Goal: Transaction & Acquisition: Purchase product/service

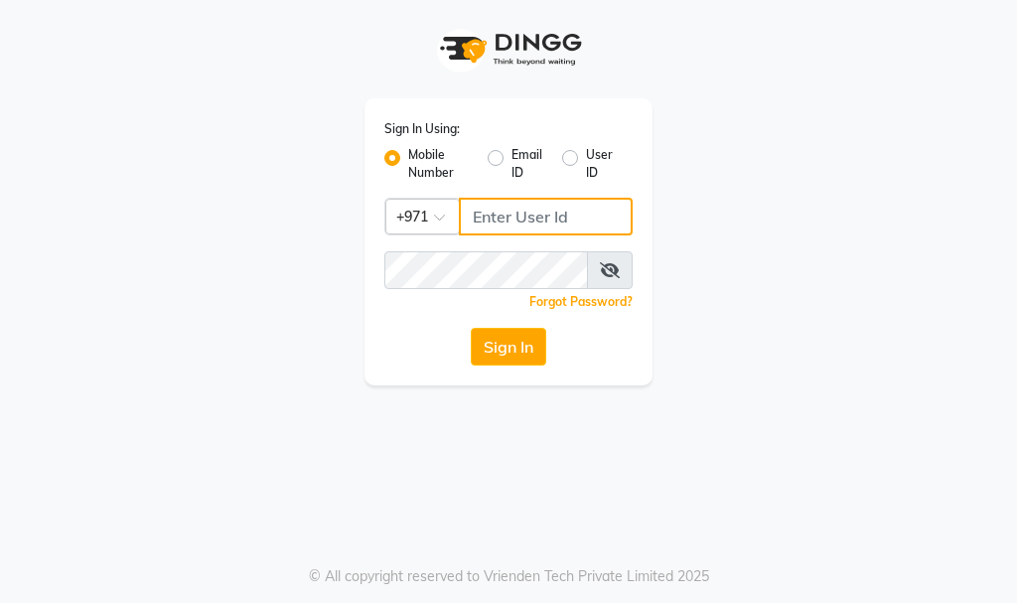
type input "564897305"
click at [508, 349] on button "Sign In" at bounding box center [508, 347] width 75 height 38
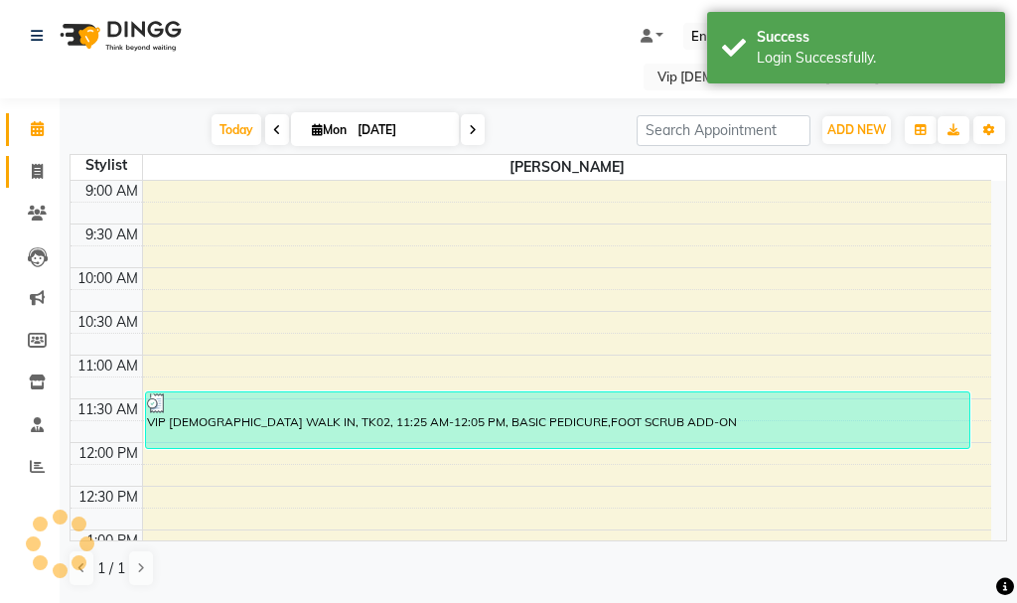
click at [18, 174] on link "Invoice" at bounding box center [30, 172] width 48 height 33
select select "service"
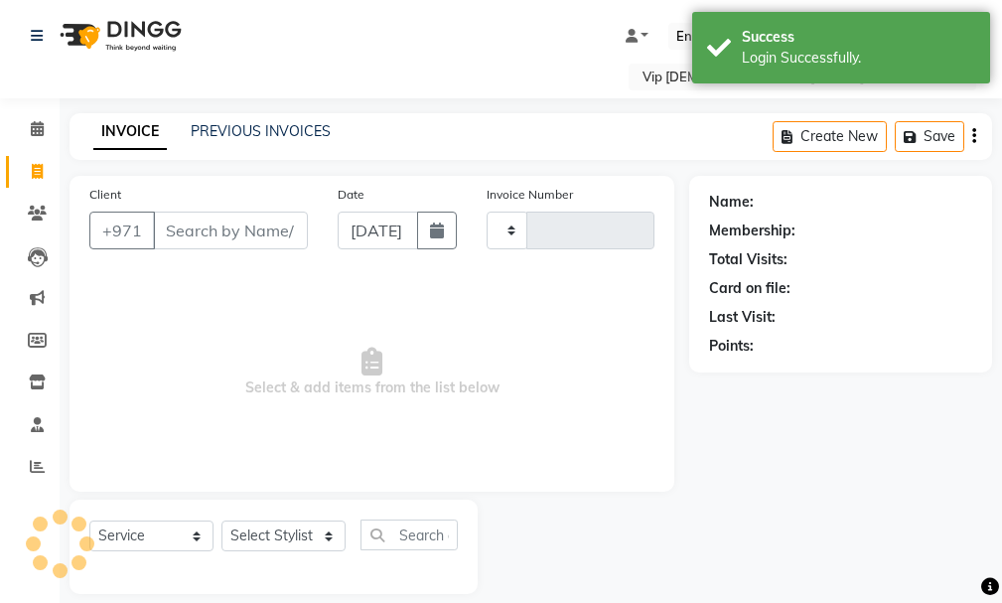
type input "1568"
select select "8415"
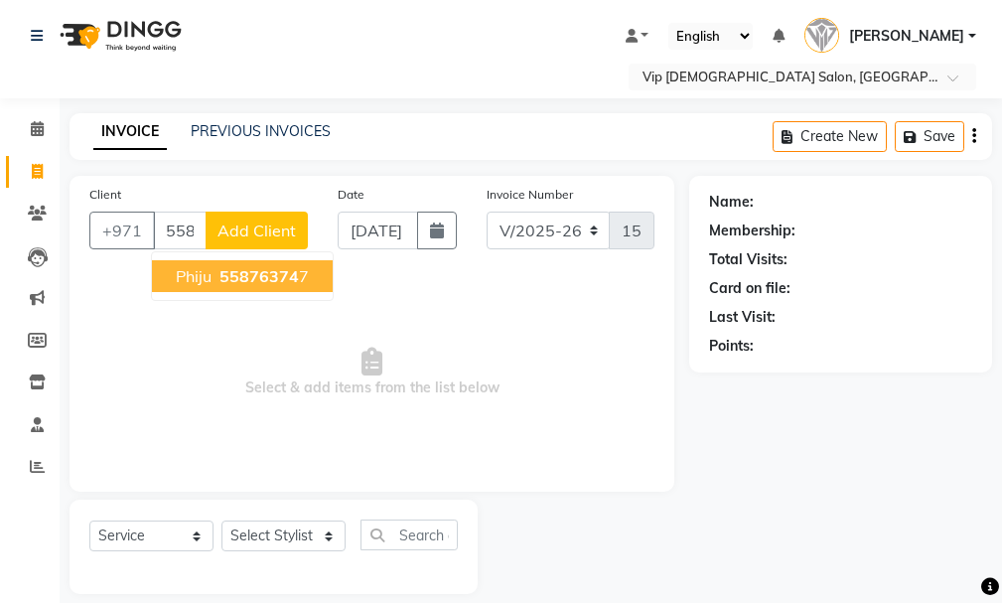
drag, startPoint x: 245, startPoint y: 228, endPoint x: 251, endPoint y: 282, distance: 54.0
click at [251, 249] on div "[PHONE_NUMBER] phiju 55876374 7 Add Client" at bounding box center [198, 231] width 218 height 38
click at [266, 275] on span "55876374" at bounding box center [258, 276] width 79 height 20
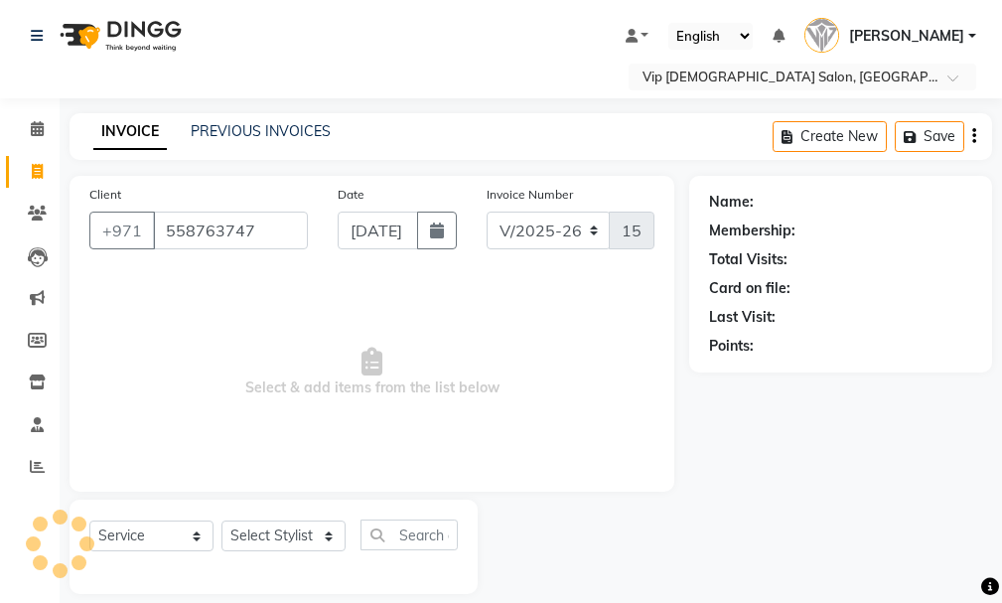
type input "558763747"
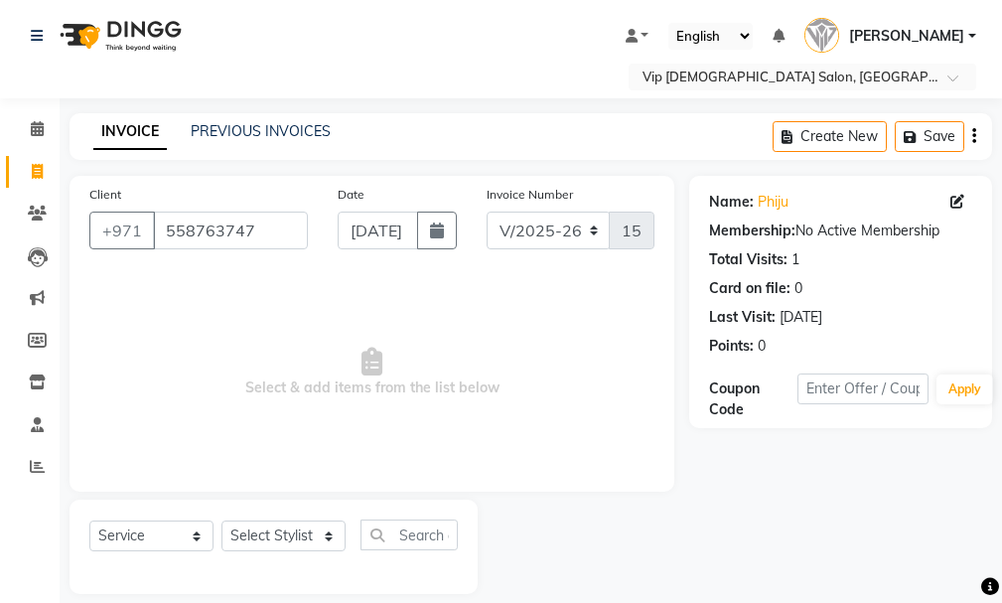
scroll to position [2, 0]
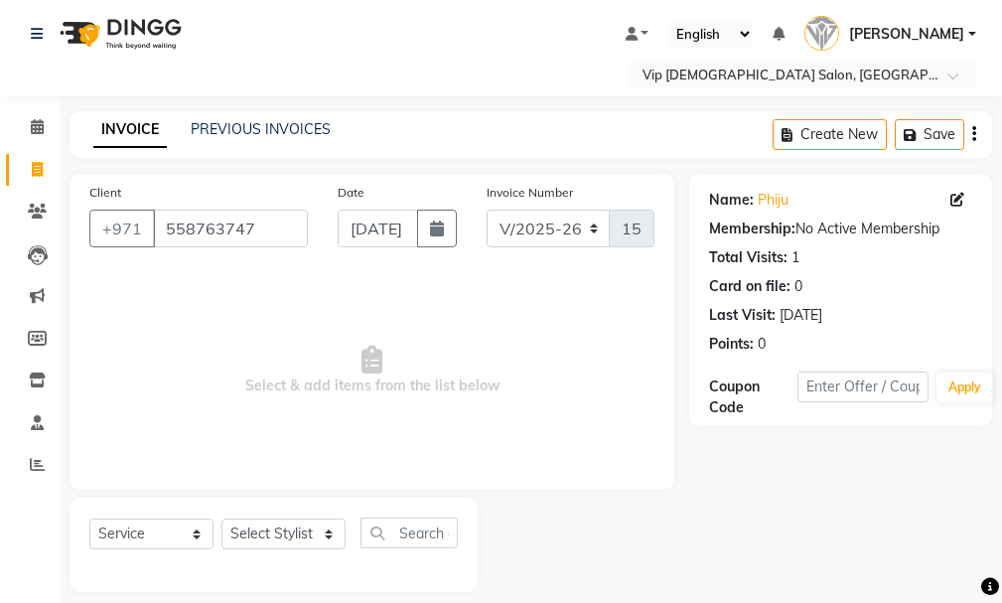
click at [314, 508] on div "Select Service Product Membership Package Voucher Prepaid Gift Card Select Styl…" at bounding box center [274, 545] width 408 height 94
click at [308, 536] on select "Select Stylist Ali [PERSON_NAME] [PERSON_NAME] [PERSON_NAME] Lakhbizi Jairah [P…" at bounding box center [283, 533] width 124 height 31
select select "81343"
click at [221, 518] on select "Select Stylist Ali [PERSON_NAME] [PERSON_NAME] [PERSON_NAME] Lakhbizi Jairah [P…" at bounding box center [283, 533] width 124 height 31
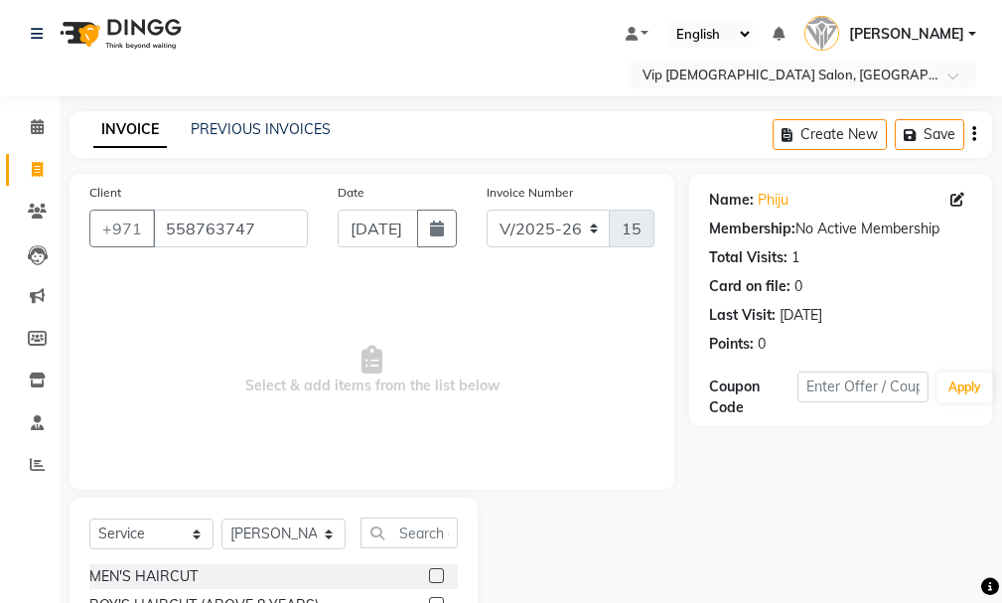
drag, startPoint x: 1001, startPoint y: 435, endPoint x: 1008, endPoint y: 505, distance: 70.9
click at [1002, 505] on html "Select Location × Vip [DEMOGRAPHIC_DATA] Salon, Hor Al Anz East Default Panel M…" at bounding box center [501, 299] width 1002 height 603
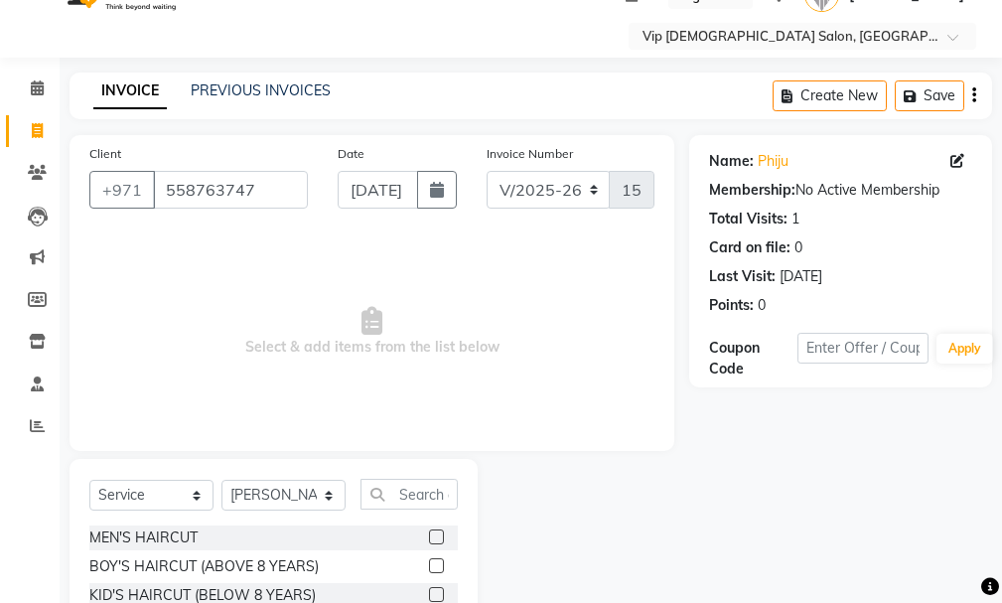
drag, startPoint x: 999, startPoint y: 445, endPoint x: 1007, endPoint y: 574, distance: 129.3
click at [1002, 562] on html "Select Location × Vip [DEMOGRAPHIC_DATA] Salon, Hor Al Anz East Default Panel M…" at bounding box center [501, 260] width 1002 height 603
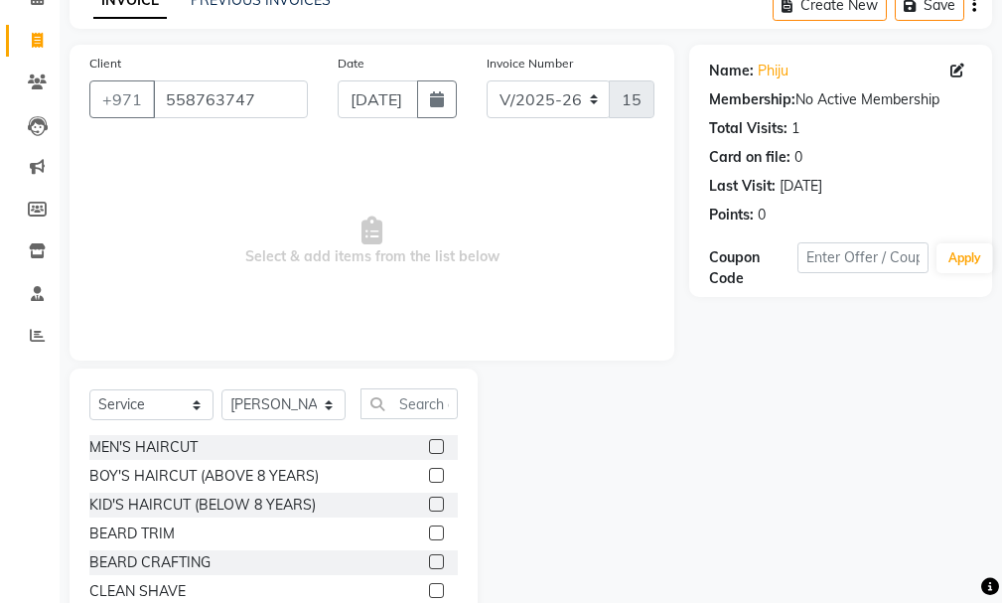
scroll to position [219, 0]
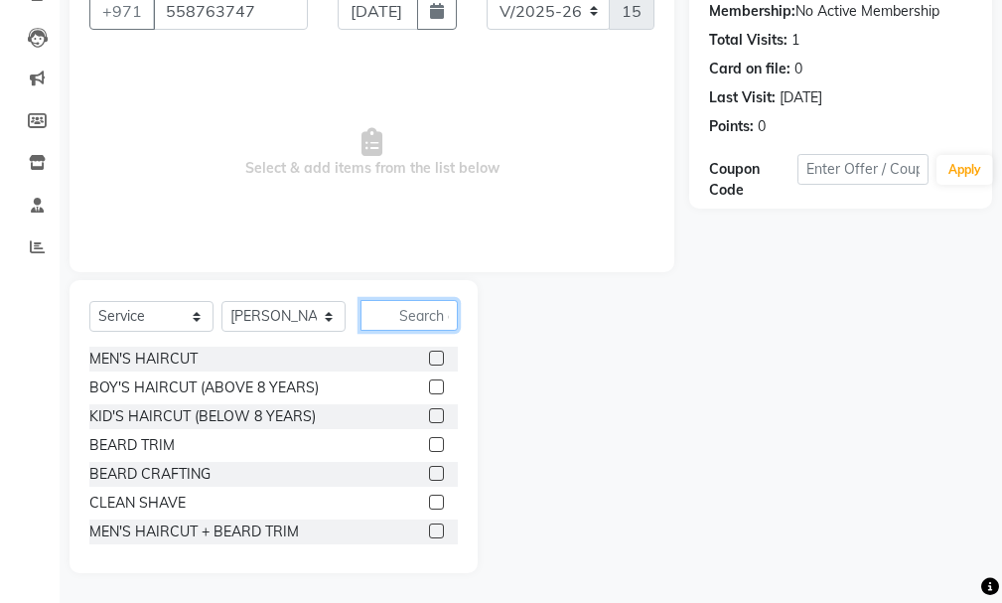
click at [396, 326] on input "text" at bounding box center [408, 315] width 97 height 31
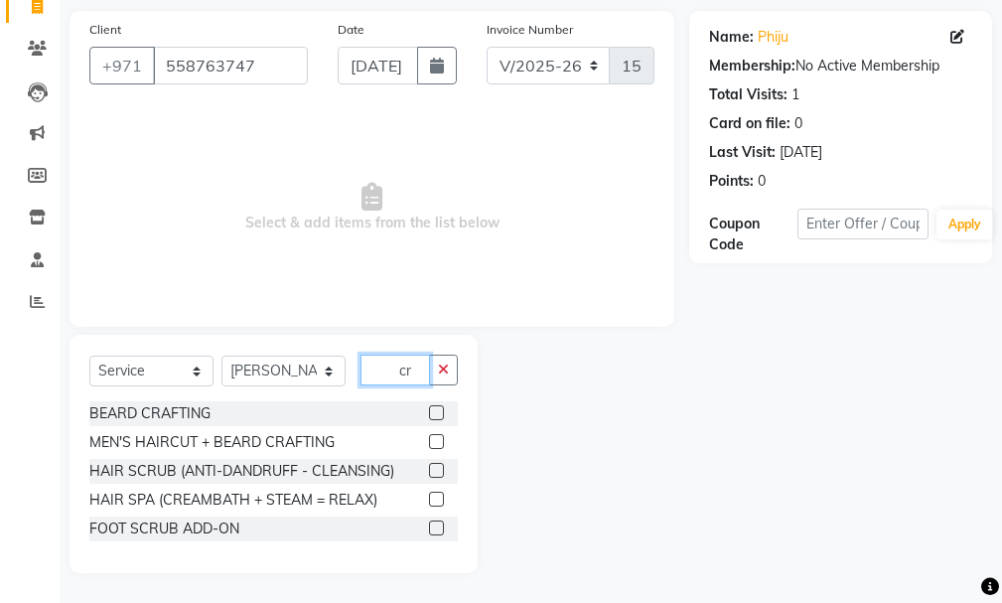
type input "cr"
click at [439, 438] on label at bounding box center [436, 441] width 15 height 15
click at [439, 438] on input "checkbox" at bounding box center [435, 442] width 13 height 13
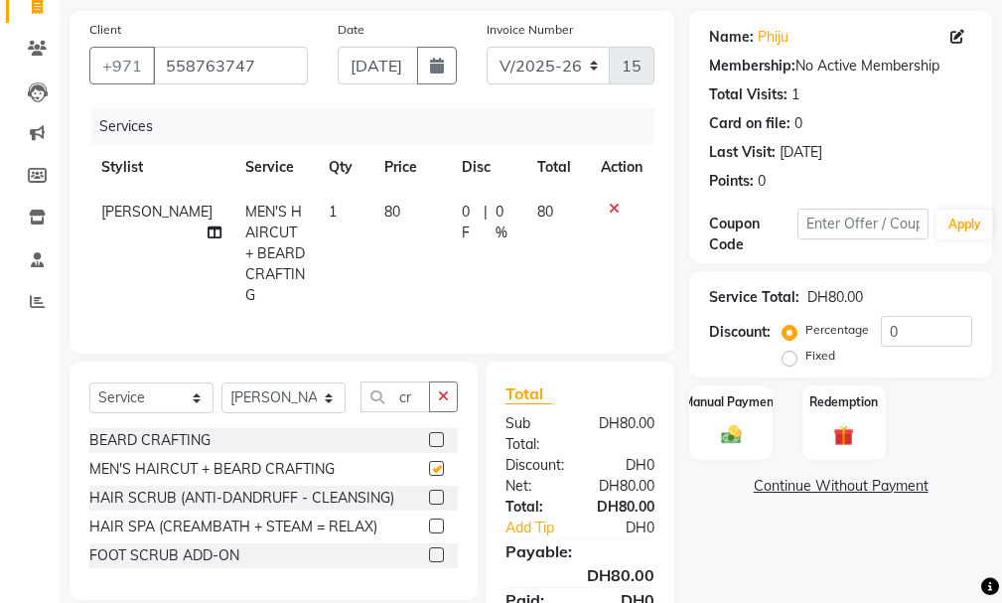
checkbox input "false"
click at [442, 400] on button "button" at bounding box center [443, 396] width 29 height 31
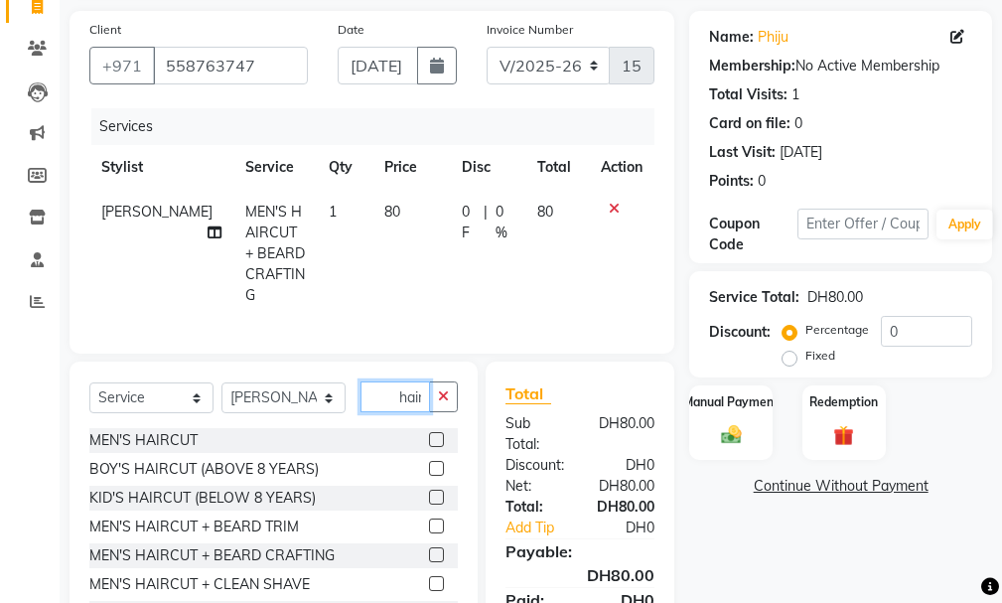
scroll to position [0, 2]
type input "hair"
click at [435, 392] on button "button" at bounding box center [443, 396] width 29 height 31
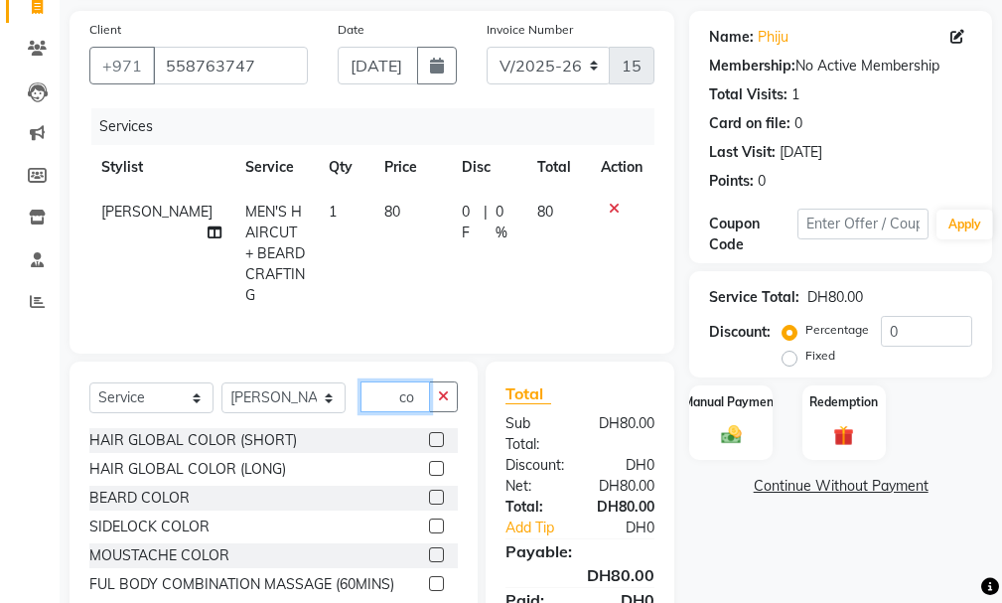
type input "co"
click at [446, 428] on div at bounding box center [443, 440] width 29 height 25
click at [431, 434] on label at bounding box center [436, 439] width 15 height 15
click at [431, 434] on input "checkbox" at bounding box center [435, 440] width 13 height 13
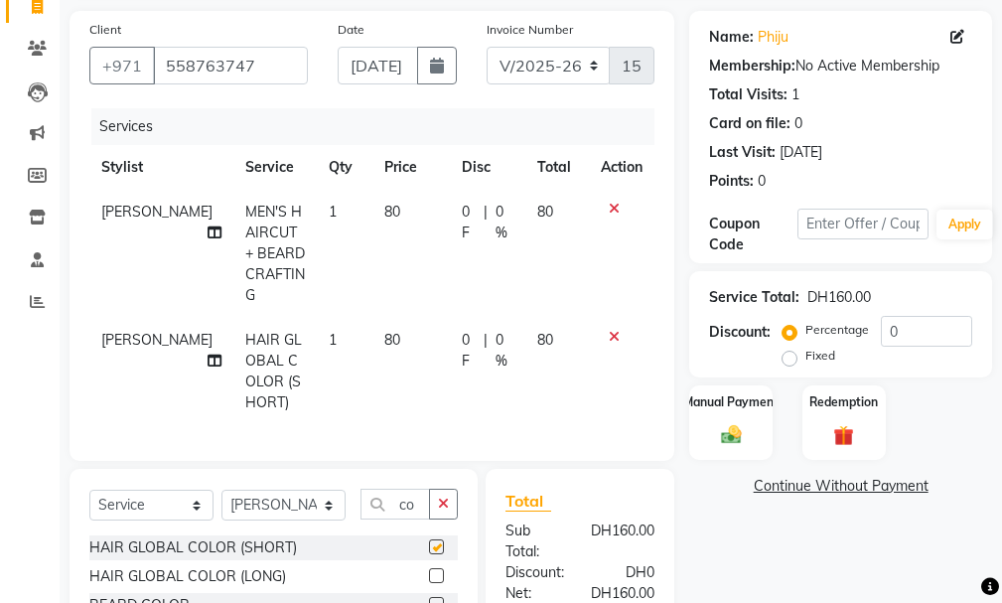
checkbox input "false"
click at [601, 330] on div at bounding box center [622, 337] width 42 height 14
click at [613, 330] on icon at bounding box center [614, 337] width 11 height 14
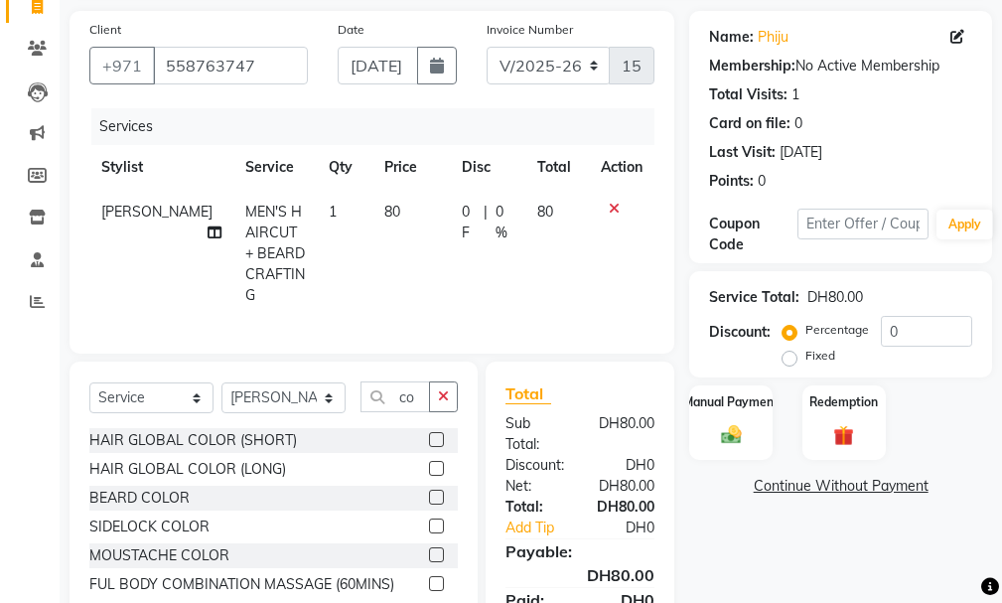
click at [428, 460] on div "HAIR GLOBAL COLOR (LONG)" at bounding box center [273, 469] width 368 height 25
click at [434, 464] on label at bounding box center [436, 468] width 15 height 15
click at [434, 464] on input "checkbox" at bounding box center [435, 469] width 13 height 13
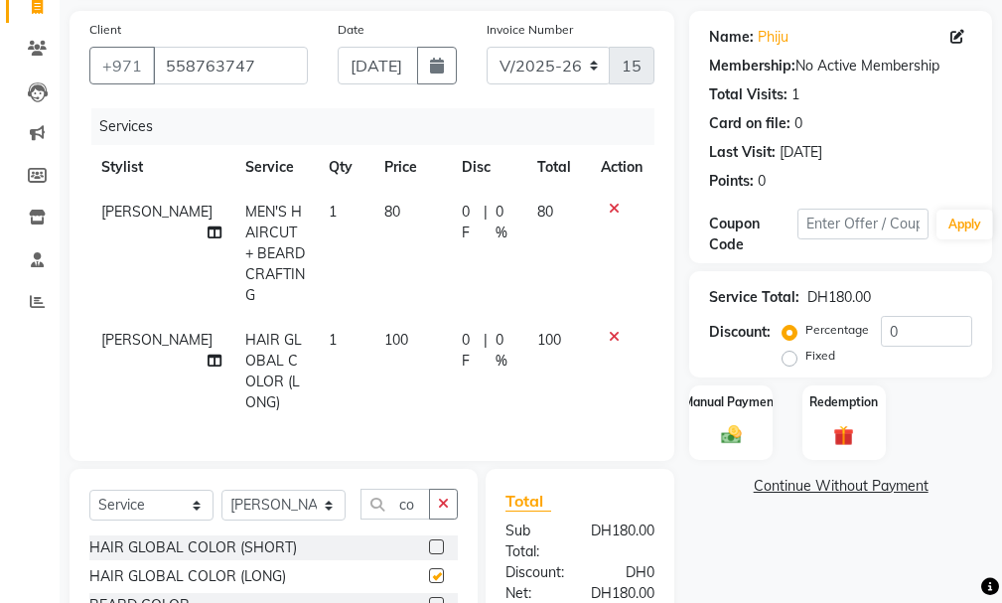
checkbox input "false"
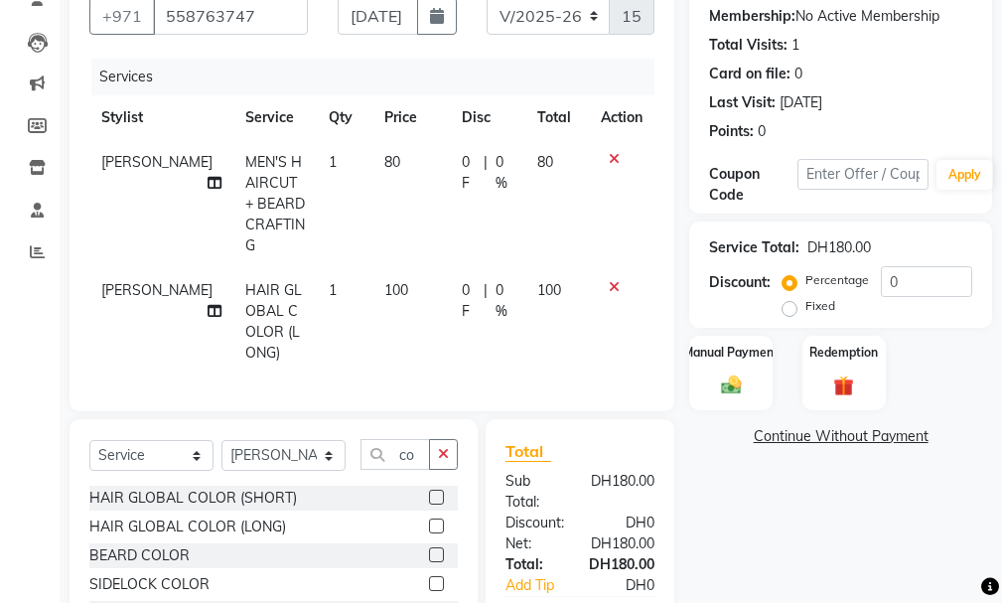
scroll to position [247, 0]
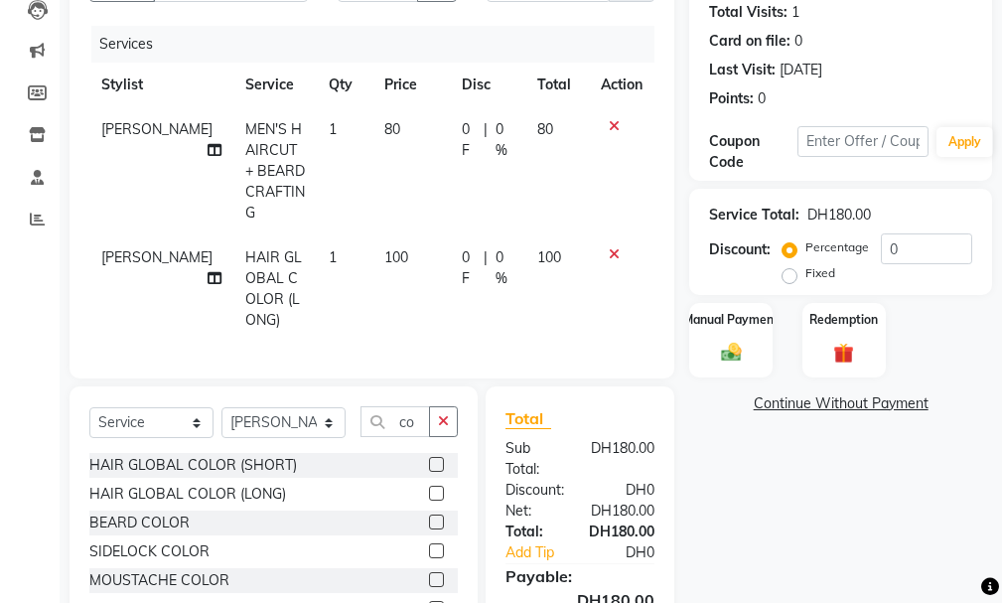
drag, startPoint x: 993, startPoint y: 526, endPoint x: 1000, endPoint y: 581, distance: 55.1
click at [1000, 581] on div "Name: Phiju Membership: No Active Membership Total Visits: 1 Card on file: 0 La…" at bounding box center [848, 315] width 318 height 774
click at [438, 422] on button "button" at bounding box center [443, 421] width 29 height 31
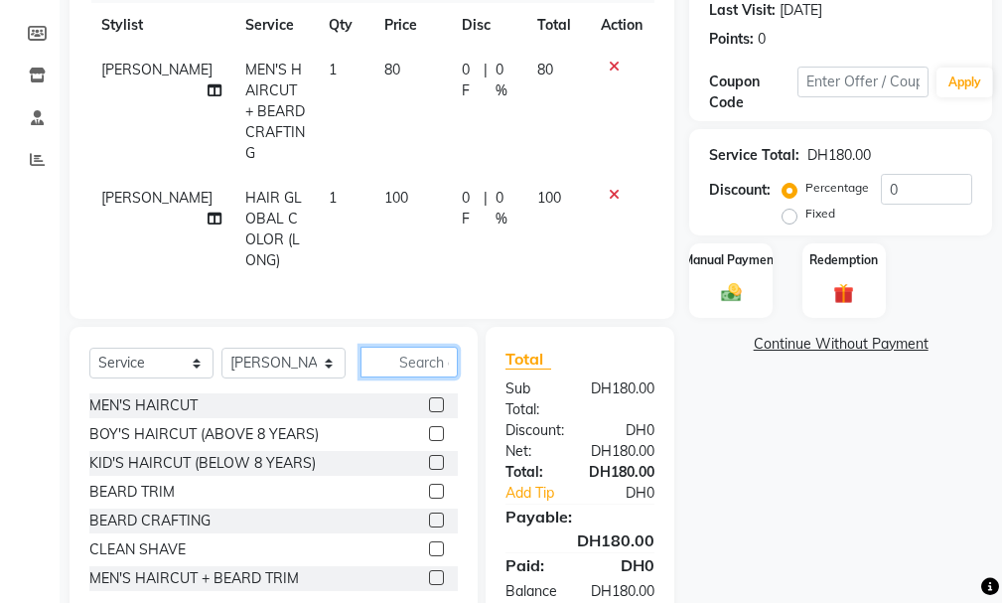
scroll to position [370, 0]
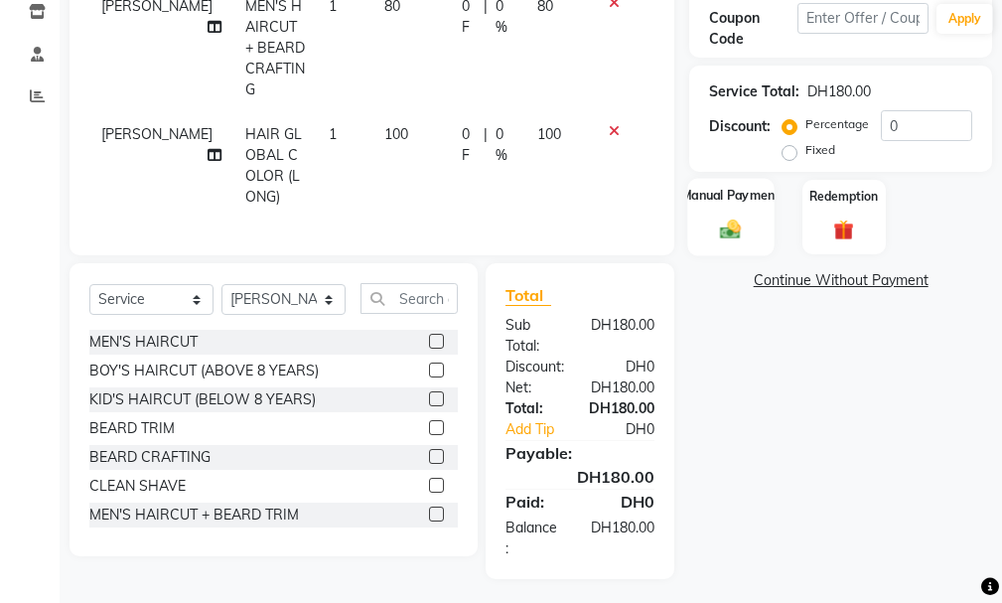
click at [709, 233] on div "Manual Payment" at bounding box center [731, 216] width 86 height 77
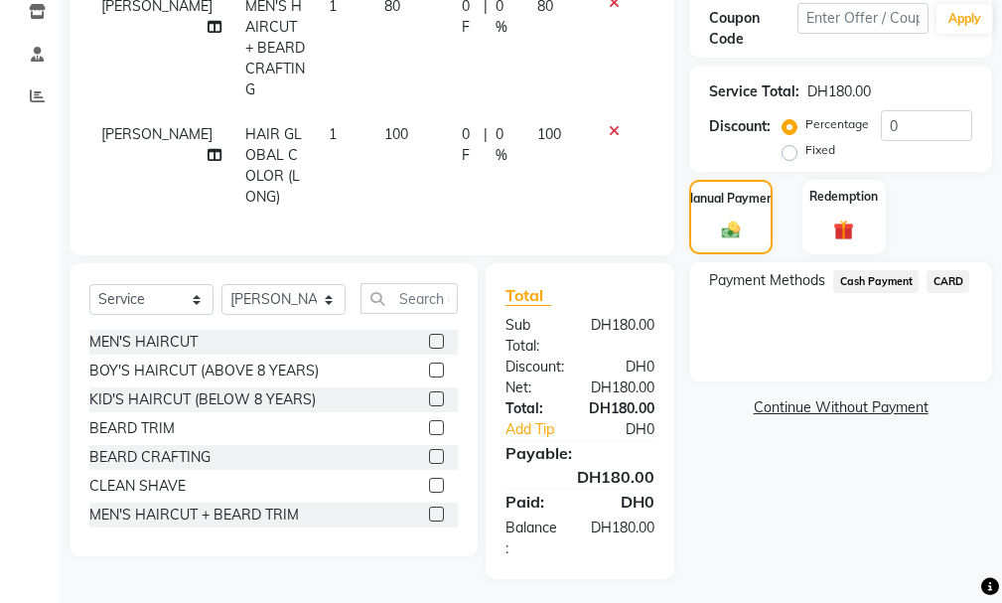
click at [954, 284] on span "CARD" at bounding box center [948, 281] width 43 height 23
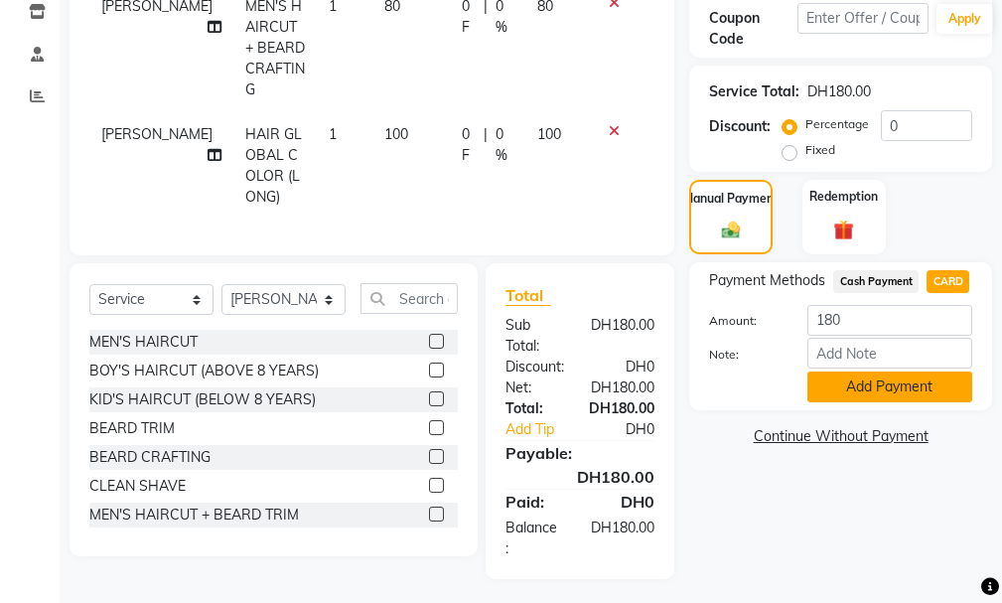
click at [942, 392] on button "Add Payment" at bounding box center [889, 386] width 165 height 31
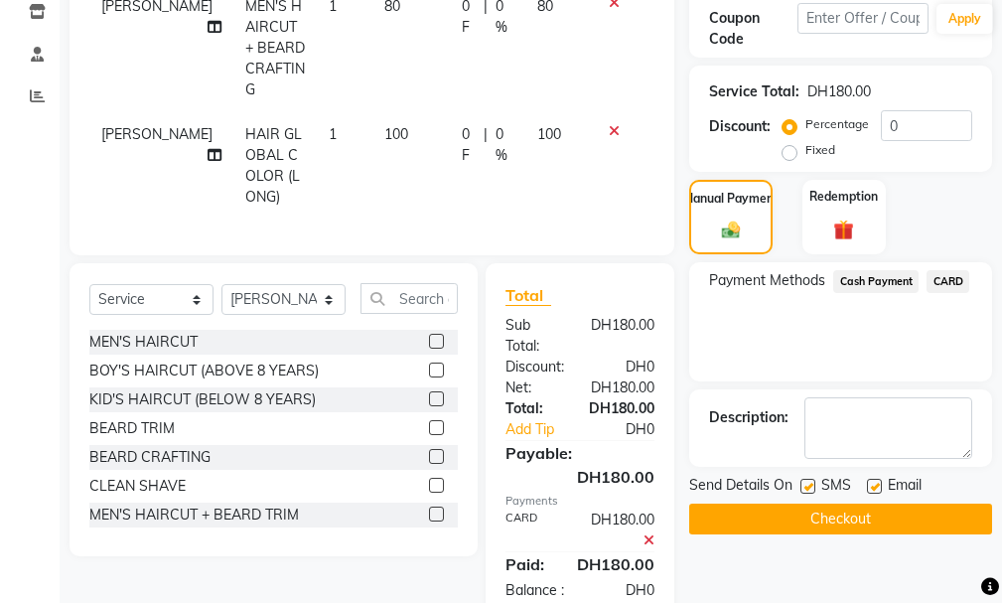
scroll to position [433, 0]
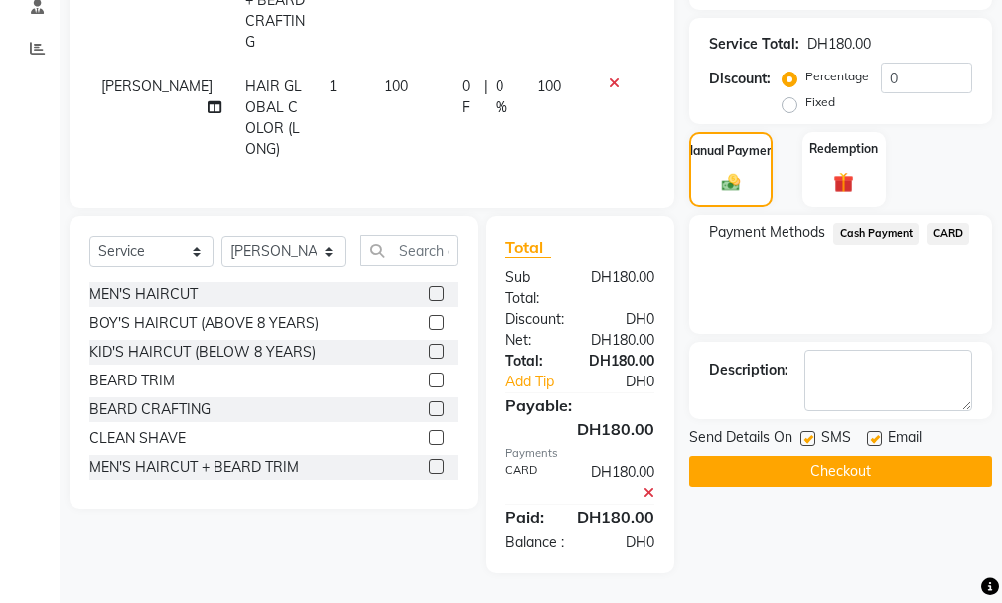
drag, startPoint x: 889, startPoint y: 463, endPoint x: 862, endPoint y: 464, distance: 26.8
click at [862, 464] on button "Checkout" at bounding box center [840, 471] width 303 height 31
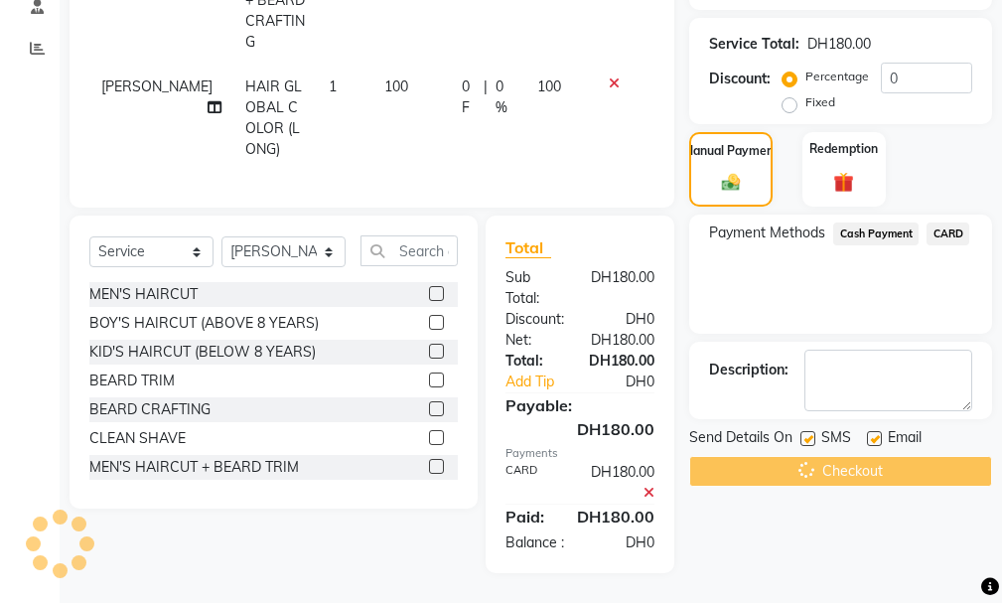
click at [885, 462] on div "Checkout" at bounding box center [840, 471] width 303 height 31
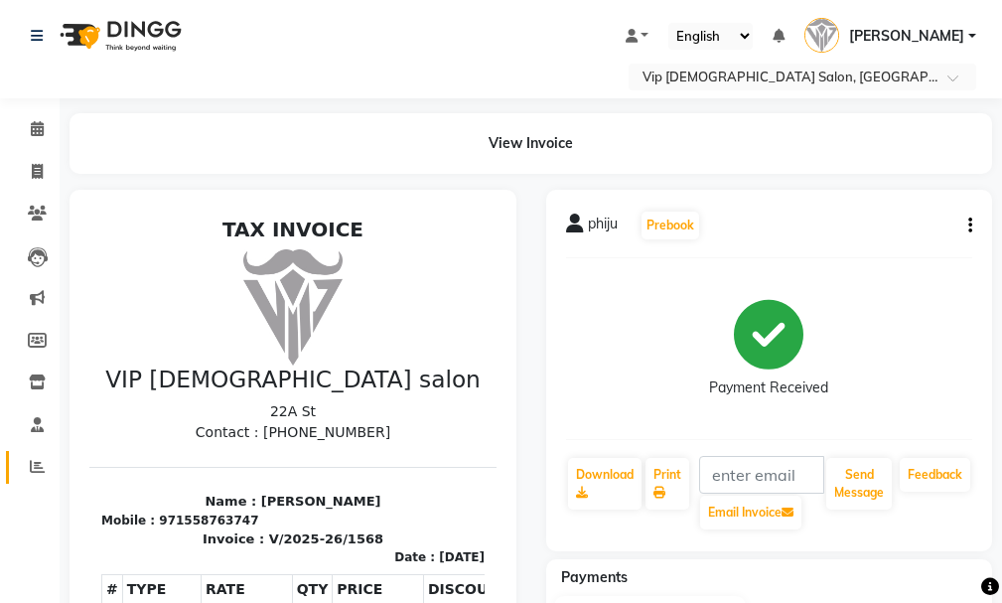
click at [31, 472] on icon at bounding box center [37, 466] width 15 height 15
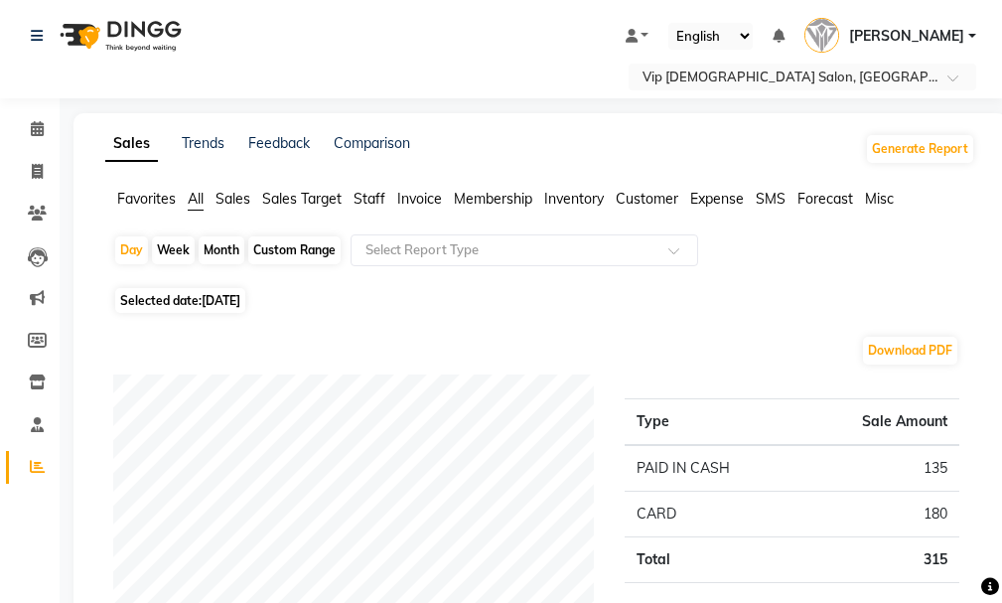
drag, startPoint x: 994, startPoint y: 82, endPoint x: 1006, endPoint y: 110, distance: 30.3
click at [1002, 110] on html "Select Location × Vip [DEMOGRAPHIC_DATA] Salon, Hor Al Anz East Default Panel M…" at bounding box center [501, 301] width 1002 height 603
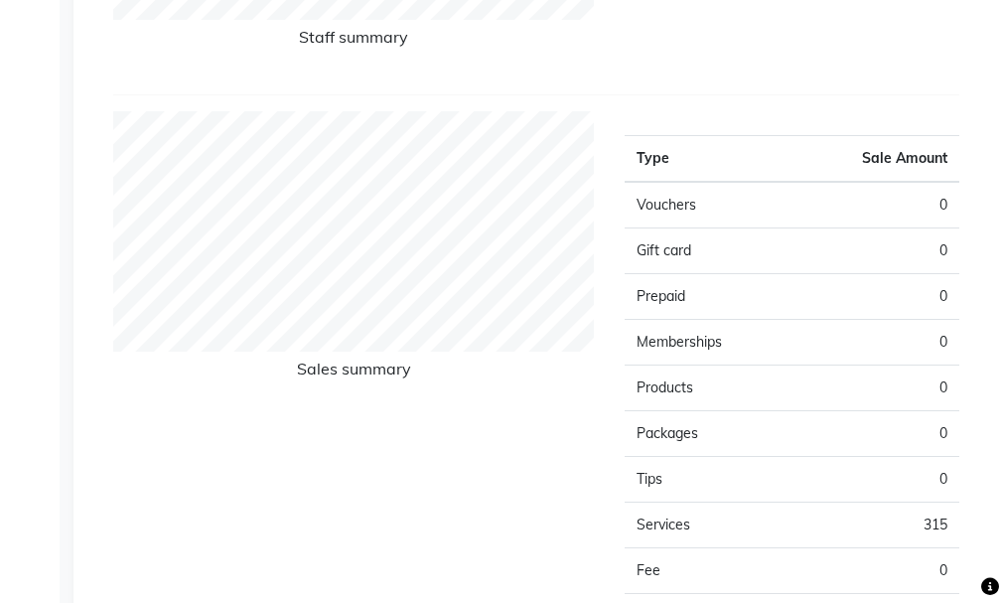
scroll to position [1080, 0]
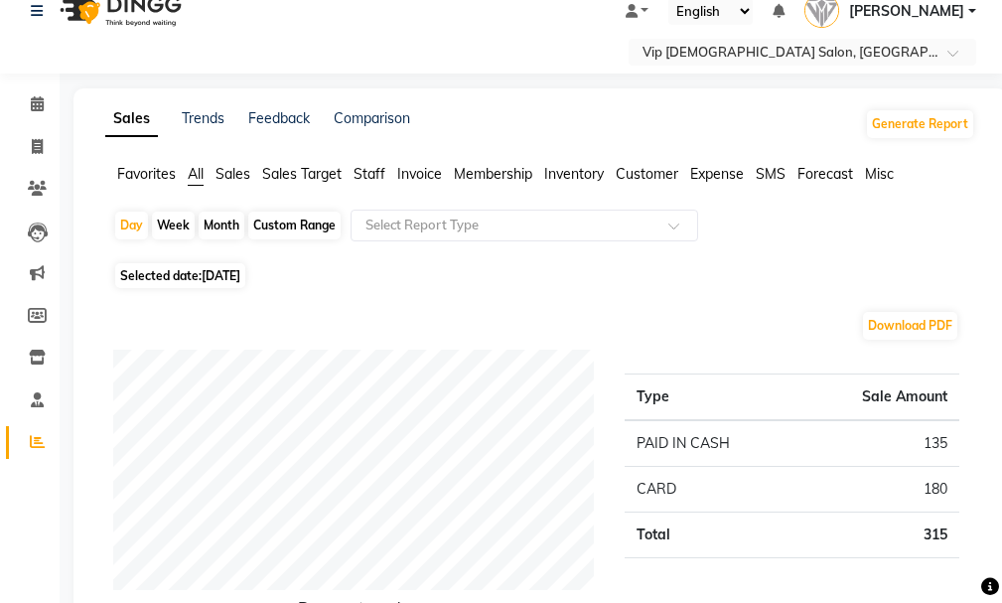
scroll to position [0, 0]
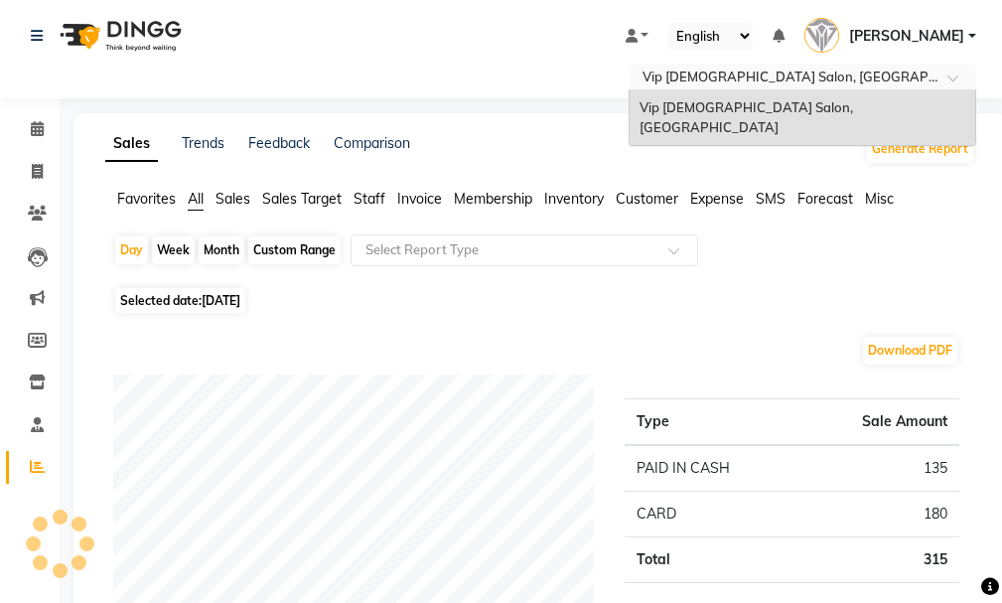
drag, startPoint x: 889, startPoint y: 76, endPoint x: 1010, endPoint y: 172, distance: 154.2
click at [1002, 172] on html "Select Location × Vip [DEMOGRAPHIC_DATA] Salon, Hor Al Anz East Vip [DEMOGRAPHI…" at bounding box center [501, 301] width 1002 height 603
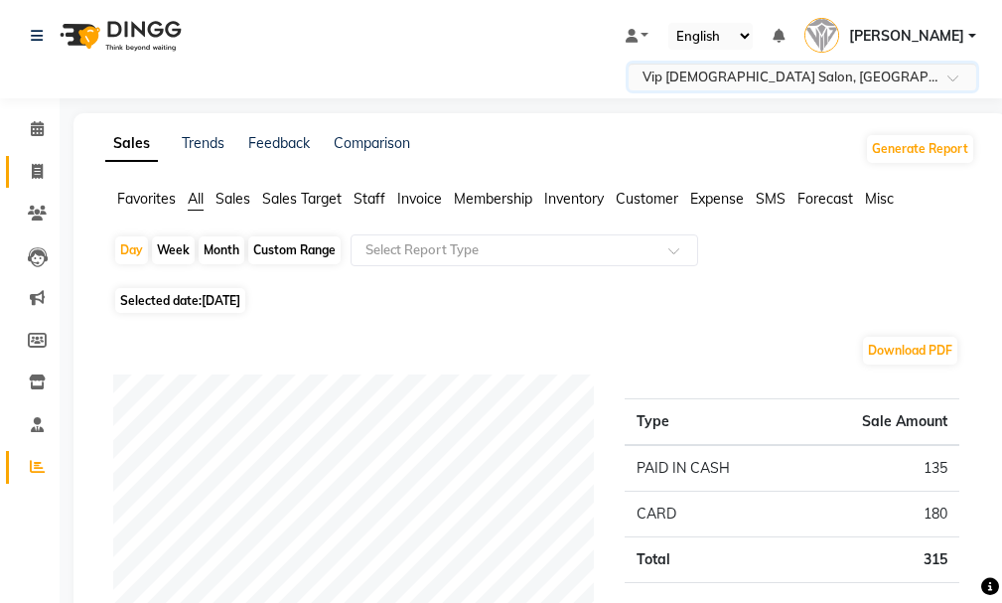
click at [49, 185] on link "Invoice" at bounding box center [30, 172] width 48 height 33
select select "service"
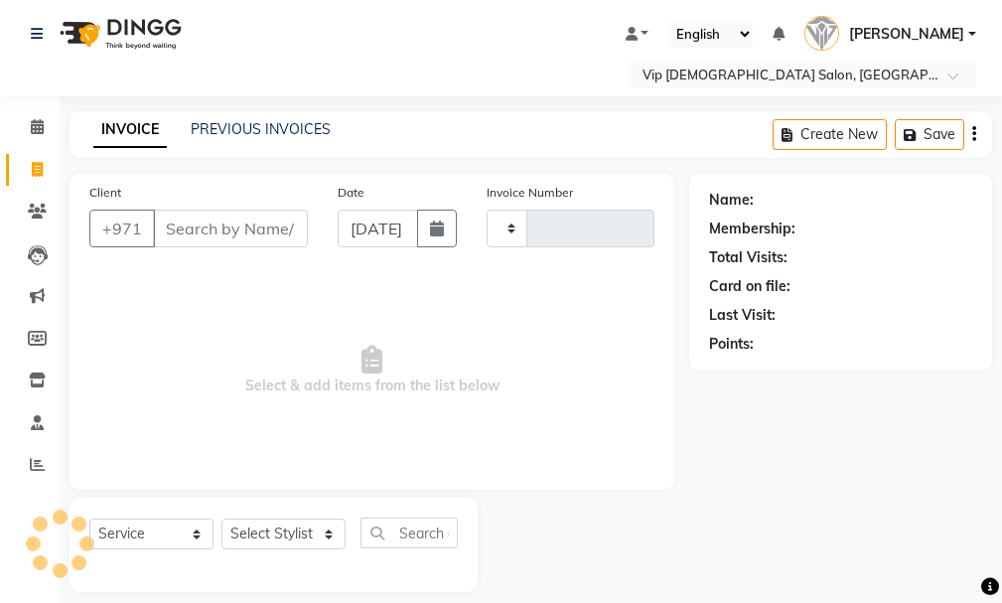
type input "1569"
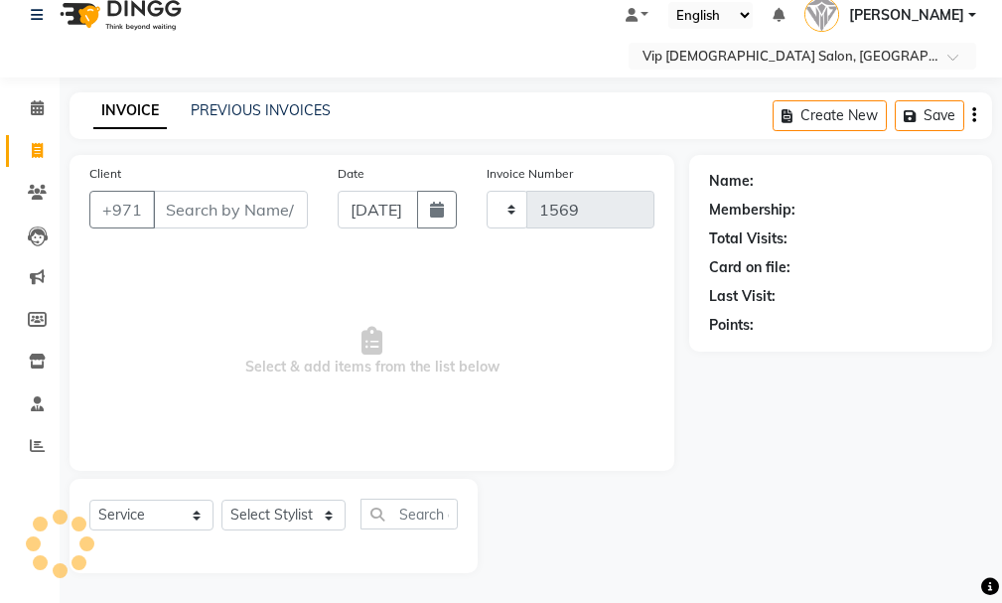
select select "8415"
click at [205, 206] on input "Client" at bounding box center [230, 210] width 155 height 38
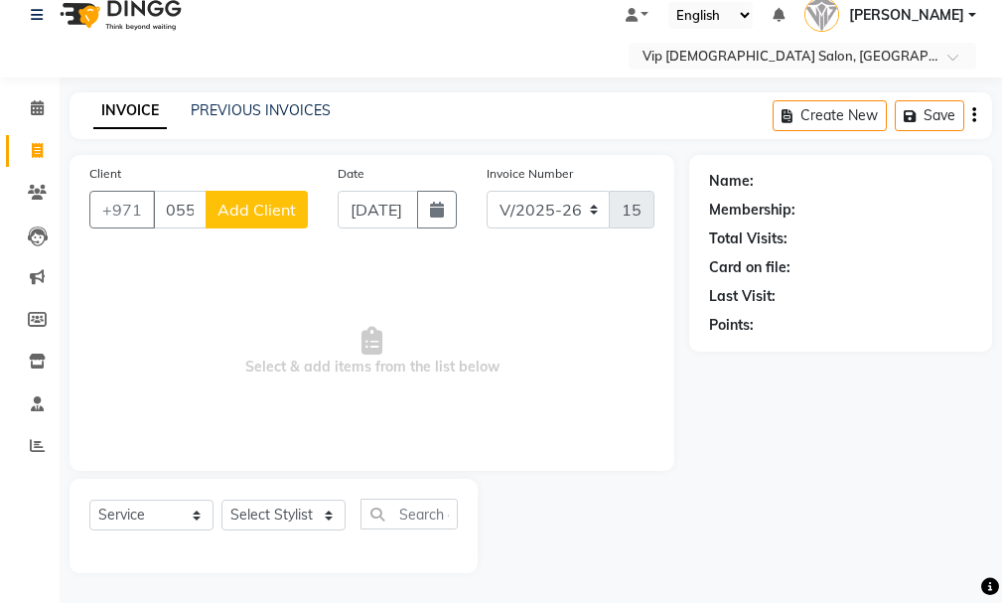
type input "0552393751"
drag, startPoint x: 998, startPoint y: 562, endPoint x: 1000, endPoint y: 542, distance: 20.0
click at [1000, 542] on div "Name: Membership: Total Visits: Card on file: Last Visit: Points:" at bounding box center [848, 364] width 318 height 418
click at [266, 211] on span "Add Client" at bounding box center [256, 210] width 78 height 20
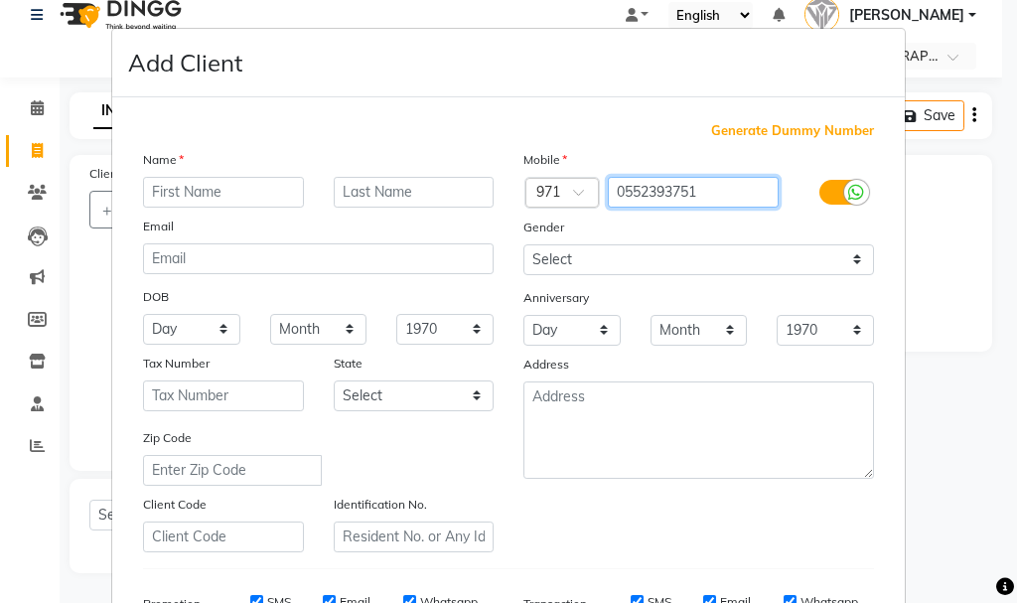
click at [695, 185] on input "0552393751" at bounding box center [694, 192] width 172 height 31
click at [704, 195] on input "0552393751" at bounding box center [694, 192] width 172 height 31
paste input "text"
type input "0552393751"
click at [996, 451] on ngb-modal-window "Add Client Generate Dummy Number Name Email DOB Day 01 02 03 04 05 06 07 08 09 …" at bounding box center [508, 301] width 1017 height 603
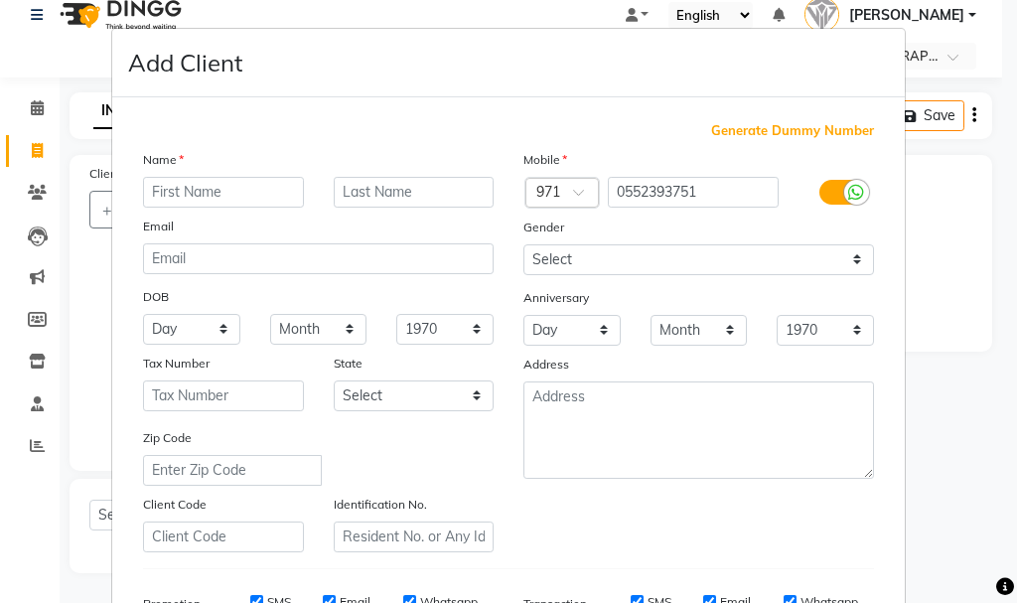
click at [948, 398] on ngb-modal-window "Add Client Generate Dummy Number Name Email DOB Day 01 02 03 04 05 06 07 08 09 …" at bounding box center [508, 301] width 1017 height 603
click at [958, 417] on ngb-modal-window "Add Client Generate Dummy Number Name Email DOB Day 01 02 03 04 05 06 07 08 09 …" at bounding box center [508, 301] width 1017 height 603
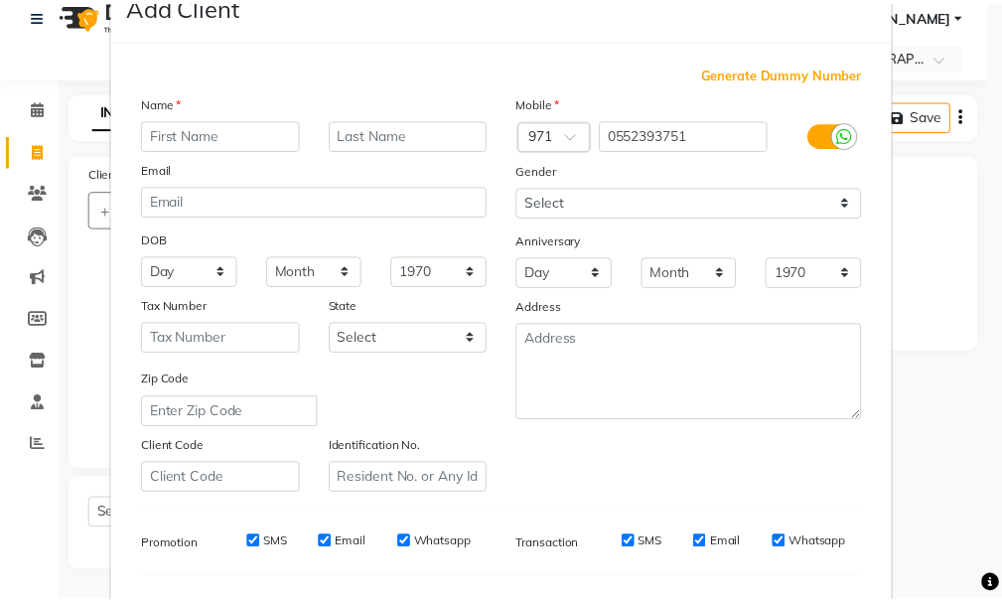
scroll to position [0, 0]
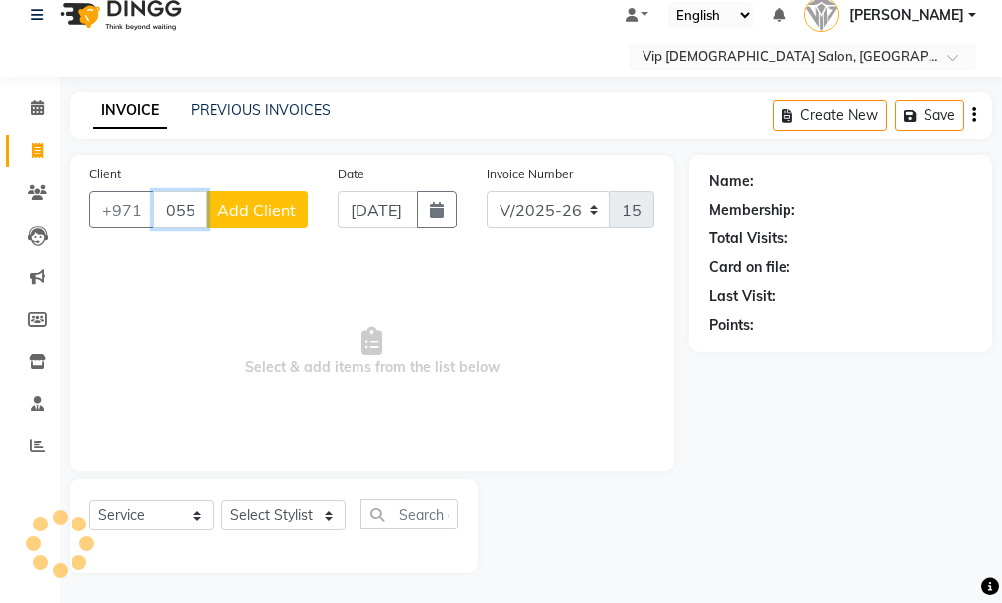
click at [175, 210] on input "0552393751" at bounding box center [180, 210] width 54 height 38
click at [176, 219] on input "0552393751" at bounding box center [180, 210] width 54 height 38
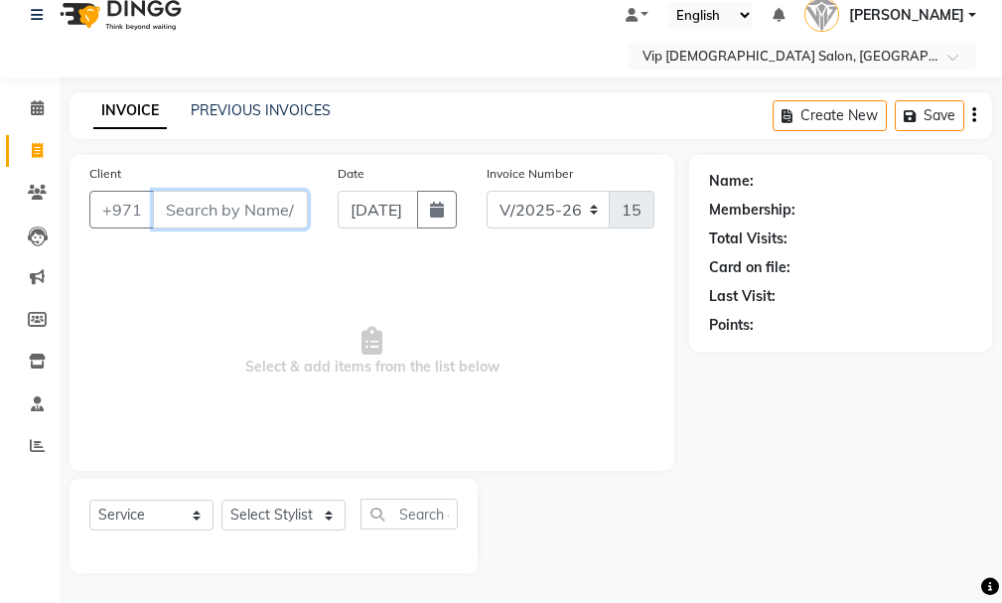
paste input "0552393751"
type input "0"
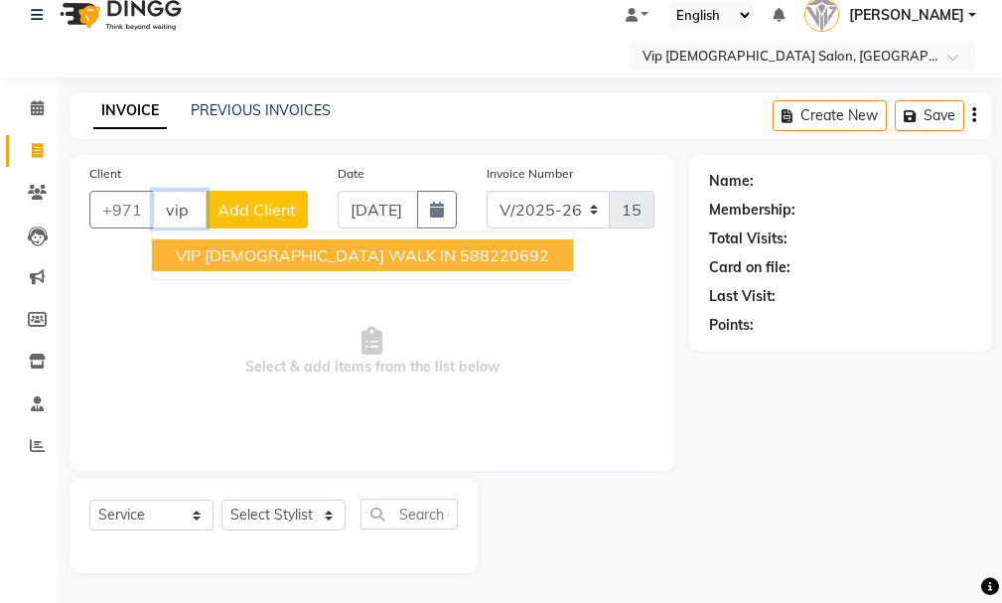
click at [283, 265] on button "VIP [DEMOGRAPHIC_DATA] WALK IN 588220692" at bounding box center [362, 255] width 421 height 32
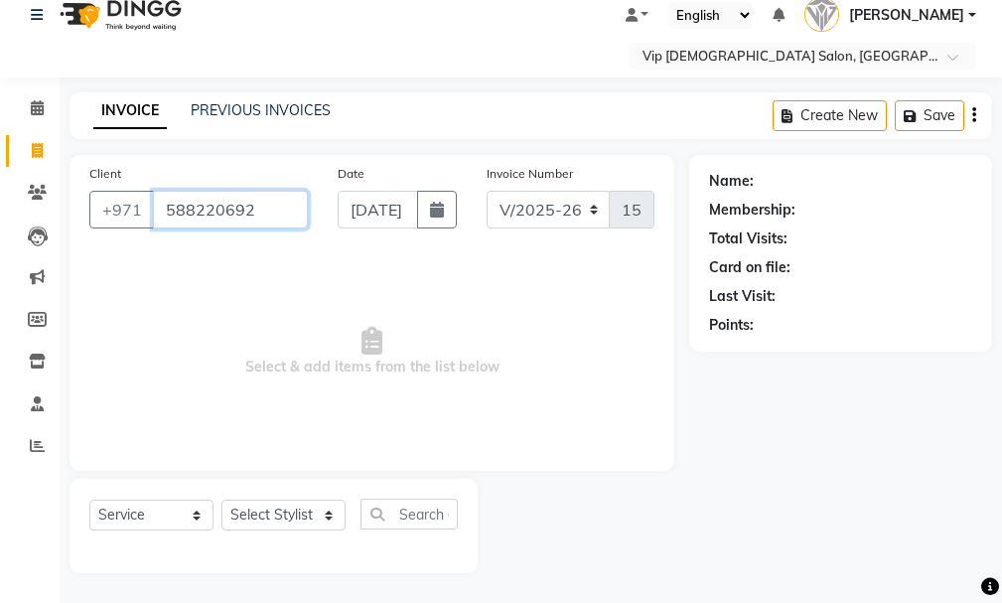
type input "588220692"
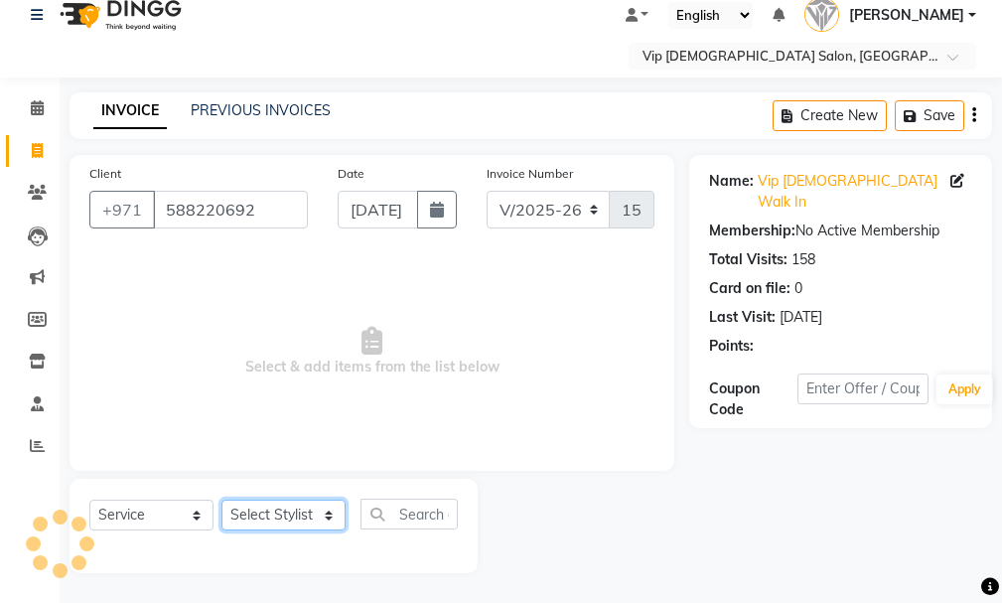
click at [304, 515] on select "Select Stylist Ali [PERSON_NAME] [PERSON_NAME] [PERSON_NAME] Lakhbizi Jairah [P…" at bounding box center [283, 515] width 124 height 31
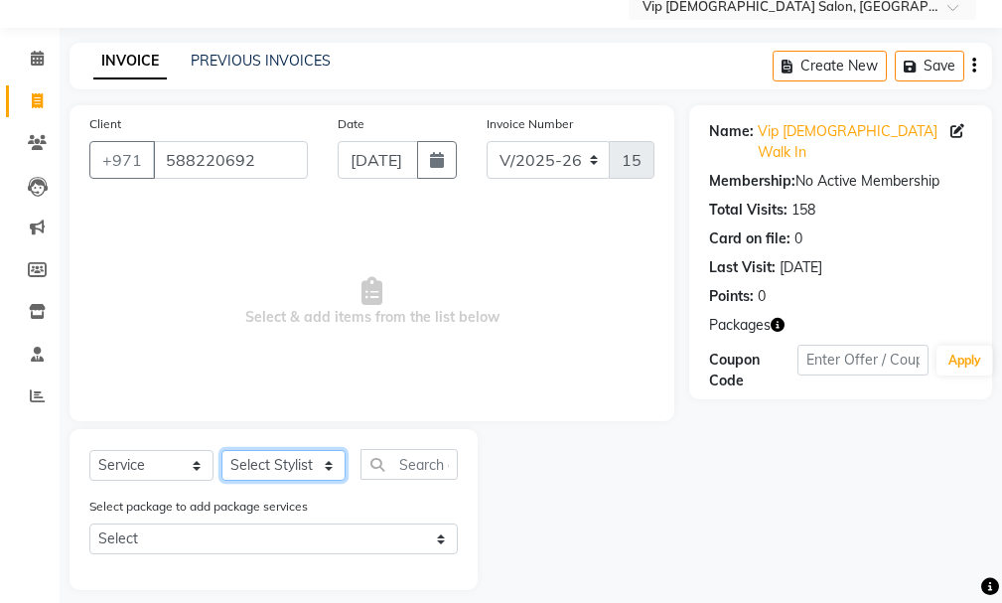
scroll to position [74, 0]
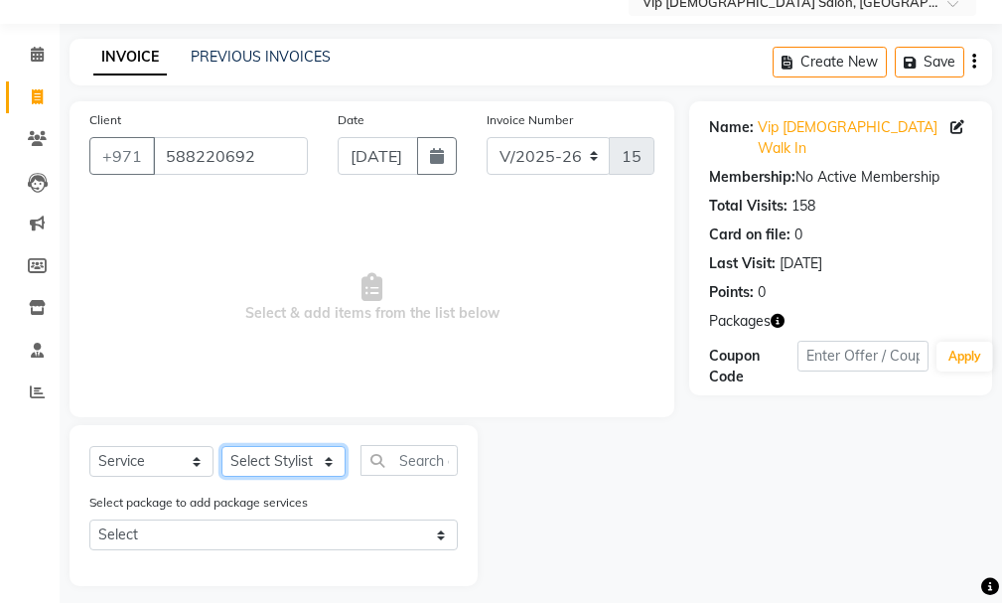
click at [289, 449] on select "Select Stylist Ali [PERSON_NAME] [PERSON_NAME] [PERSON_NAME] Lakhbizi Jairah [P…" at bounding box center [283, 461] width 124 height 31
select select "81363"
click at [221, 446] on select "Select Stylist Ali [PERSON_NAME] [PERSON_NAME] [PERSON_NAME] Lakhbizi Jairah [P…" at bounding box center [283, 461] width 124 height 31
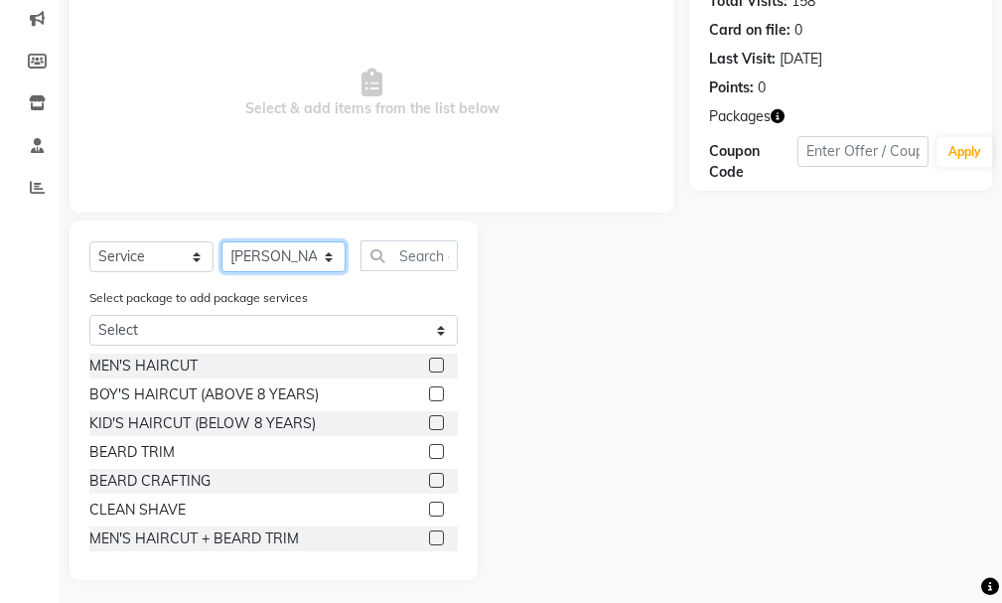
scroll to position [286, 0]
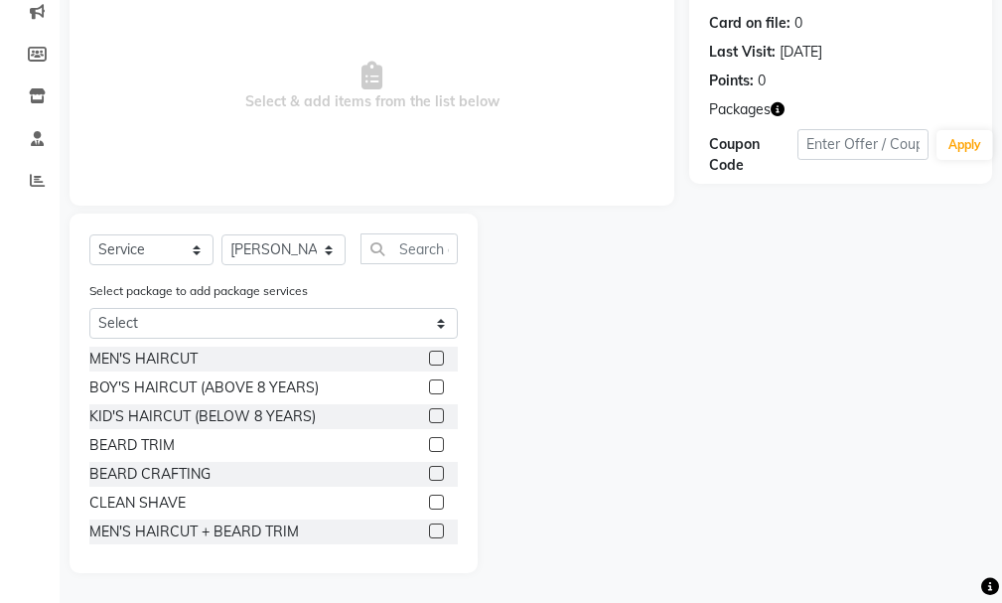
click at [295, 287] on label "Select package to add package services" at bounding box center [198, 291] width 218 height 18
click at [260, 278] on div "Select Service Product Membership Package Voucher Prepaid Gift Card Select Styl…" at bounding box center [273, 256] width 368 height 47
click at [210, 290] on label "Select package to add package services" at bounding box center [198, 291] width 218 height 18
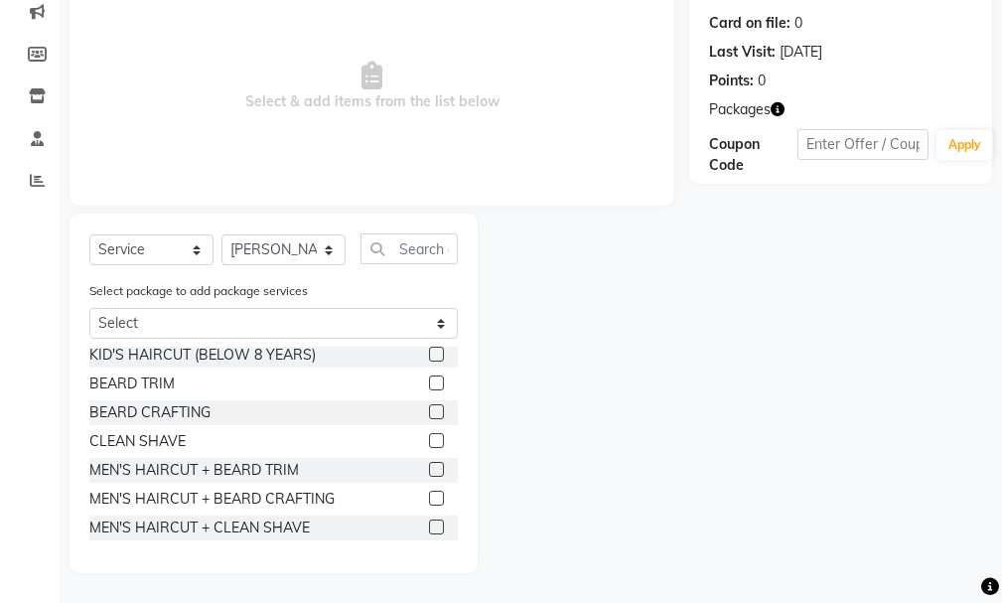
scroll to position [79, 0]
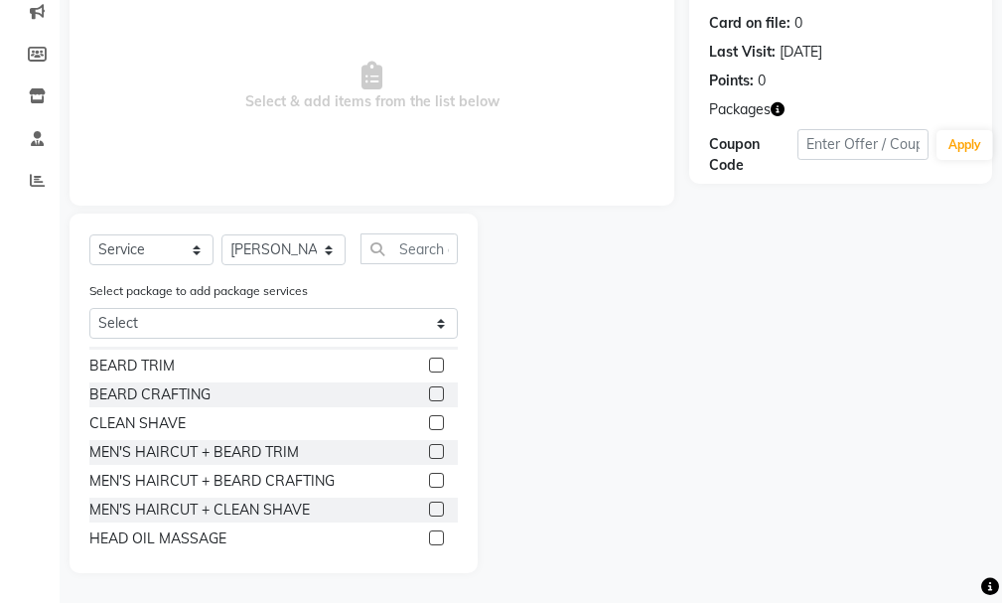
click at [429, 481] on label at bounding box center [436, 480] width 15 height 15
click at [429, 481] on input "checkbox" at bounding box center [435, 481] width 13 height 13
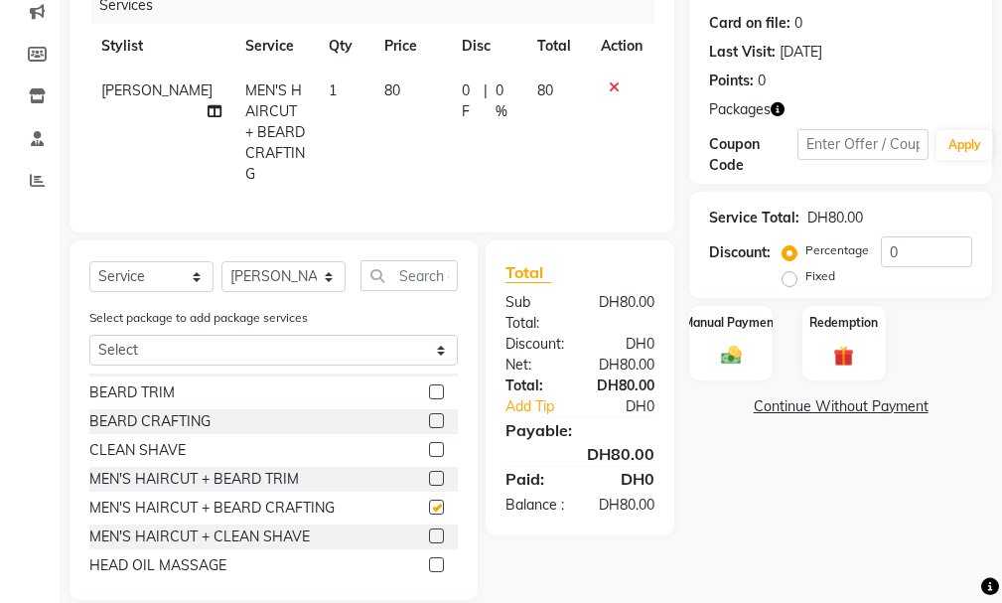
checkbox input "false"
click at [325, 263] on select "Select Stylist Ali [PERSON_NAME] [PERSON_NAME] [PERSON_NAME] Lakhbizi Jairah [P…" at bounding box center [283, 276] width 124 height 31
select select "81365"
click at [221, 261] on select "Select Stylist Ali [PERSON_NAME] [PERSON_NAME] [PERSON_NAME] Lakhbizi Jairah [P…" at bounding box center [283, 276] width 124 height 31
click at [415, 268] on input "text" at bounding box center [408, 275] width 97 height 31
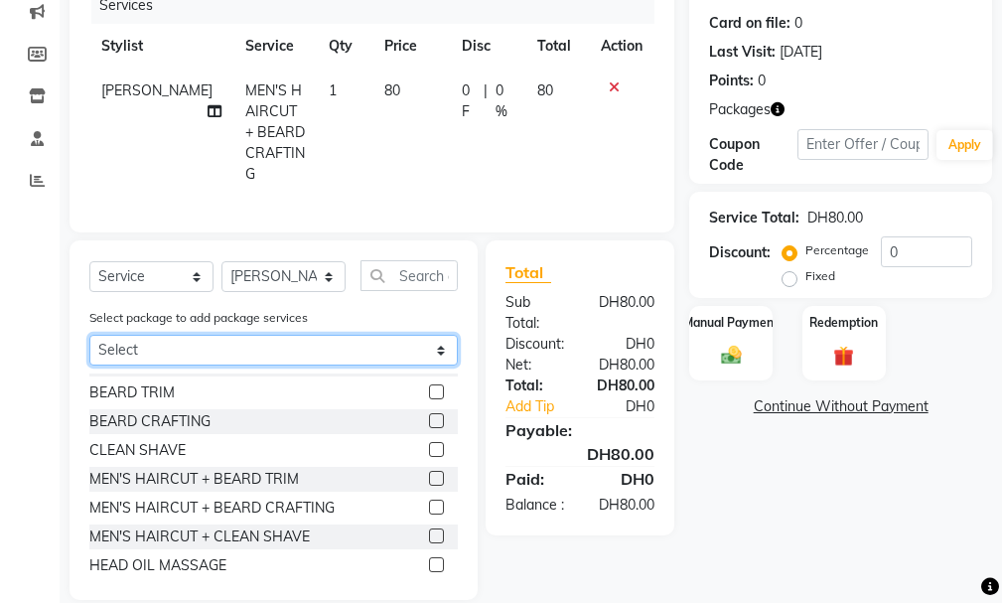
click at [372, 336] on select "Select SMART GROOM COMBO" at bounding box center [273, 350] width 368 height 31
select select "1: Object"
click at [89, 352] on select "Select SMART GROOM COMBO" at bounding box center [273, 350] width 368 height 31
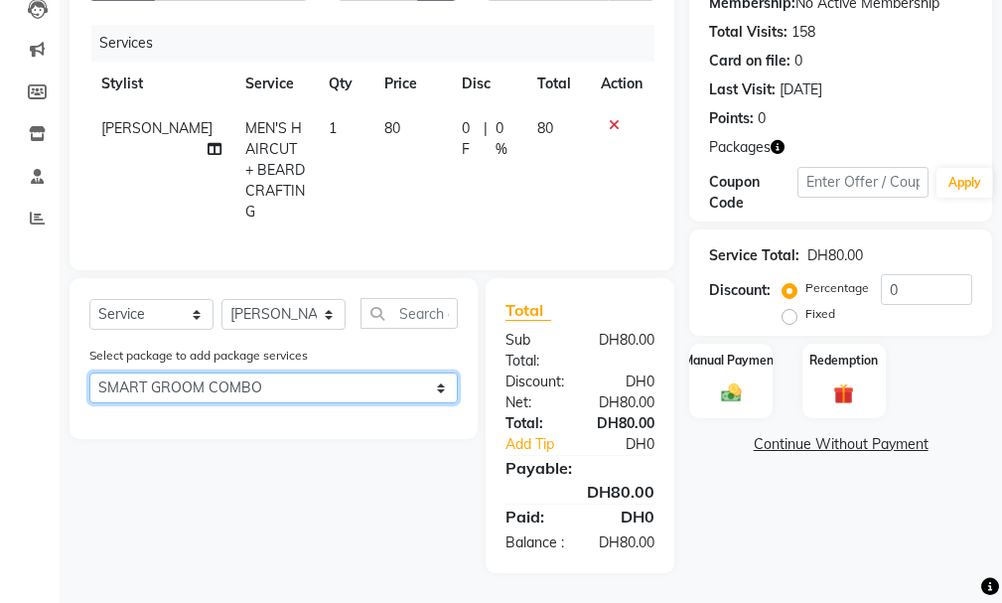
scroll to position [263, 0]
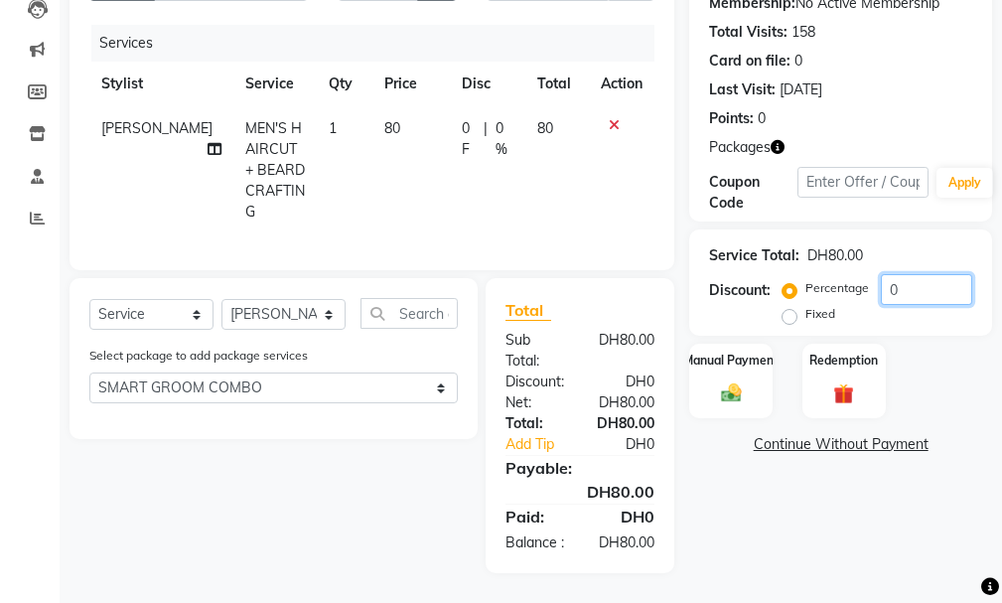
drag, startPoint x: 1002, startPoint y: 237, endPoint x: 1008, endPoint y: 216, distance: 21.7
click at [1002, 216] on html "Select Location × Vip [DEMOGRAPHIC_DATA] Salon, Hor Al Anz East Default Panel M…" at bounding box center [501, 53] width 1002 height 603
click at [611, 117] on td at bounding box center [622, 170] width 66 height 128
click at [615, 118] on icon at bounding box center [614, 125] width 11 height 14
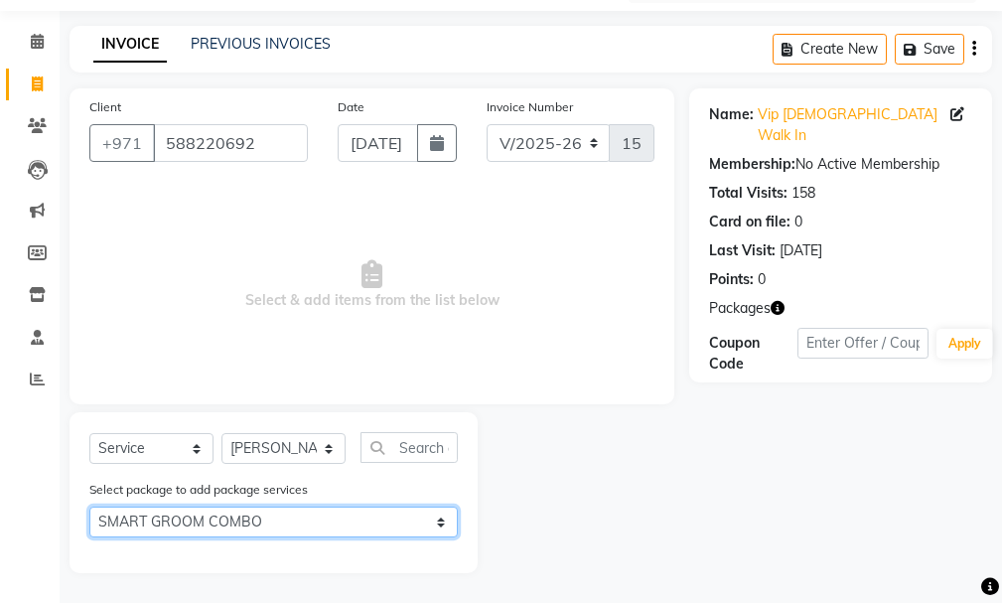
click at [364, 528] on select "Select SMART GROOM COMBO" at bounding box center [273, 521] width 368 height 31
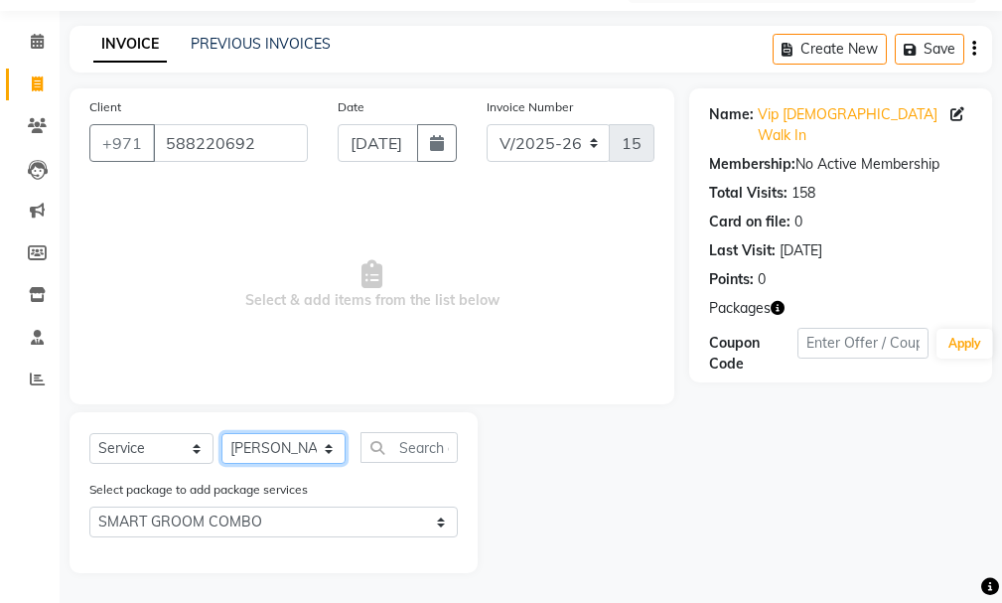
click at [312, 449] on select "Select Stylist Ali [PERSON_NAME] [PERSON_NAME] [PERSON_NAME] Lakhbizi Jairah [P…" at bounding box center [283, 448] width 124 height 31
select select "84119"
click at [221, 433] on select "Select Stylist Ali [PERSON_NAME] [PERSON_NAME] [PERSON_NAME] Lakhbizi Jairah [P…" at bounding box center [283, 448] width 124 height 31
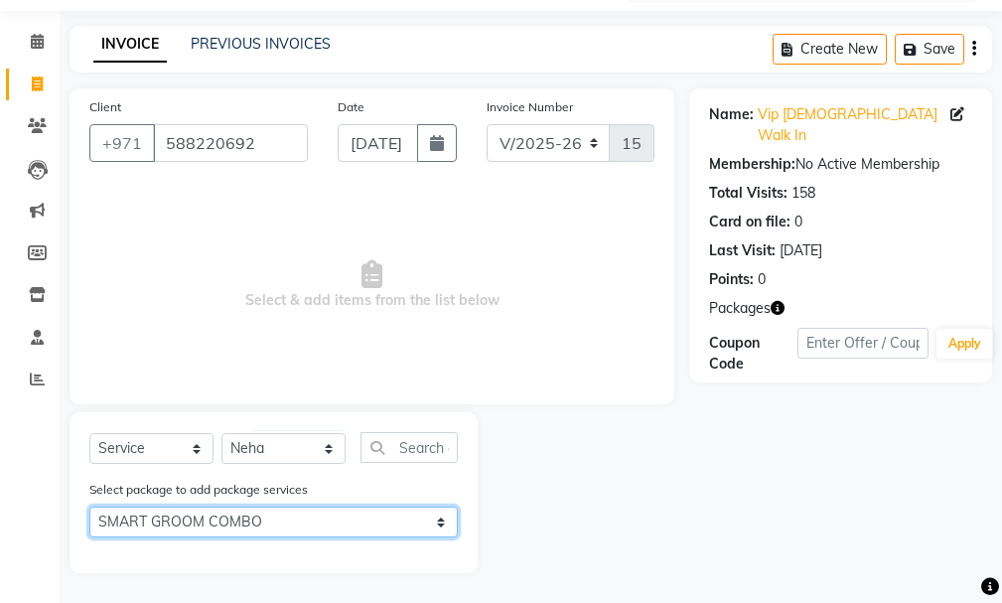
click at [386, 521] on select "Select SMART GROOM COMBO" at bounding box center [273, 521] width 368 height 31
click at [89, 506] on select "Select SMART GROOM COMBO" at bounding box center [273, 521] width 368 height 31
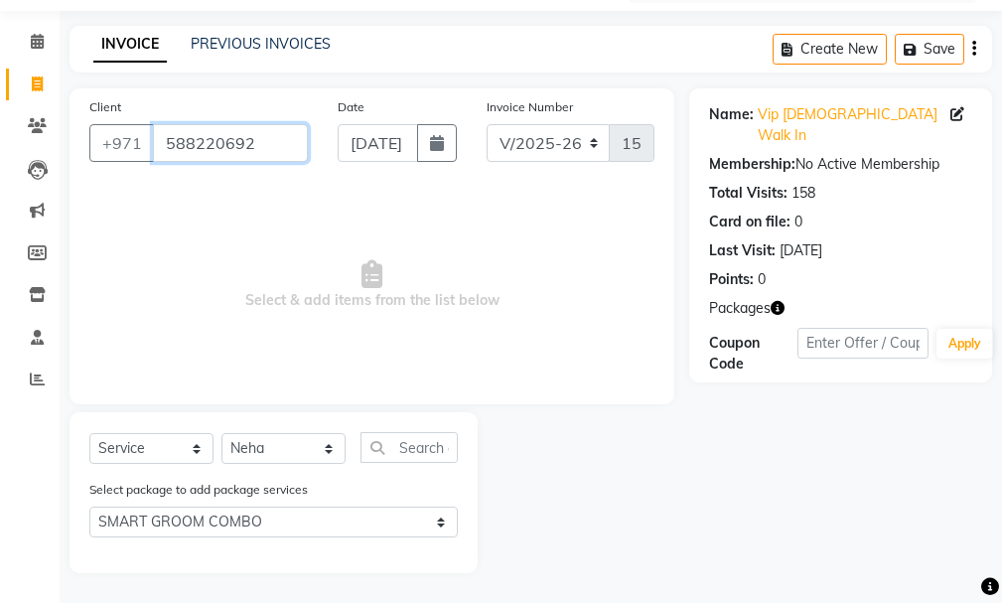
click at [259, 141] on input "588220692" at bounding box center [230, 143] width 155 height 38
click at [268, 154] on input "588220692" at bounding box center [230, 143] width 155 height 38
paste input "0552393751"
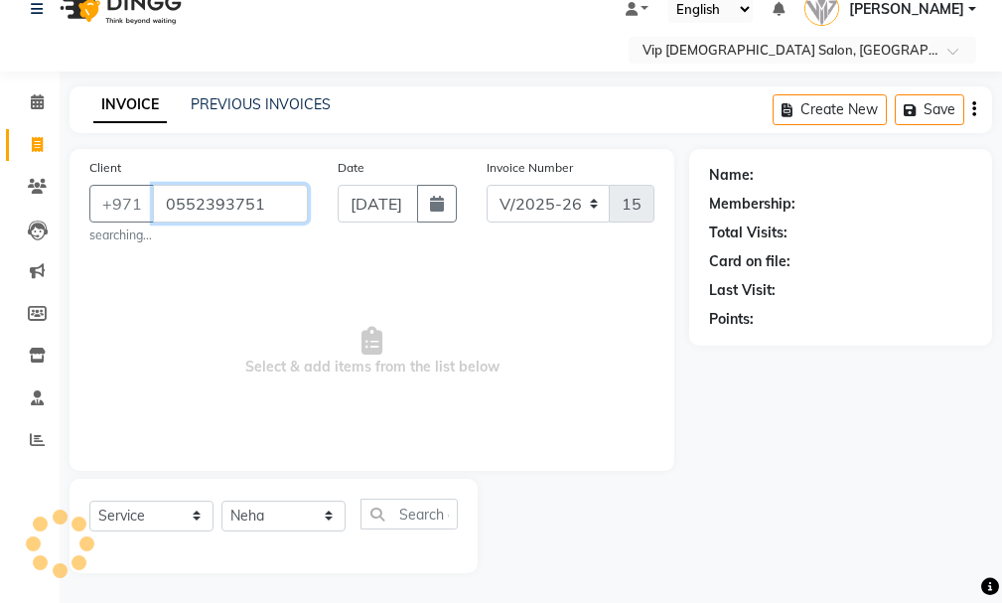
scroll to position [21, 0]
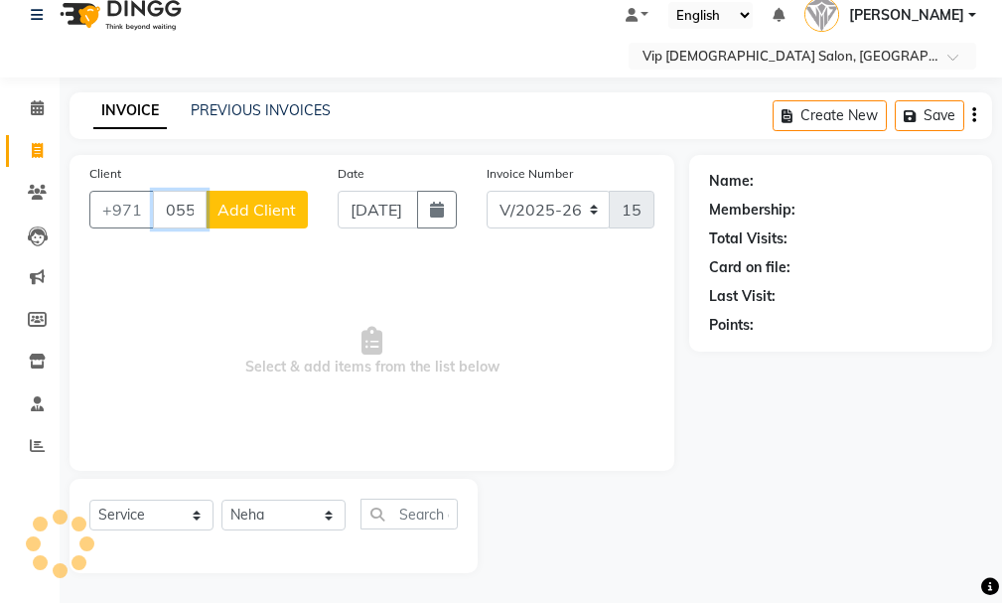
type input "0552393751"
click at [247, 216] on span "Add Client" at bounding box center [256, 210] width 78 height 20
click at [183, 213] on input "0552393751" at bounding box center [180, 210] width 54 height 38
click at [190, 212] on input "0552393751" at bounding box center [180, 210] width 54 height 38
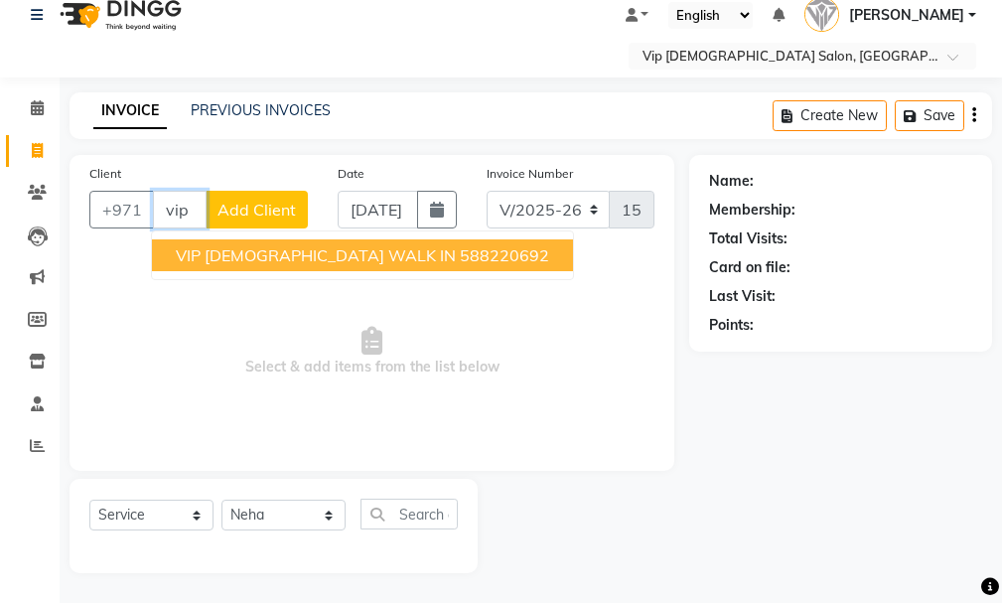
click at [278, 257] on span "VIP [DEMOGRAPHIC_DATA] WALK IN" at bounding box center [316, 255] width 280 height 20
type input "588220692"
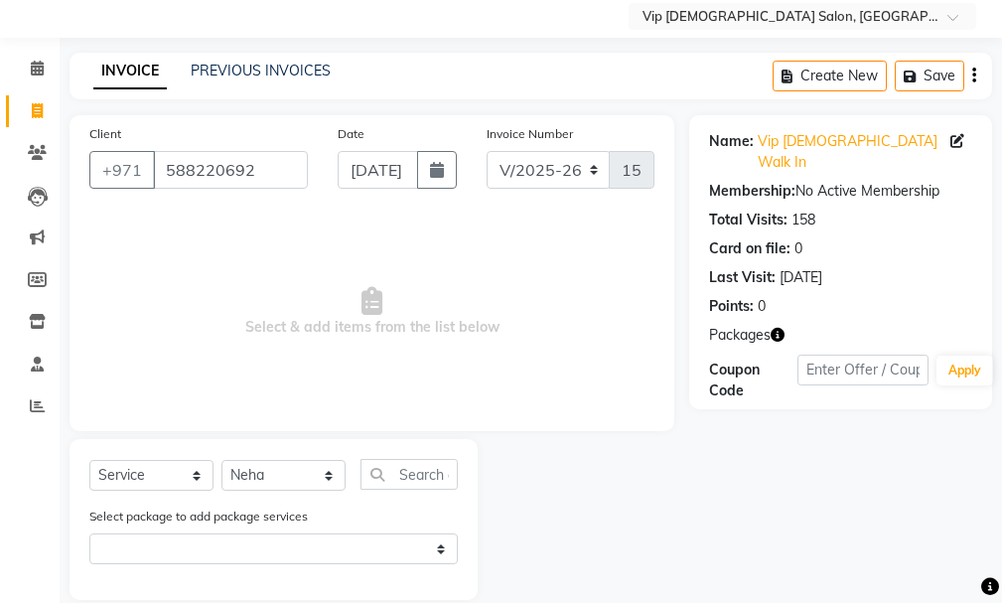
scroll to position [87, 0]
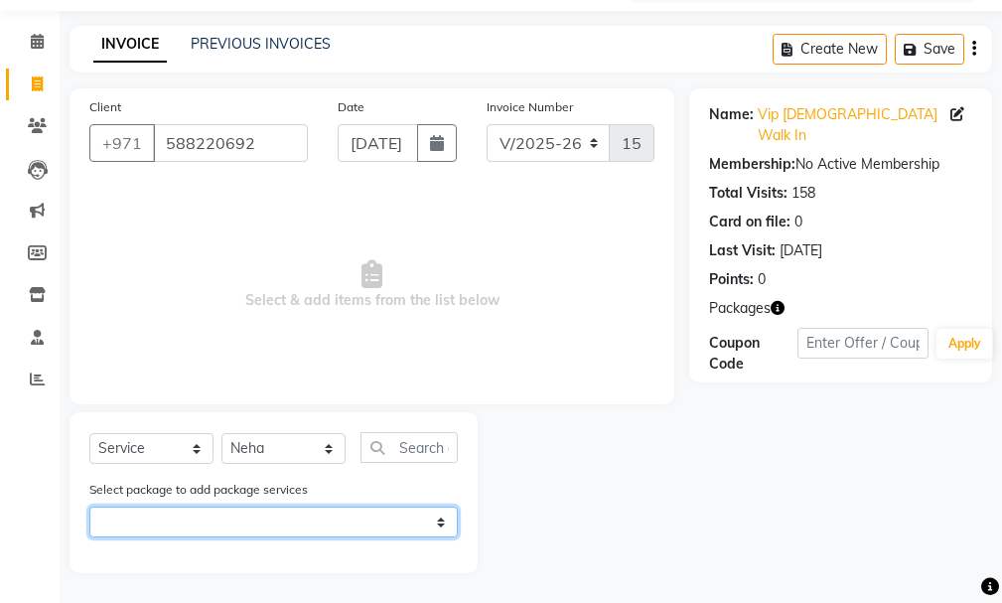
click at [325, 523] on select "Select SMART GROOM COMBO" at bounding box center [273, 521] width 368 height 31
click at [89, 506] on select "Select SMART GROOM COMBO" at bounding box center [273, 521] width 368 height 31
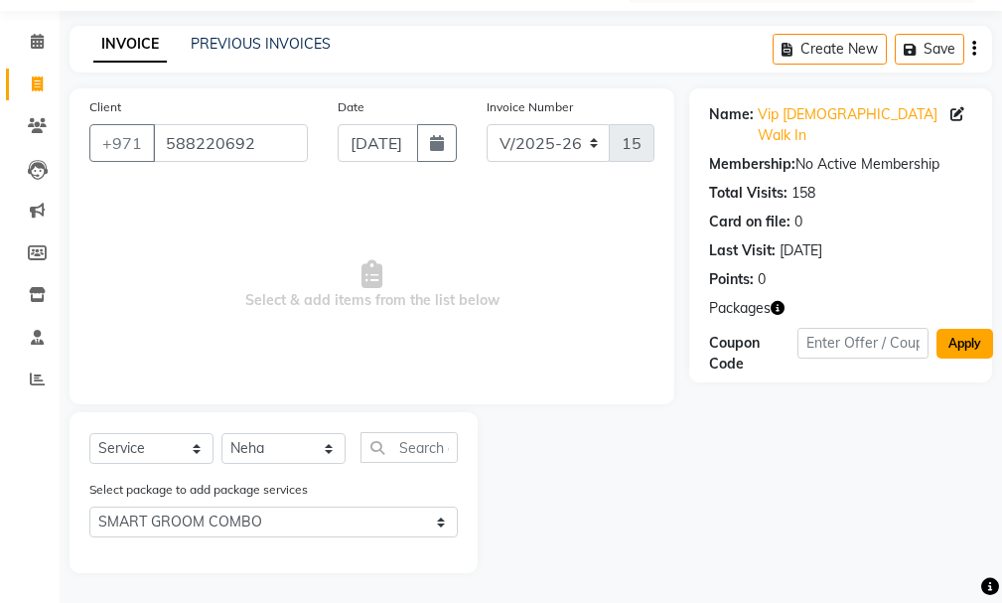
click at [972, 329] on button "Apply" at bounding box center [965, 344] width 57 height 30
click at [741, 538] on div "Name: Vip [DEMOGRAPHIC_DATA] Walk In Membership: No Active Membership Total Vis…" at bounding box center [848, 330] width 318 height 485
click at [835, 528] on div "Name: Vip [DEMOGRAPHIC_DATA] Walk In Membership: No Active Membership Total Vis…" at bounding box center [848, 330] width 318 height 485
click at [883, 523] on div "Name: Vip [DEMOGRAPHIC_DATA] Walk In Membership: No Active Membership Total Vis…" at bounding box center [848, 330] width 318 height 485
click at [753, 519] on div "Name: Vip [DEMOGRAPHIC_DATA] Walk In Membership: No Active Membership Total Vis…" at bounding box center [848, 330] width 318 height 485
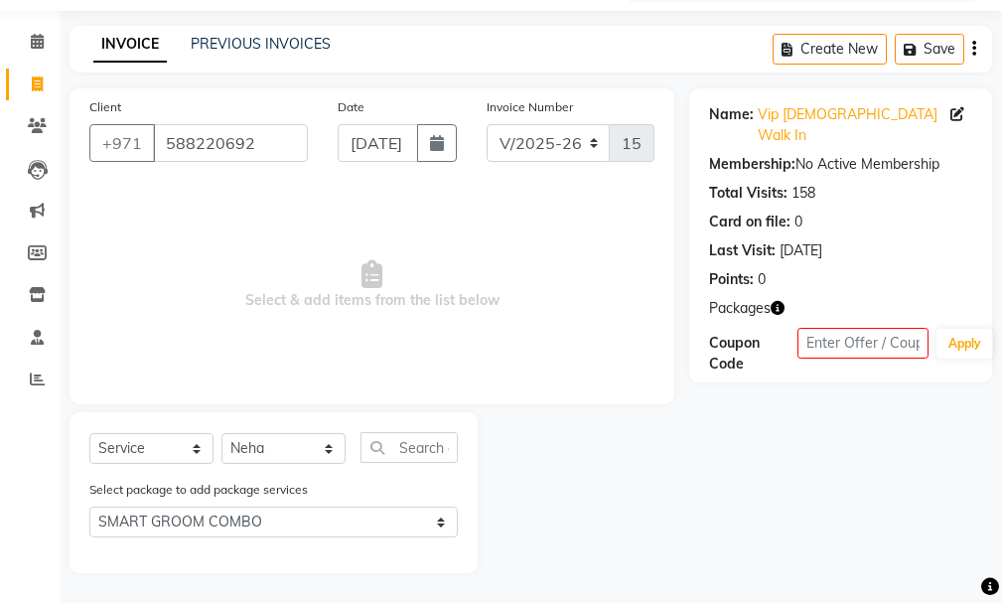
click at [866, 525] on div "Name: Vip [DEMOGRAPHIC_DATA] Walk In Membership: No Active Membership Total Vis…" at bounding box center [848, 330] width 318 height 485
click at [922, 521] on div "Name: Vip [DEMOGRAPHIC_DATA] Walk In Membership: No Active Membership Total Vis…" at bounding box center [848, 330] width 318 height 485
click at [743, 537] on div "Name: Vip [DEMOGRAPHIC_DATA] Walk In Membership: No Active Membership Total Vis…" at bounding box center [848, 330] width 318 height 485
click at [830, 534] on div "Name: Vip [DEMOGRAPHIC_DATA] Walk In Membership: No Active Membership Total Vis…" at bounding box center [848, 330] width 318 height 485
click at [901, 537] on div "Name: Vip [DEMOGRAPHIC_DATA] Walk In Membership: No Active Membership Total Vis…" at bounding box center [848, 330] width 318 height 485
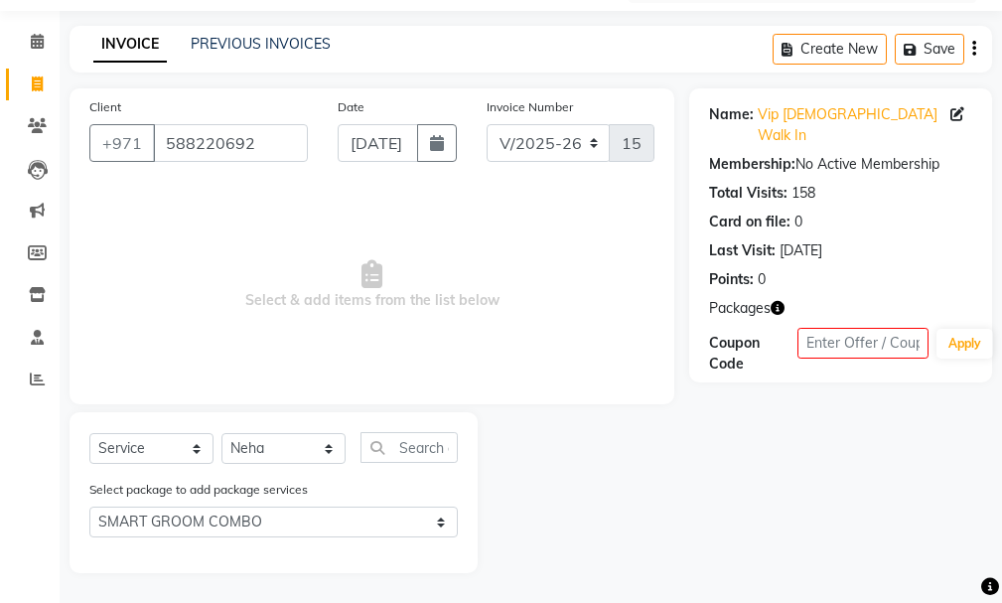
click at [945, 530] on div "Name: Vip [DEMOGRAPHIC_DATA] Walk In Membership: No Active Membership Total Vis…" at bounding box center [848, 330] width 318 height 485
click at [763, 542] on div "Name: Vip [DEMOGRAPHIC_DATA] Walk In Membership: No Active Membership Total Vis…" at bounding box center [848, 330] width 318 height 485
click at [856, 534] on div "Name: Vip [DEMOGRAPHIC_DATA] Walk In Membership: No Active Membership Total Vis…" at bounding box center [848, 330] width 318 height 485
click at [911, 525] on div "Name: Vip [DEMOGRAPHIC_DATA] Walk In Membership: No Active Membership Total Vis…" at bounding box center [848, 330] width 318 height 485
drag, startPoint x: 1000, startPoint y: 410, endPoint x: 1004, endPoint y: 392, distance: 18.3
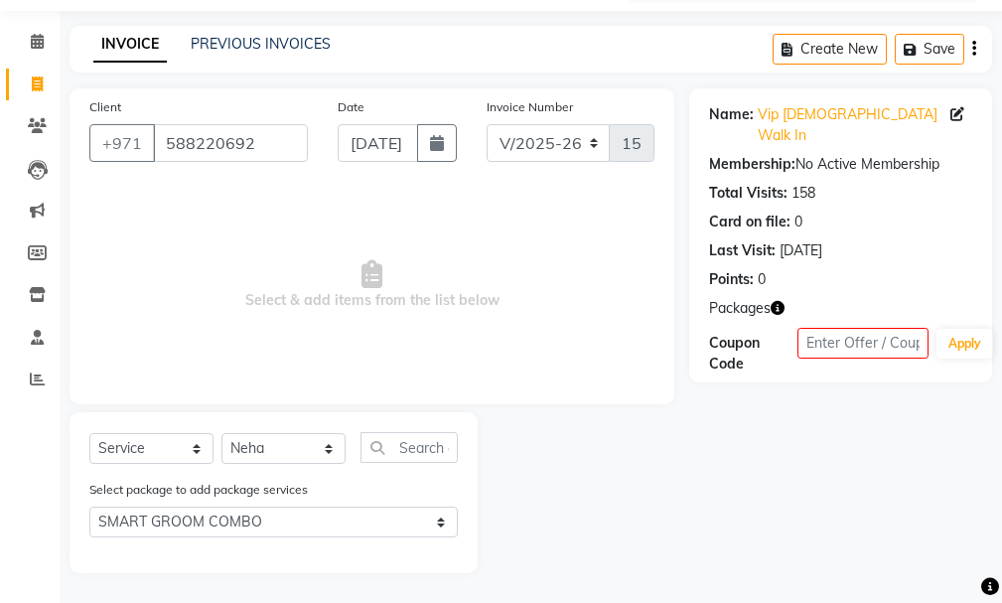
click at [1002, 392] on html "Select Location × Vip [DEMOGRAPHIC_DATA] Salon, Hor Al Anz East Default Panel M…" at bounding box center [501, 214] width 1002 height 603
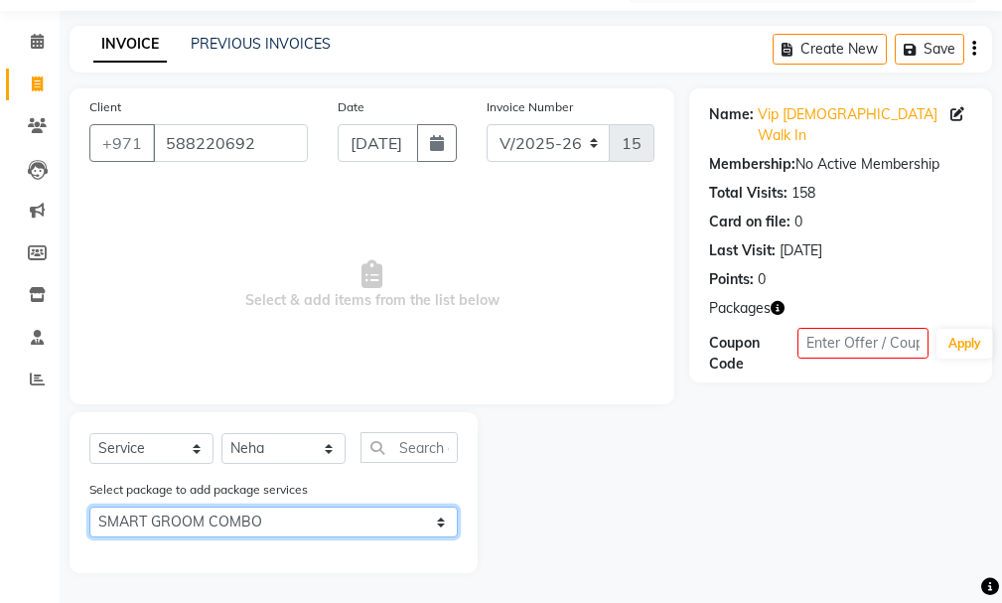
click at [387, 509] on select "Select SMART GROOM COMBO" at bounding box center [273, 521] width 368 height 31
click at [89, 506] on select "Select SMART GROOM COMBO" at bounding box center [273, 521] width 368 height 31
click at [379, 527] on select "Select SMART GROOM COMBO" at bounding box center [273, 521] width 368 height 31
select select "1: Object"
click at [89, 506] on select "Select SMART GROOM COMBO" at bounding box center [273, 521] width 368 height 31
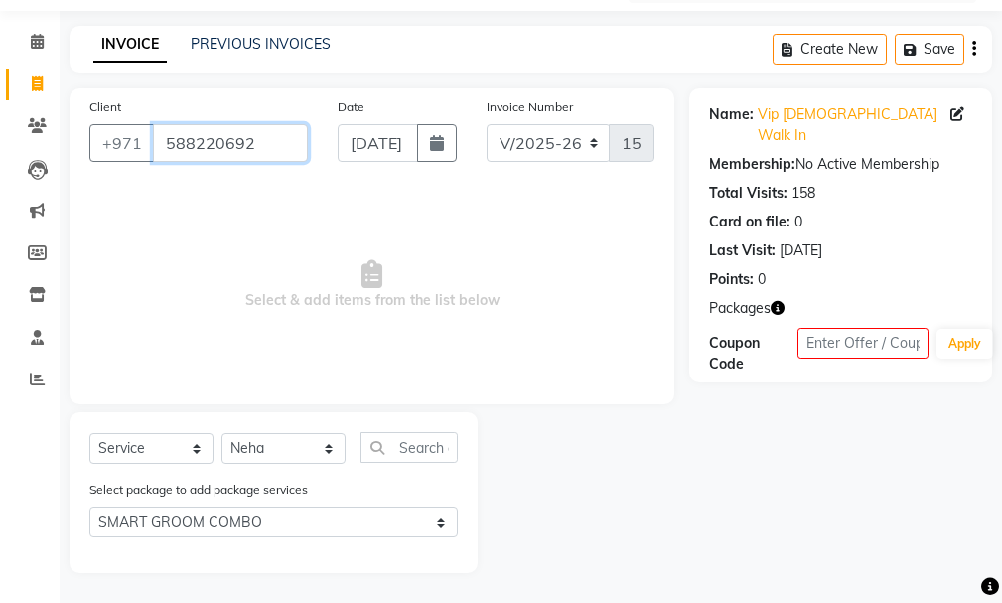
click at [270, 152] on input "588220692" at bounding box center [230, 143] width 155 height 38
click at [271, 150] on input "588220692" at bounding box center [230, 143] width 155 height 38
click at [29, 75] on span at bounding box center [37, 84] width 35 height 23
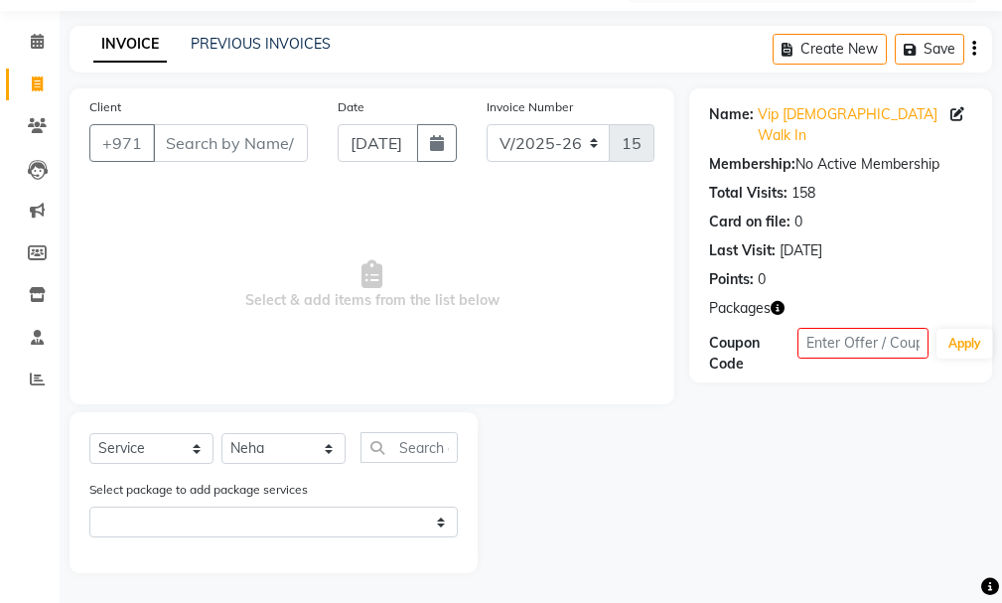
select select "service"
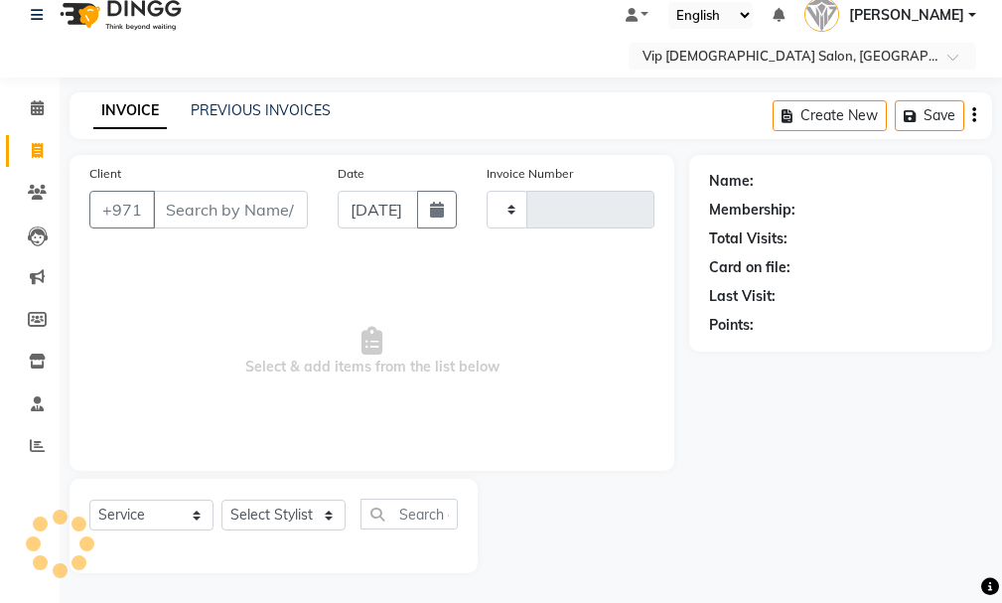
scroll to position [21, 0]
type input "1569"
select select "8415"
click at [189, 209] on input "Client" at bounding box center [230, 210] width 155 height 38
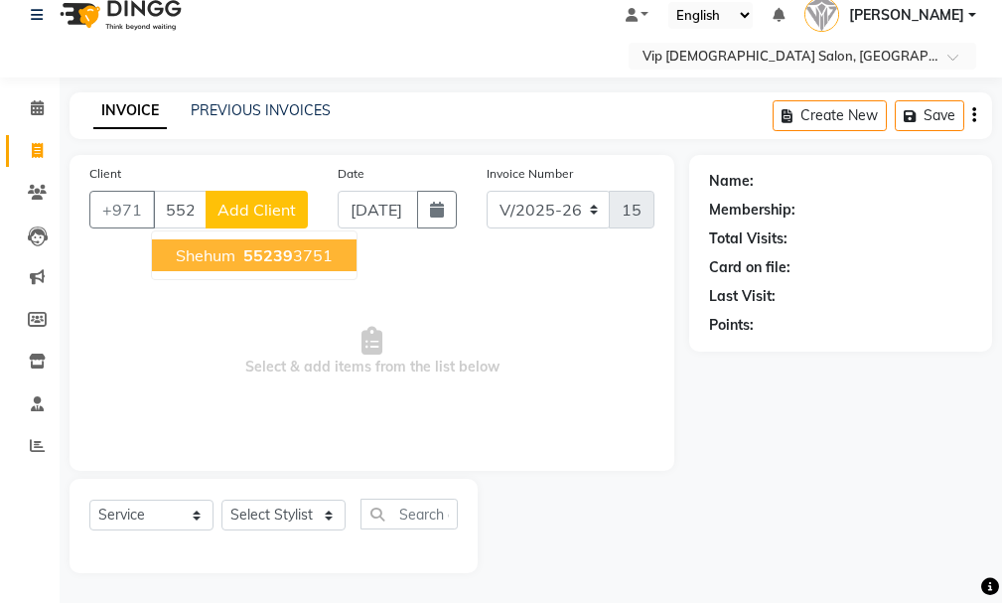
click at [204, 260] on span "Shehum" at bounding box center [206, 255] width 60 height 20
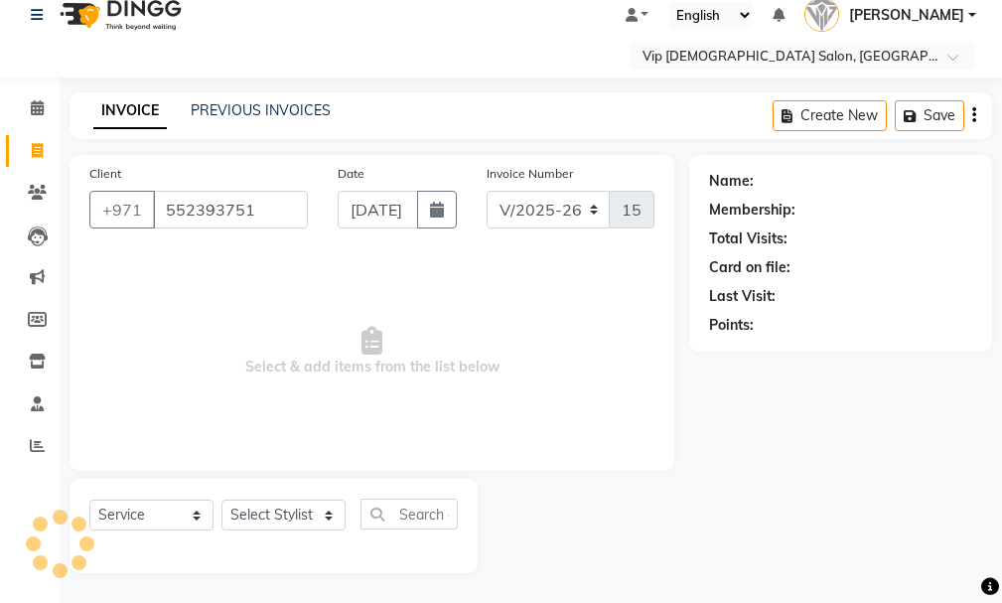
type input "552393751"
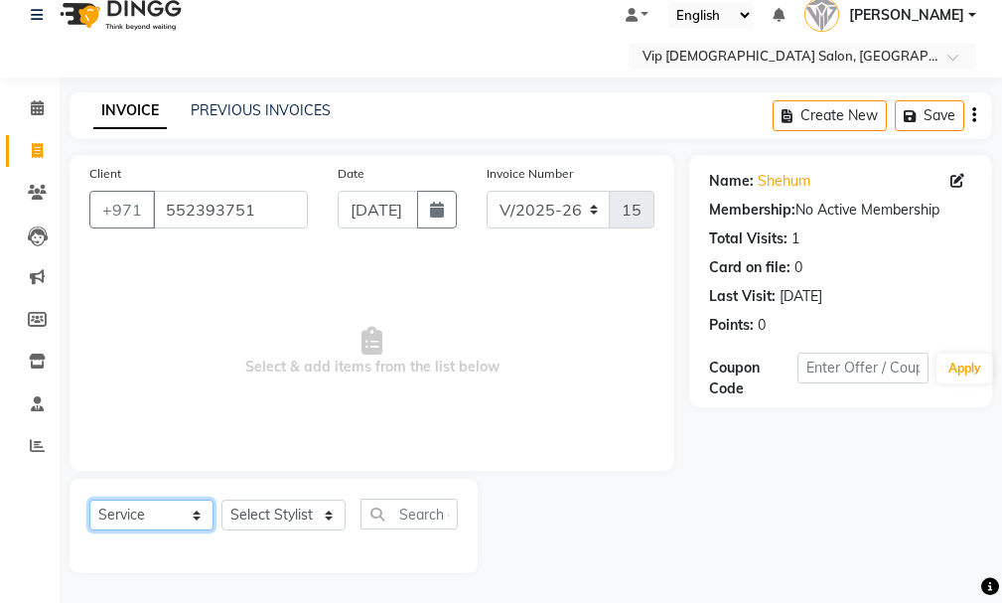
click at [172, 513] on select "Select Service Product Membership Package Voucher Prepaid Gift Card" at bounding box center [151, 515] width 124 height 31
select select "package"
click at [89, 500] on select "Select Service Product Membership Package Voucher Prepaid Gift Card" at bounding box center [151, 515] width 124 height 31
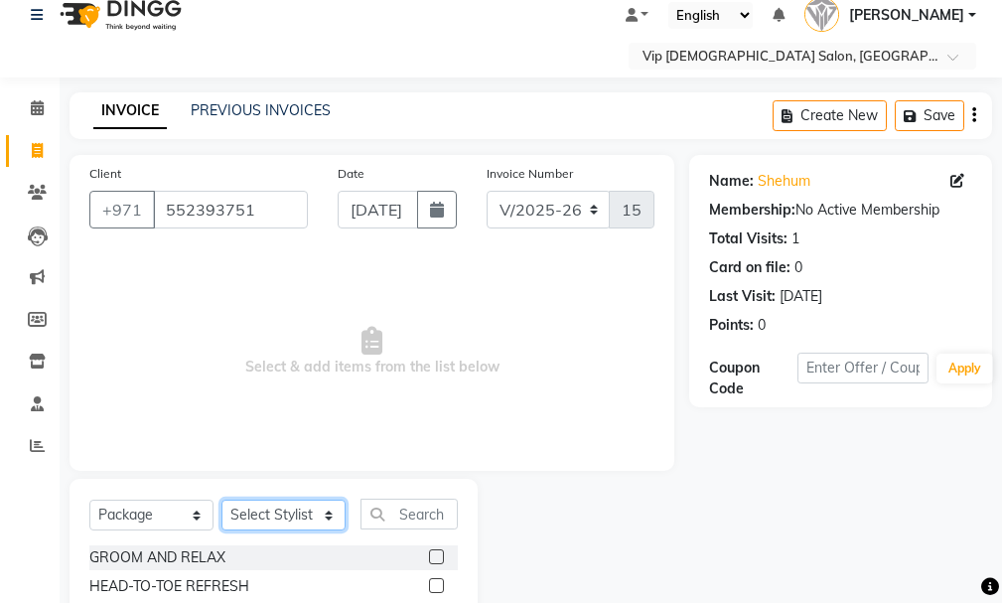
click at [274, 513] on select "Select Stylist Ali [PERSON_NAME] [PERSON_NAME] [PERSON_NAME] Lakhbizi Jairah [P…" at bounding box center [283, 515] width 124 height 31
select select "84119"
click at [221, 500] on select "Select Stylist Ali [PERSON_NAME] [PERSON_NAME] [PERSON_NAME] Lakhbizi Jairah [P…" at bounding box center [283, 515] width 124 height 31
drag, startPoint x: 1007, startPoint y: 435, endPoint x: 1004, endPoint y: 484, distance: 48.8
click at [1002, 484] on html "Select Location × Vip [DEMOGRAPHIC_DATA] Salon, Hor Al Anz East Default Panel M…" at bounding box center [501, 280] width 1002 height 603
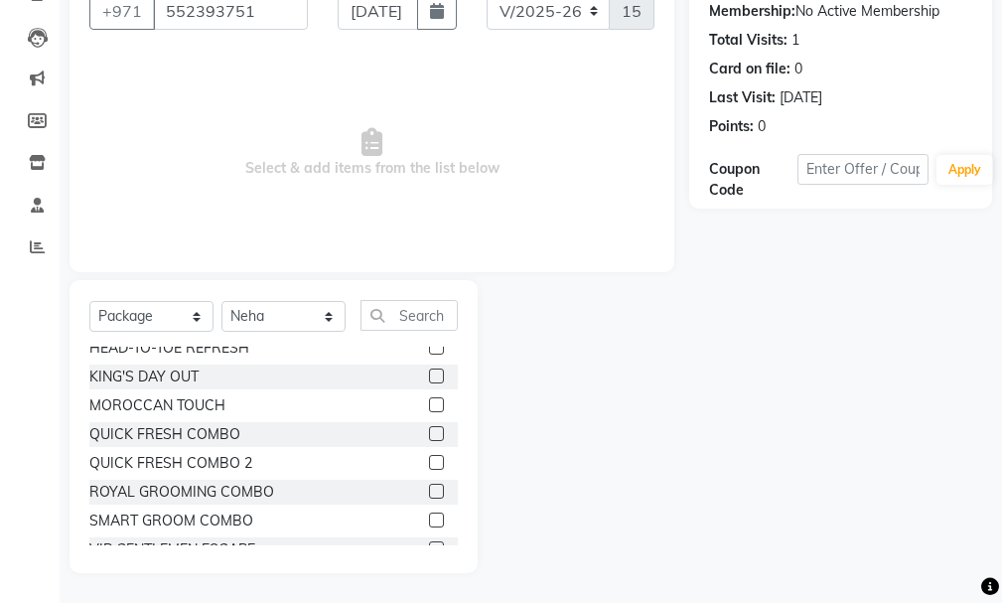
scroll to position [61, 0]
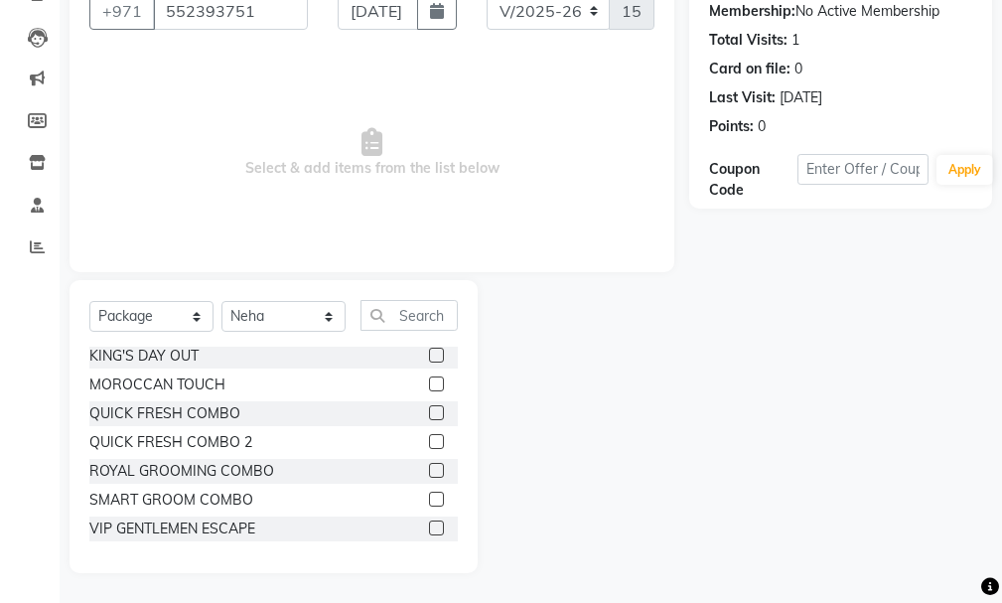
click at [429, 502] on label at bounding box center [436, 499] width 15 height 15
click at [429, 502] on input "checkbox" at bounding box center [435, 500] width 13 height 13
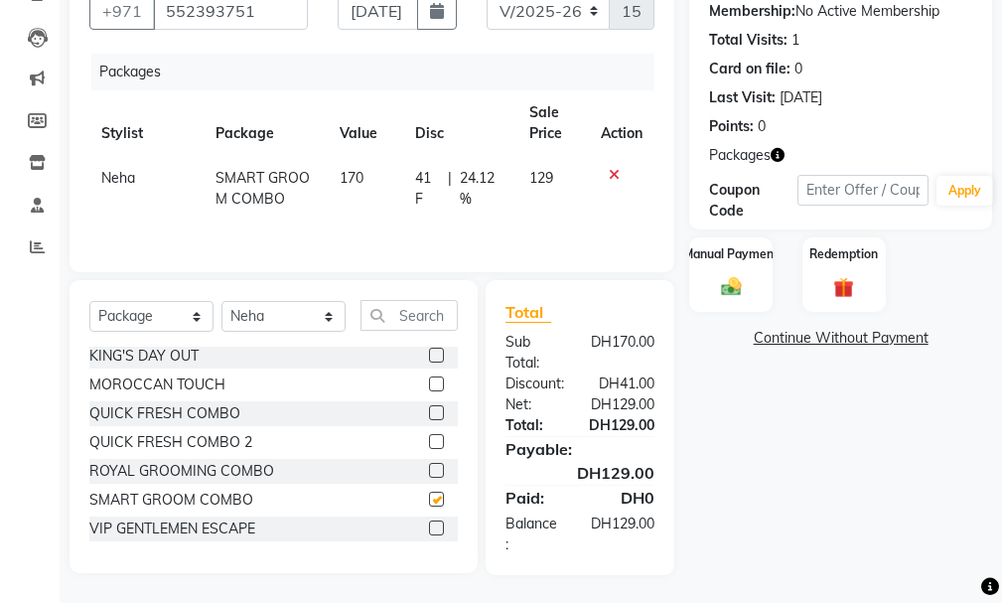
checkbox input "false"
click at [733, 281] on img at bounding box center [731, 287] width 34 height 24
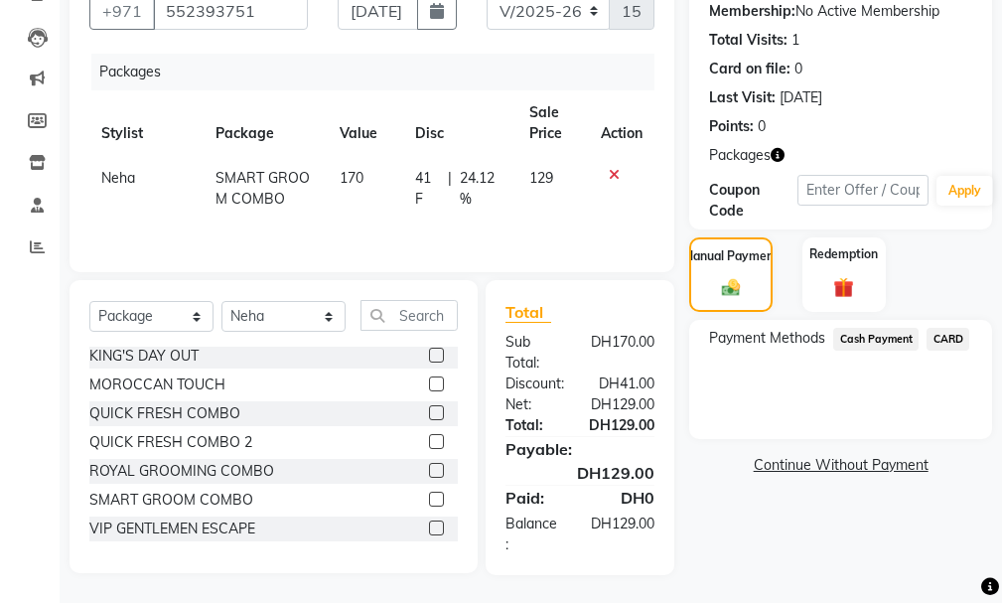
click at [951, 336] on span "CARD" at bounding box center [948, 339] width 43 height 23
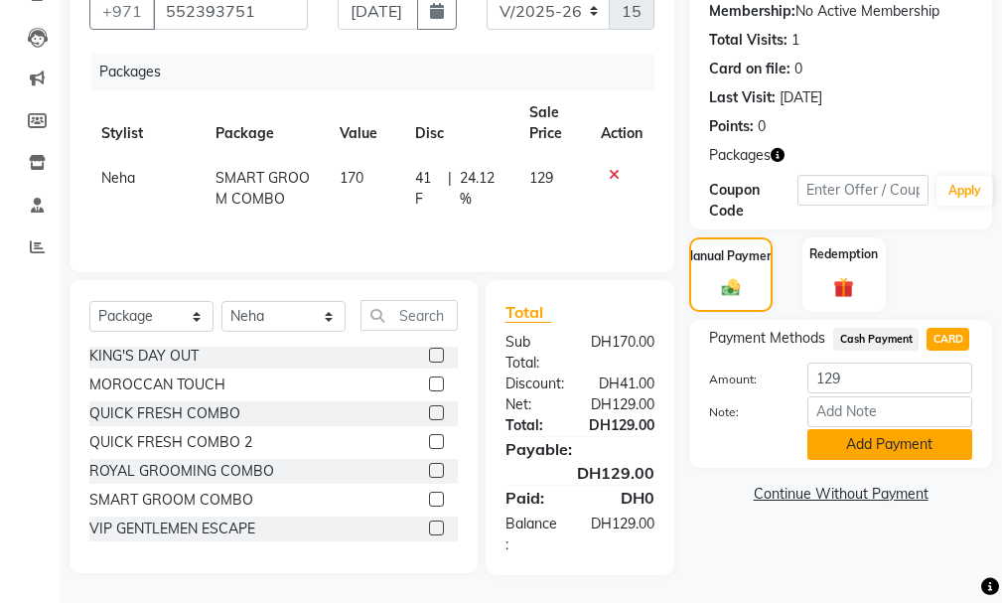
click at [890, 452] on button "Add Payment" at bounding box center [889, 444] width 165 height 31
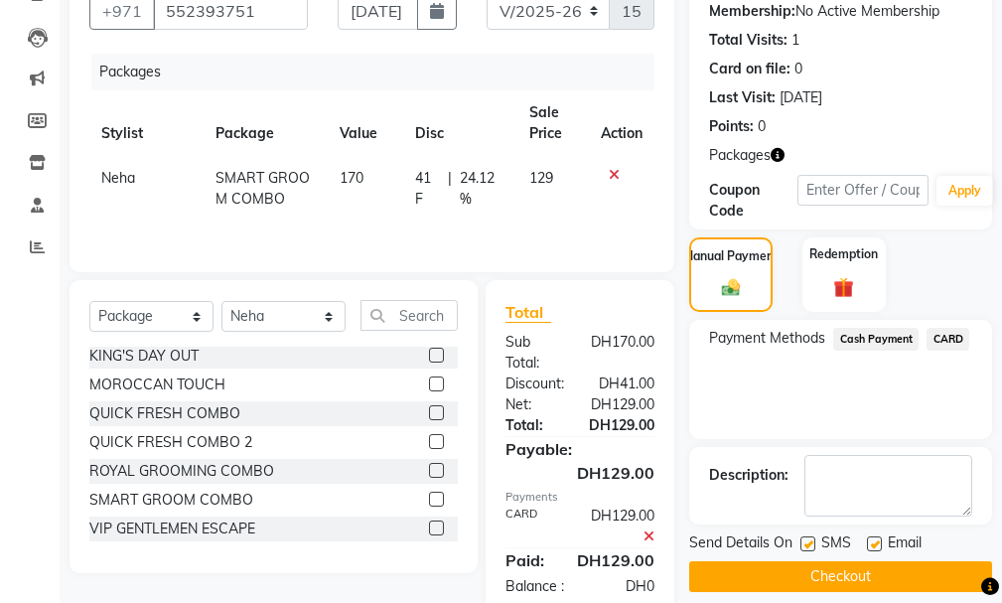
scroll to position [278, 0]
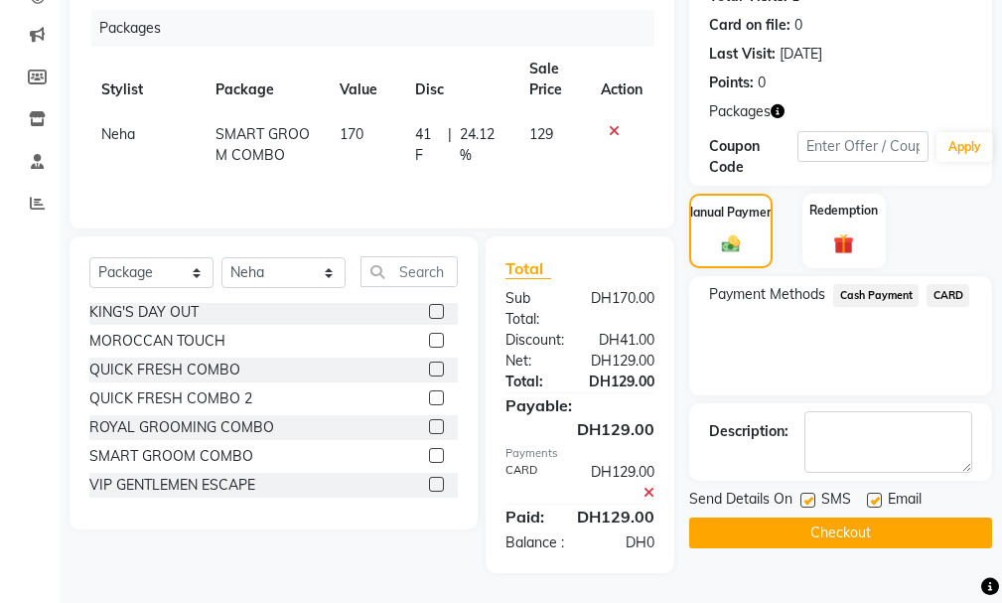
click at [836, 524] on button "Checkout" at bounding box center [840, 532] width 303 height 31
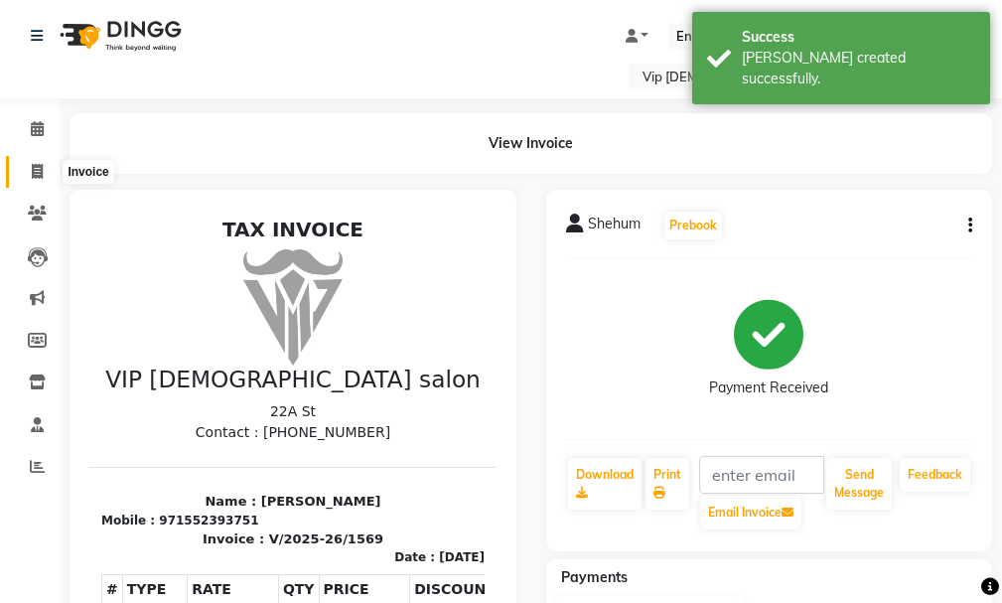
click at [39, 175] on icon at bounding box center [37, 171] width 11 height 15
select select "8415"
select select "service"
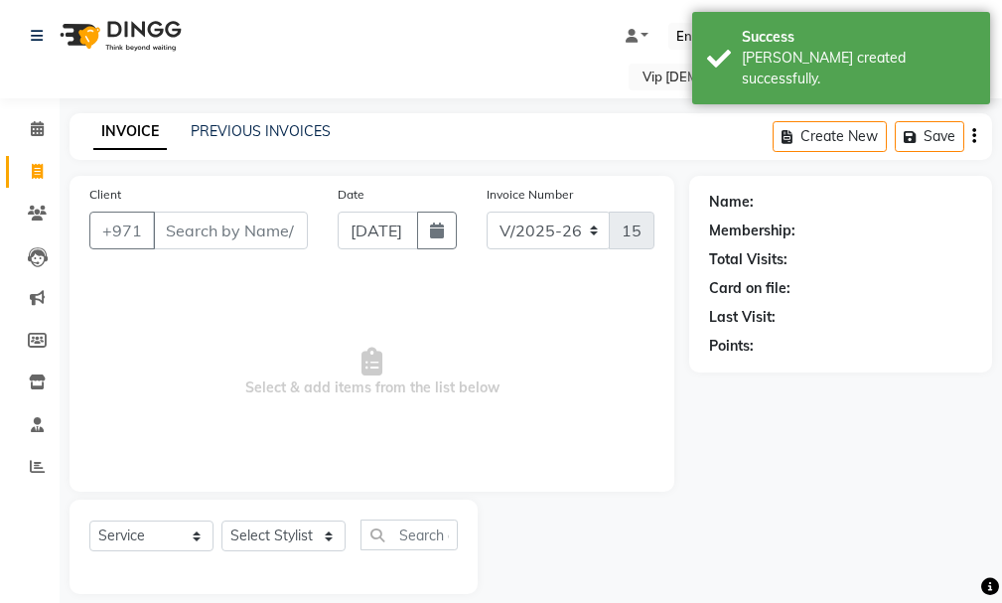
scroll to position [21, 0]
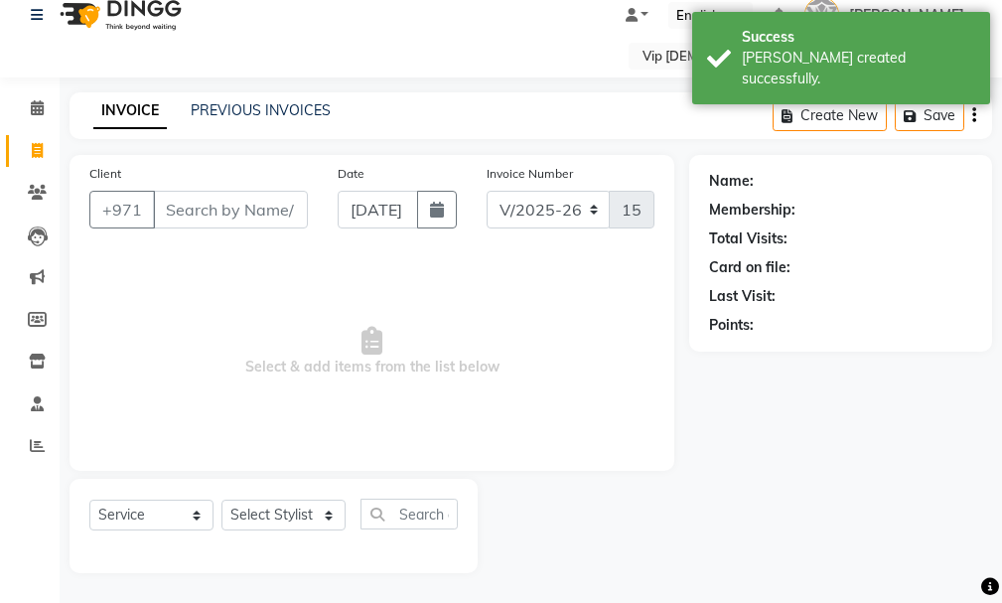
click at [244, 206] on input "Client" at bounding box center [230, 210] width 155 height 38
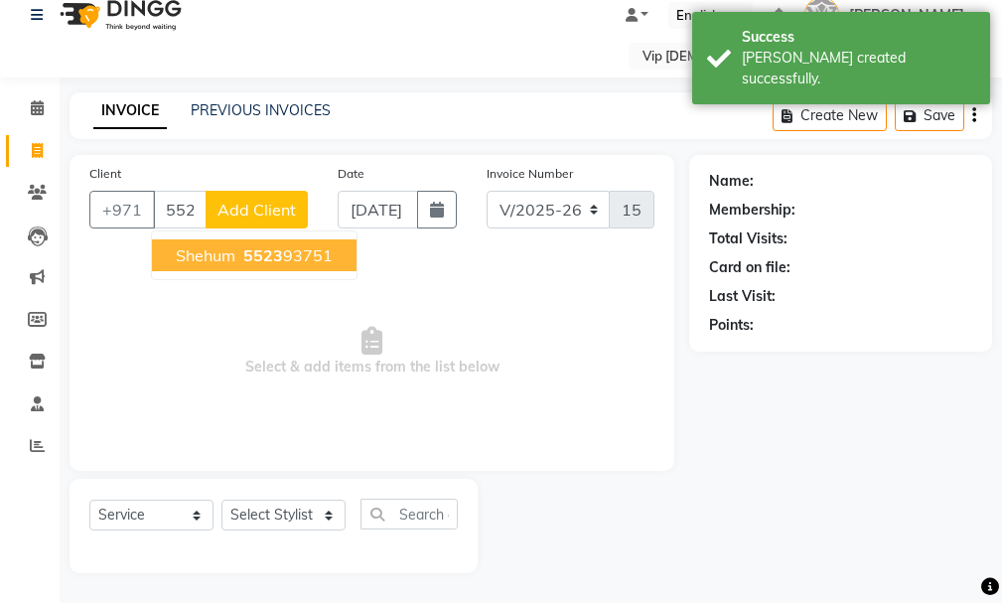
click at [277, 248] on span "5523" at bounding box center [263, 255] width 40 height 20
type input "552393751"
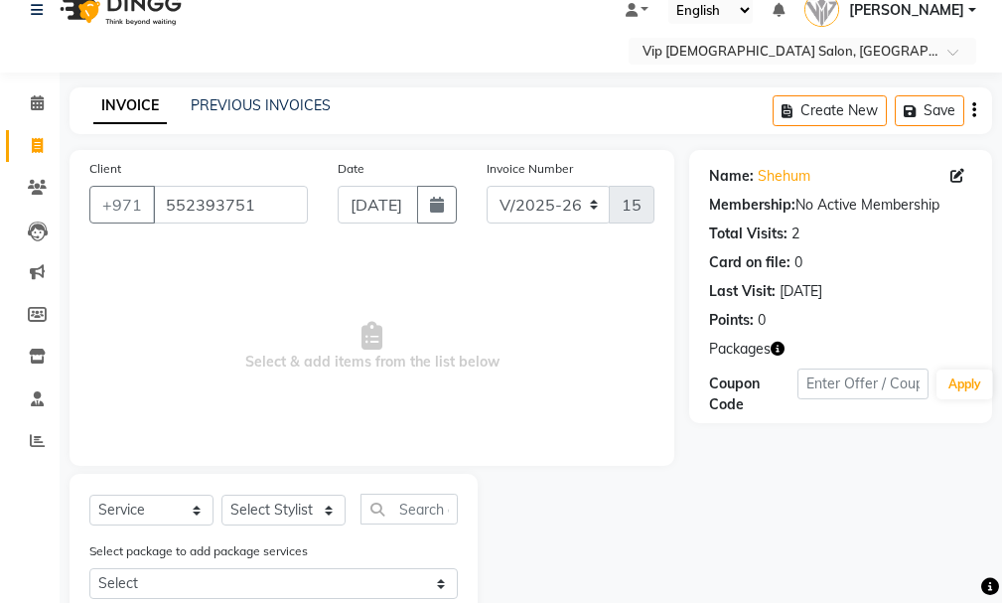
scroll to position [81, 0]
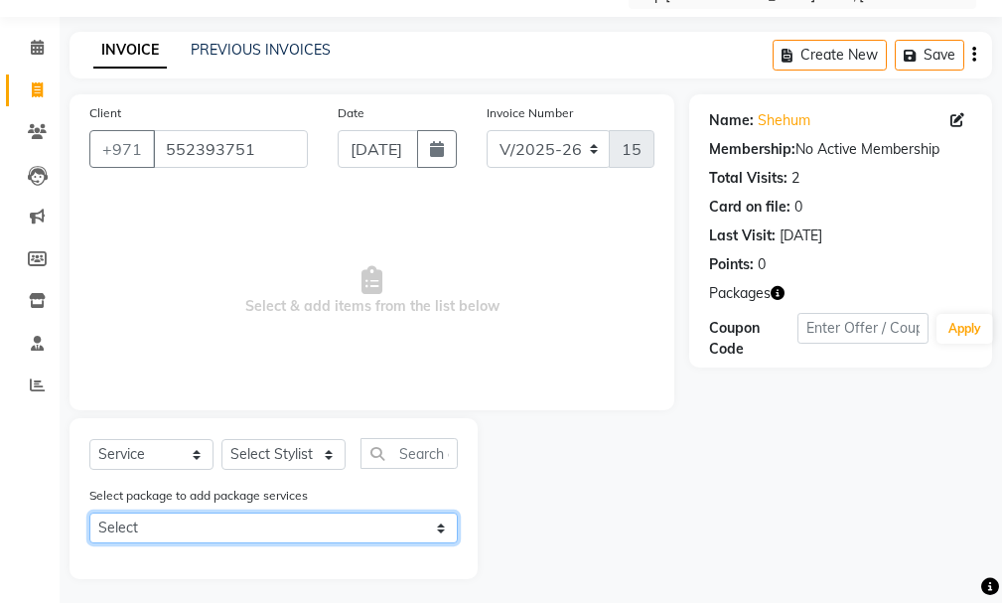
click at [357, 512] on select "Select SMART GROOM COMBO" at bounding box center [273, 527] width 368 height 31
select select "1: Object"
click at [89, 512] on select "Select SMART GROOM COMBO" at bounding box center [273, 527] width 368 height 31
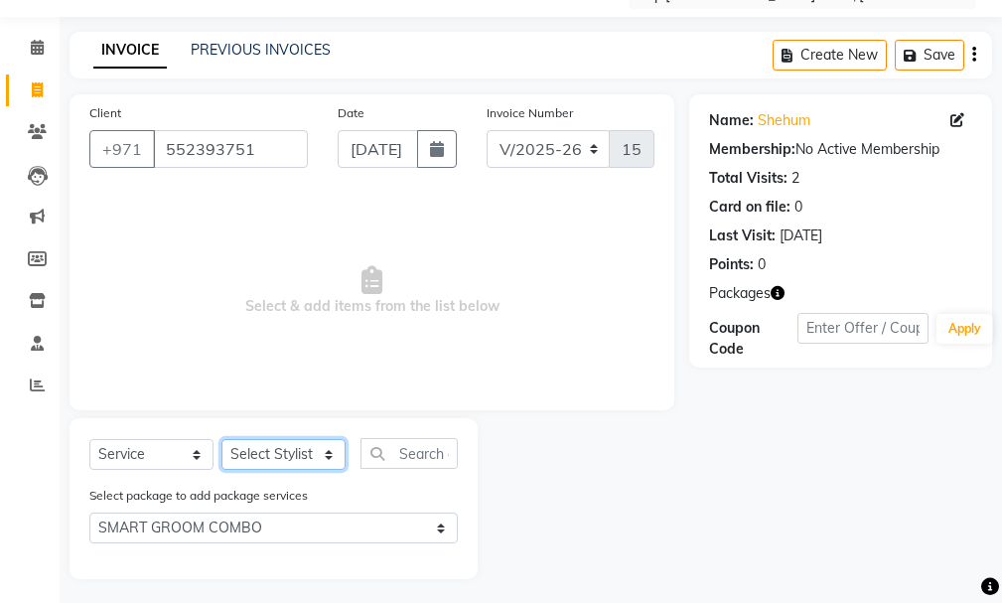
click at [303, 442] on select "Select Stylist Ali [PERSON_NAME] [PERSON_NAME] [PERSON_NAME] Lakhbizi Jairah [P…" at bounding box center [283, 454] width 124 height 31
select select "81365"
click at [221, 439] on select "Select Stylist Ali [PERSON_NAME] [PERSON_NAME] [PERSON_NAME] Lakhbizi Jairah [P…" at bounding box center [283, 454] width 124 height 31
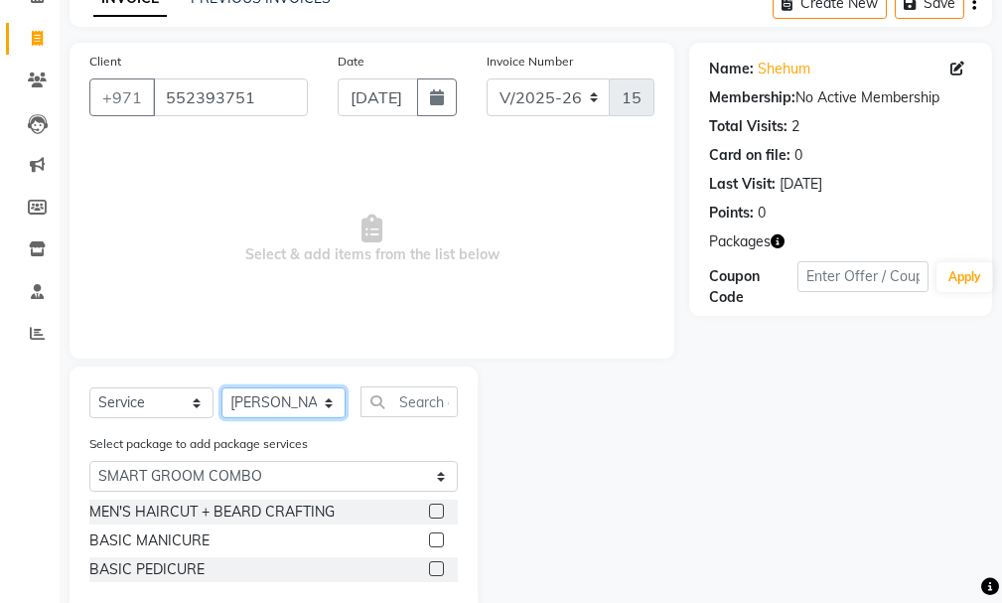
scroll to position [174, 0]
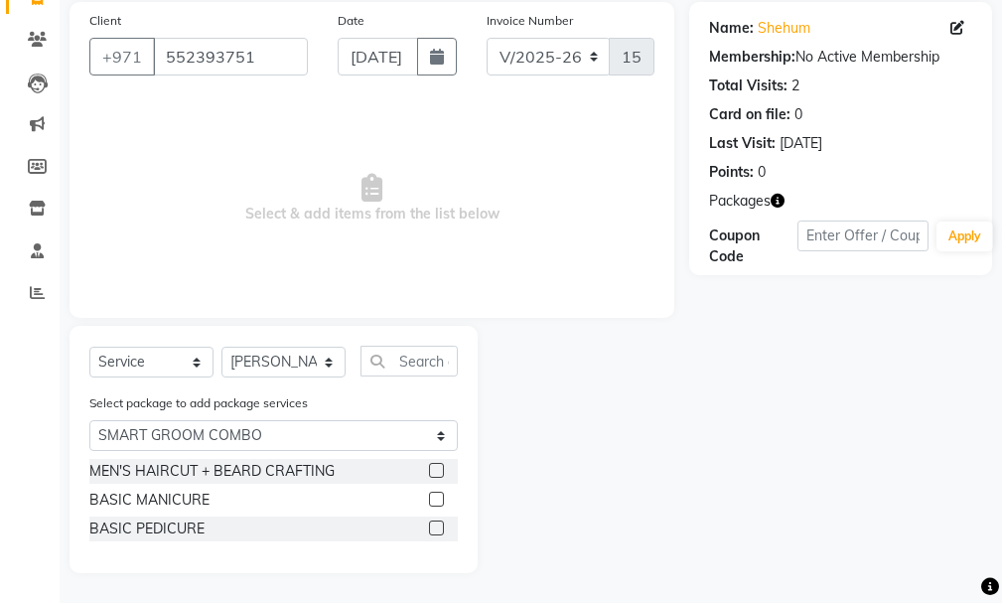
click at [434, 470] on label at bounding box center [436, 470] width 15 height 15
click at [434, 470] on input "checkbox" at bounding box center [435, 471] width 13 height 13
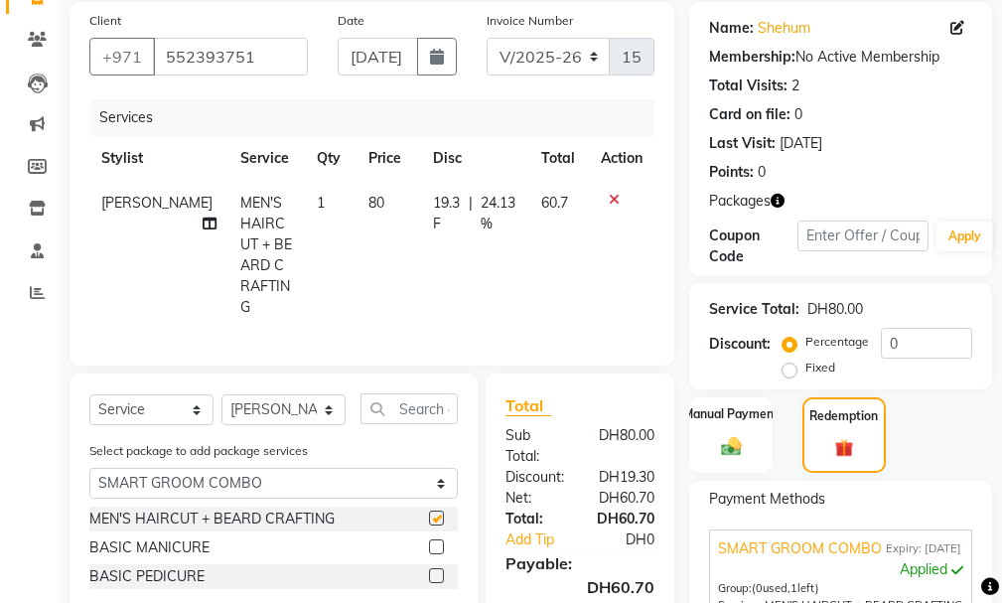
checkbox input "false"
click at [603, 204] on div at bounding box center [622, 200] width 42 height 14
click at [617, 198] on icon at bounding box center [614, 200] width 11 height 14
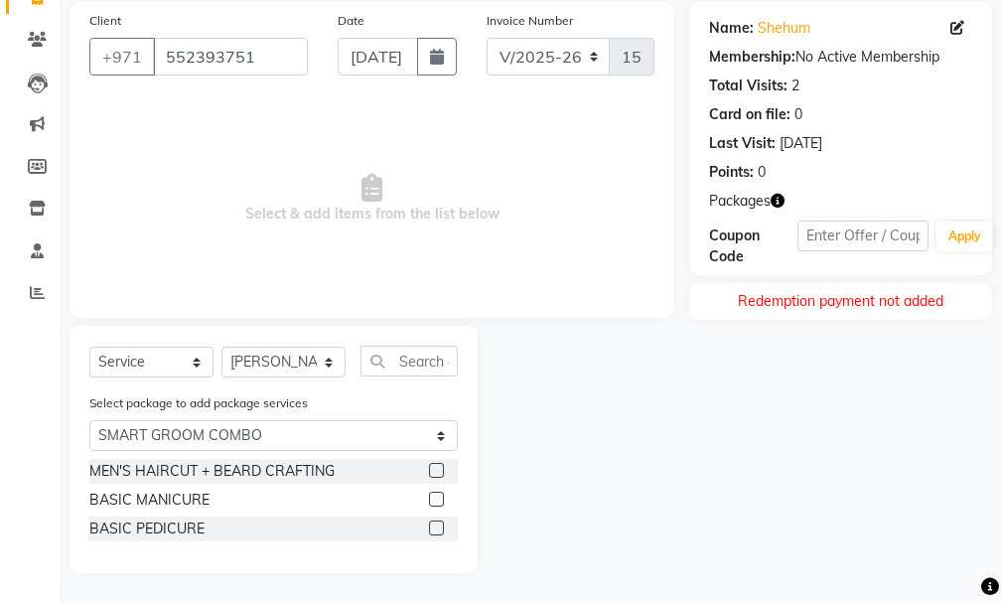
click at [428, 498] on div "BASIC MANICURE" at bounding box center [273, 500] width 368 height 25
click at [437, 497] on label at bounding box center [436, 499] width 15 height 15
click at [437, 497] on input "checkbox" at bounding box center [435, 500] width 13 height 13
checkbox input "true"
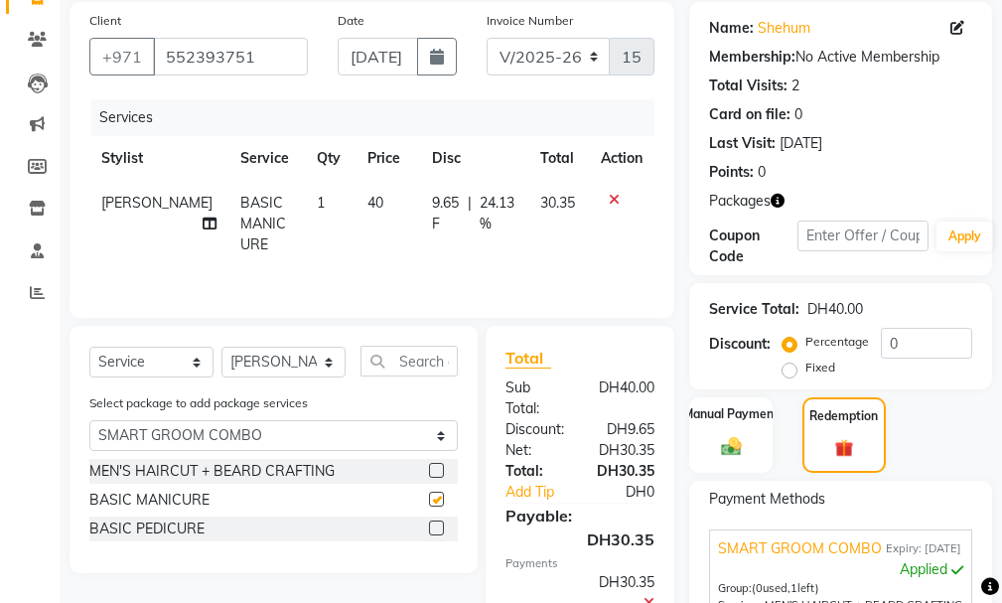
click at [439, 525] on label at bounding box center [436, 527] width 15 height 15
click at [439, 525] on input "checkbox" at bounding box center [435, 528] width 13 height 13
checkbox input "true"
checkbox input "false"
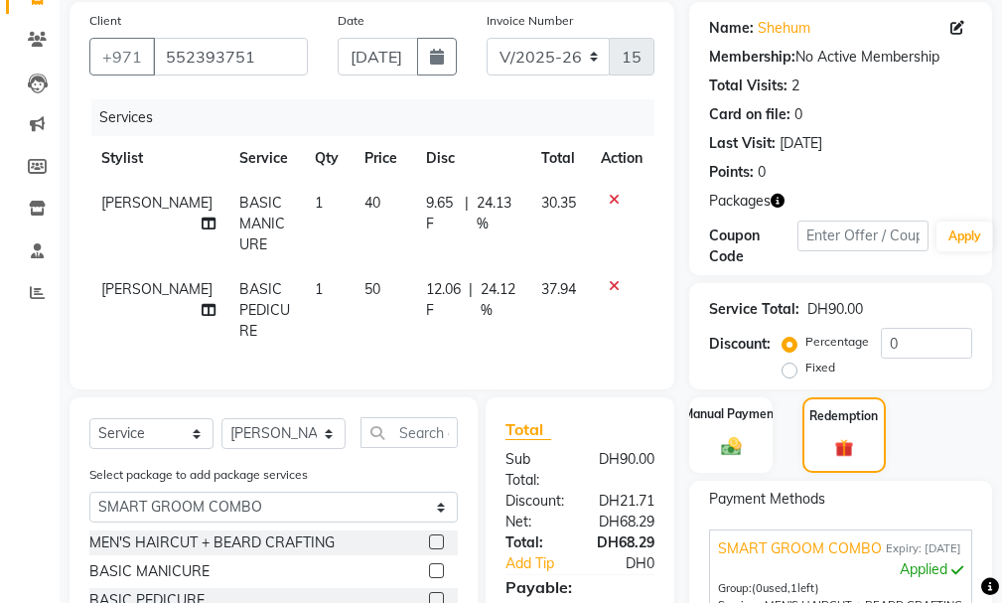
checkbox input "false"
click at [305, 427] on select "Select Stylist Ali [PERSON_NAME] [PERSON_NAME] [PERSON_NAME] Lakhbizi Jairah [P…" at bounding box center [283, 433] width 124 height 31
select select "81363"
click at [221, 418] on select "Select Stylist Ali [PERSON_NAME] [PERSON_NAME] [PERSON_NAME] Lakhbizi Jairah [P…" at bounding box center [283, 433] width 124 height 31
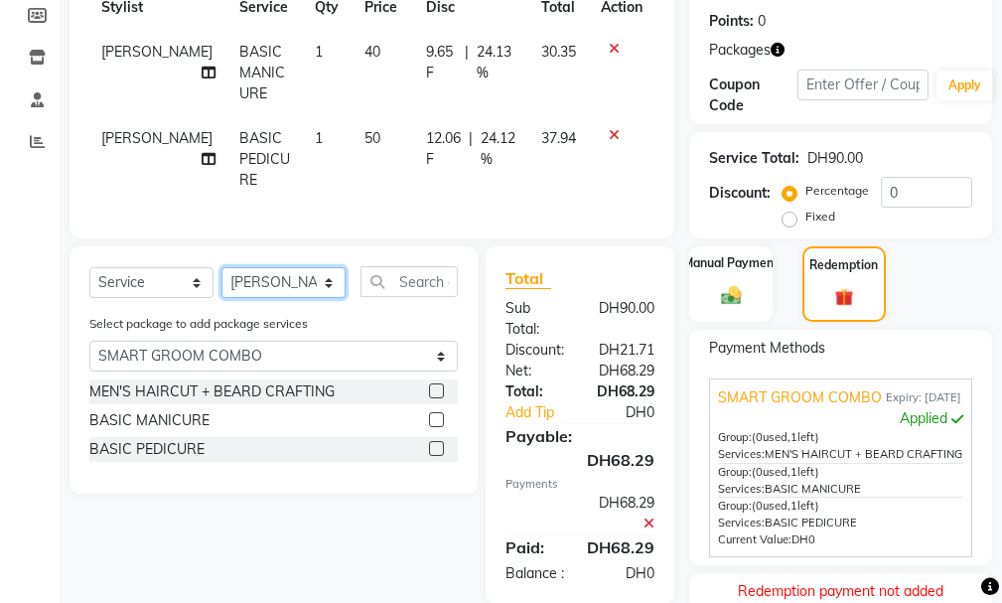
scroll to position [370, 0]
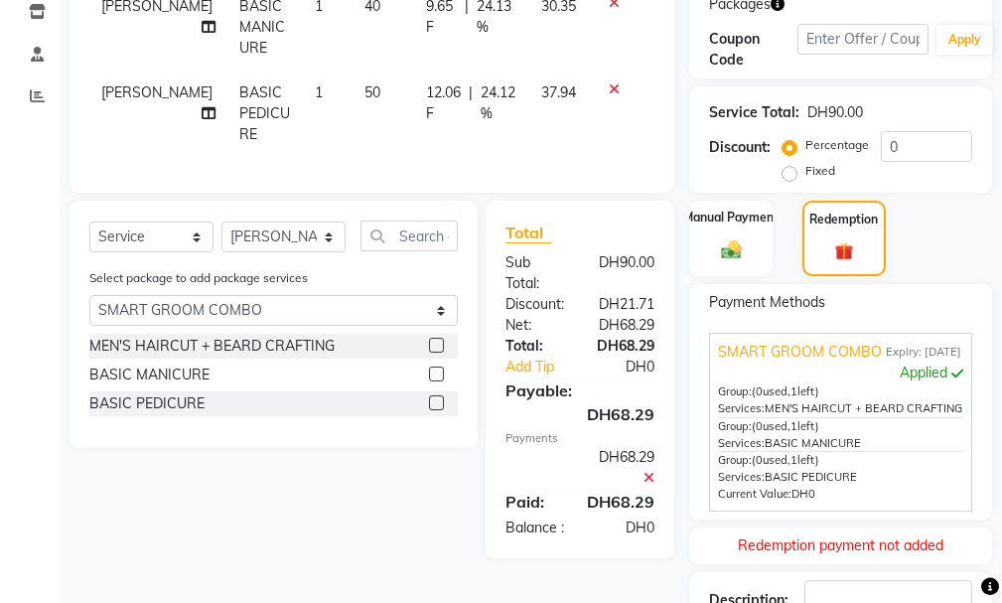
click at [427, 337] on div "MEN'S HAIRCUT + BEARD CRAFTING" at bounding box center [273, 346] width 368 height 25
click at [434, 338] on label at bounding box center [436, 345] width 15 height 15
click at [434, 340] on input "checkbox" at bounding box center [435, 346] width 13 height 13
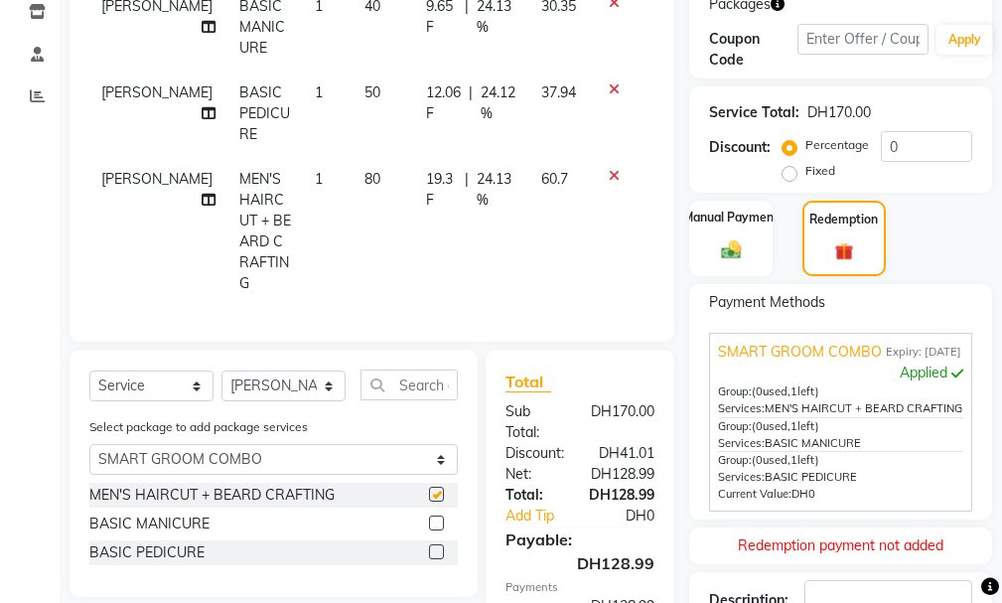
checkbox input "false"
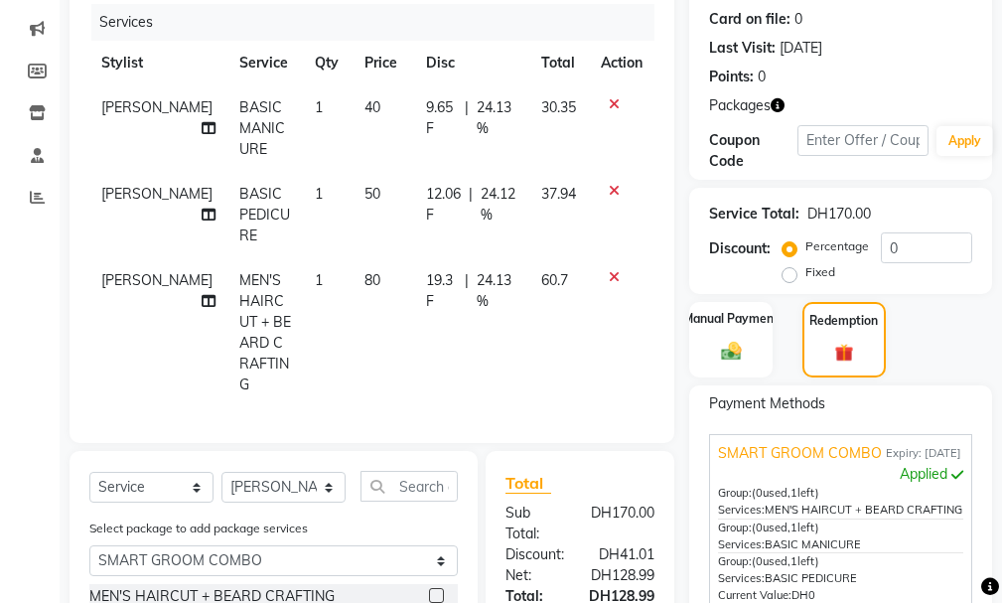
scroll to position [265, 0]
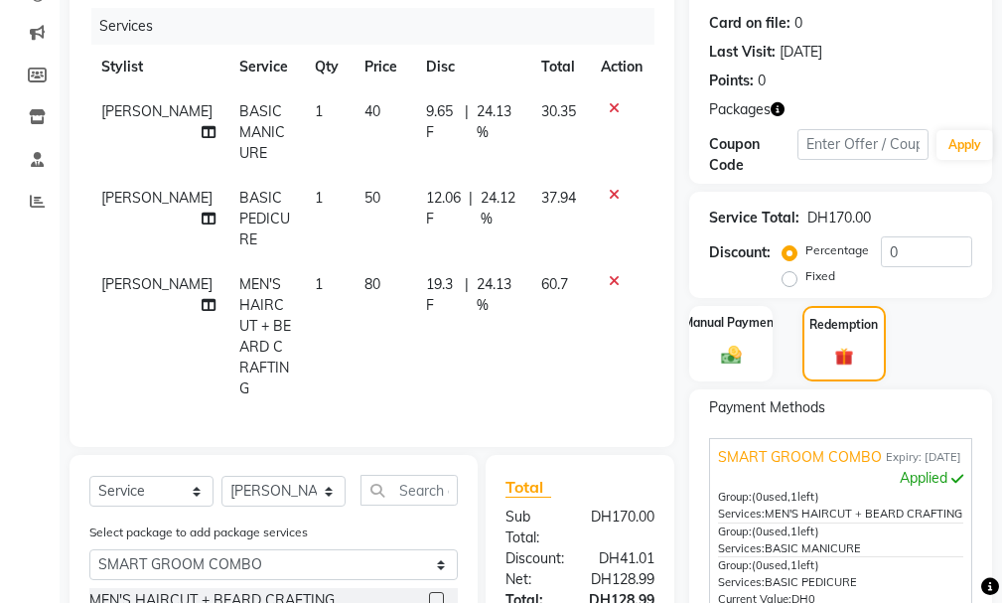
drag, startPoint x: 1003, startPoint y: 238, endPoint x: 930, endPoint y: 76, distance: 177.8
click at [930, 76] on div "Points: 0" at bounding box center [840, 81] width 263 height 21
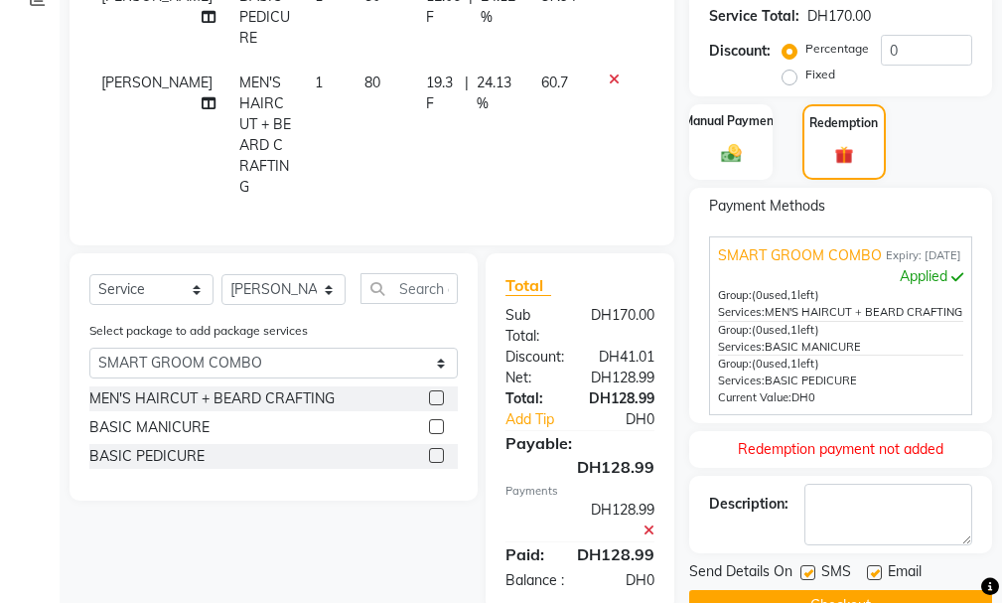
scroll to position [471, 0]
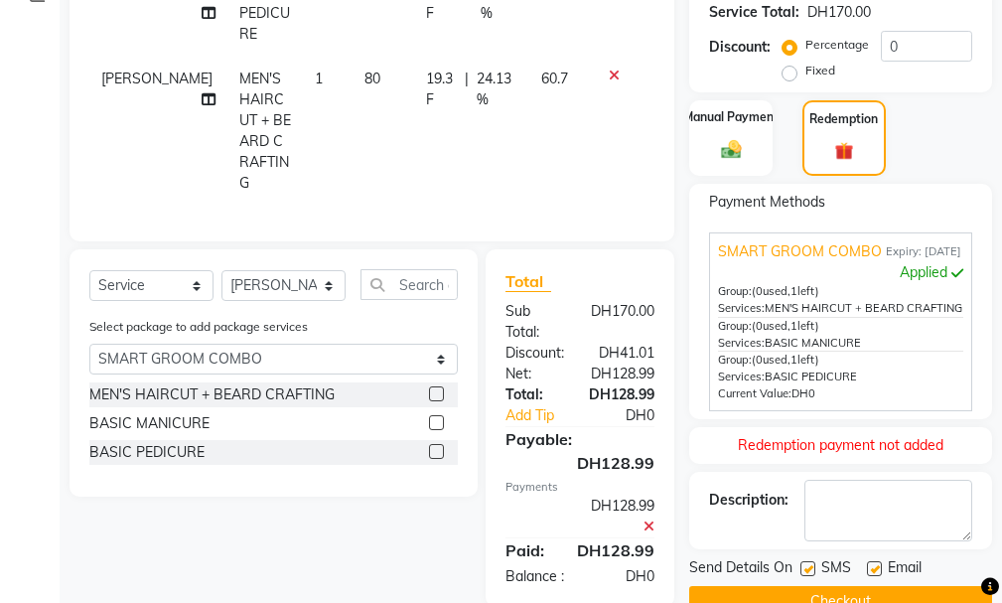
drag, startPoint x: 1012, startPoint y: 251, endPoint x: 984, endPoint y: 388, distance: 139.8
click at [984, 388] on div "Payment Methods SMART GROOM COMBO Expiry: [DATE] Applied Group: (0 used, 1 left…" at bounding box center [840, 301] width 303 height 235
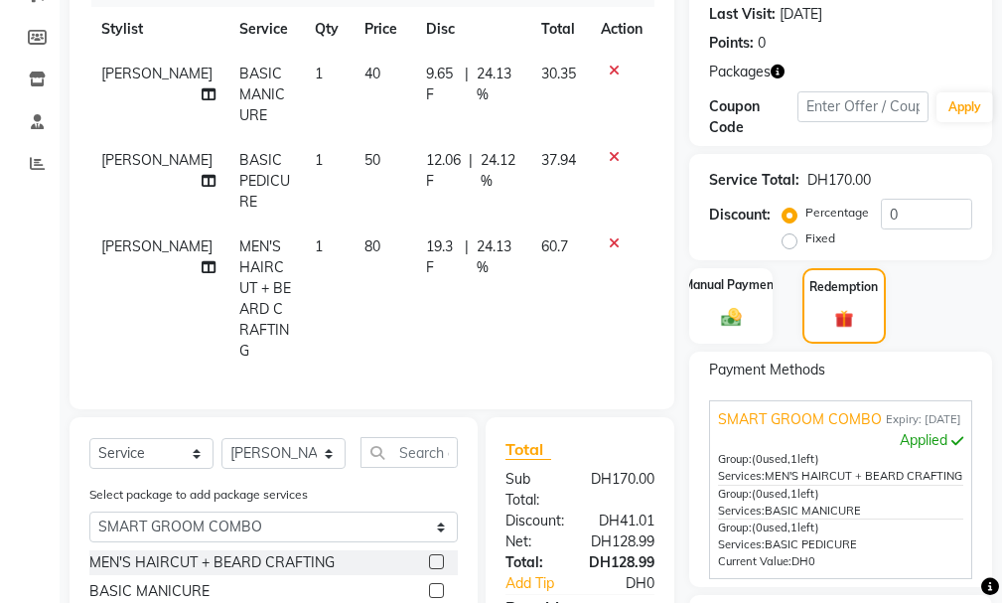
scroll to position [309, 0]
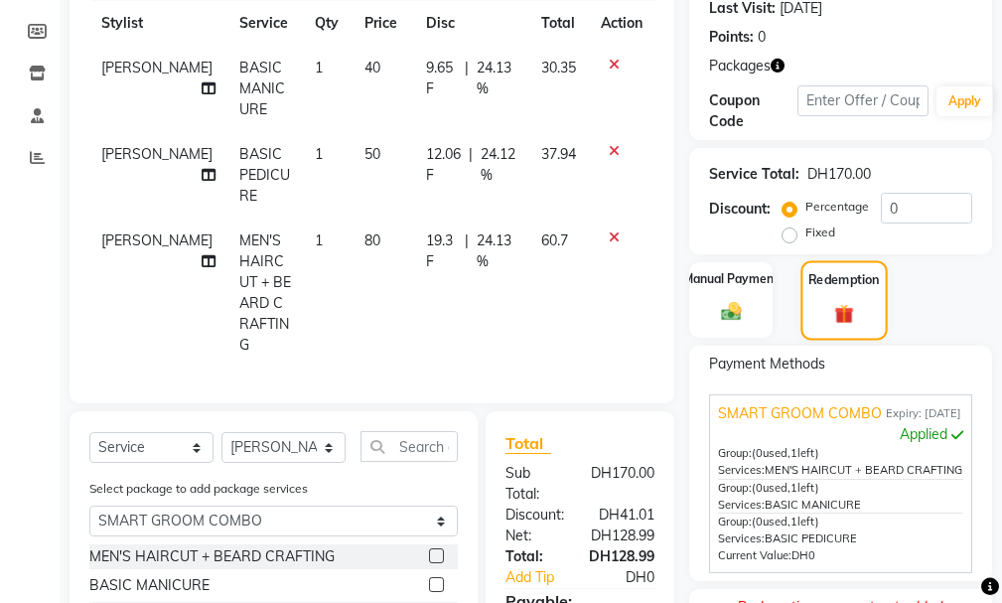
click at [862, 292] on div "Redemption" at bounding box center [843, 299] width 86 height 79
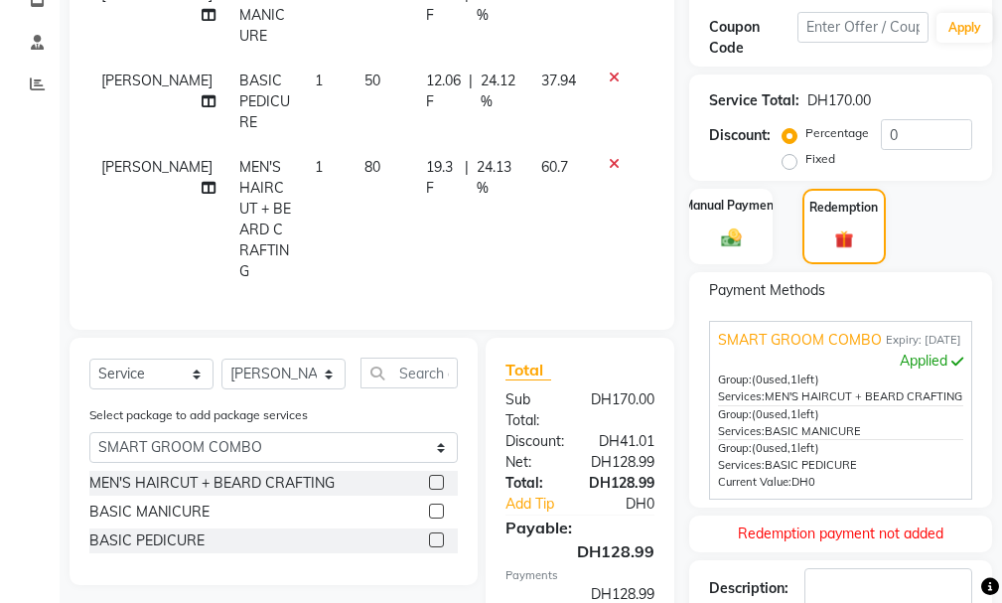
scroll to position [535, 0]
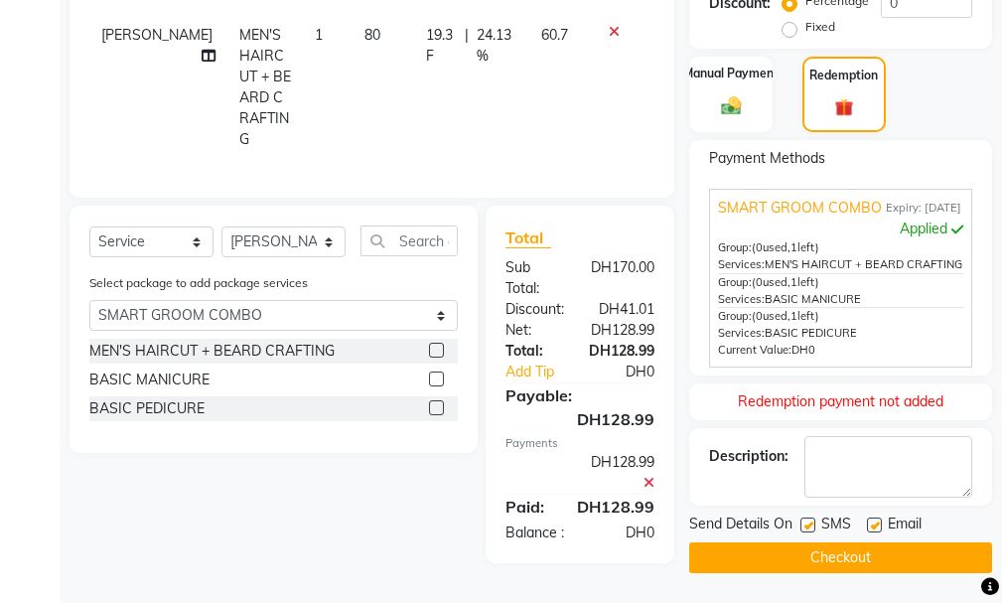
click at [886, 554] on button "Checkout" at bounding box center [840, 557] width 303 height 31
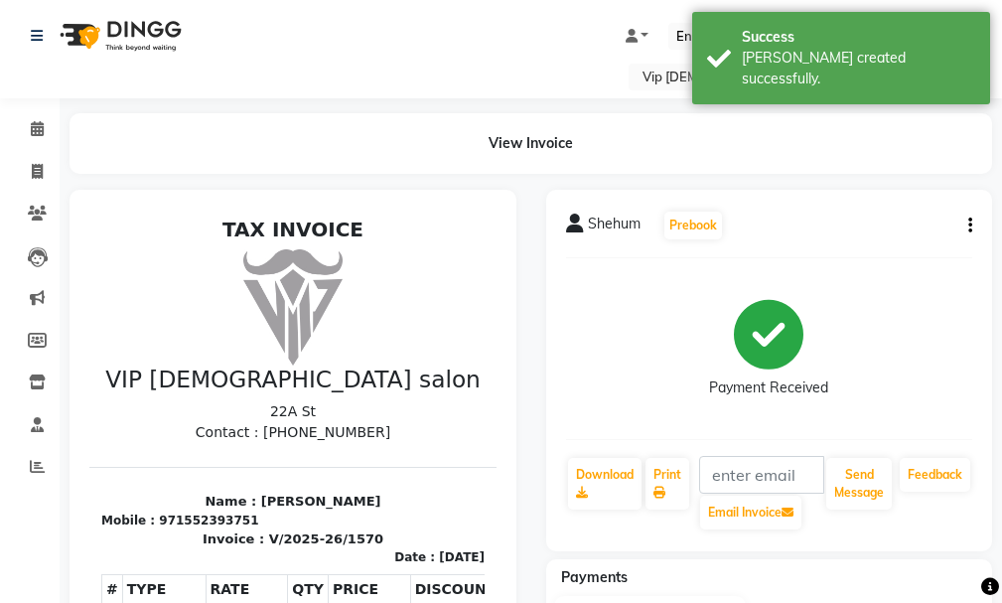
click at [44, 188] on li "Invoice" at bounding box center [30, 172] width 60 height 43
click at [41, 432] on span at bounding box center [37, 425] width 35 height 23
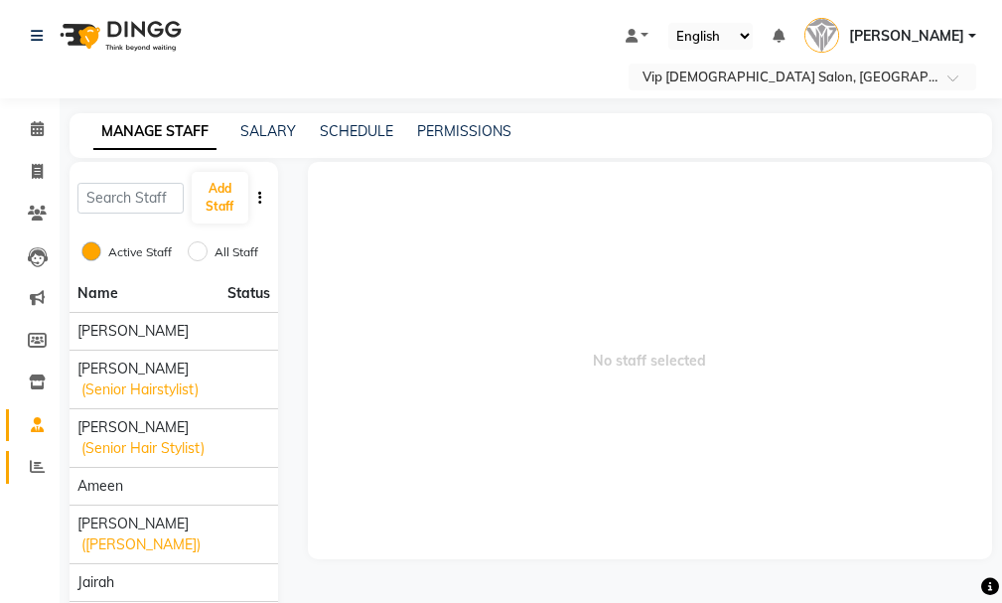
click at [41, 474] on span at bounding box center [37, 467] width 35 height 23
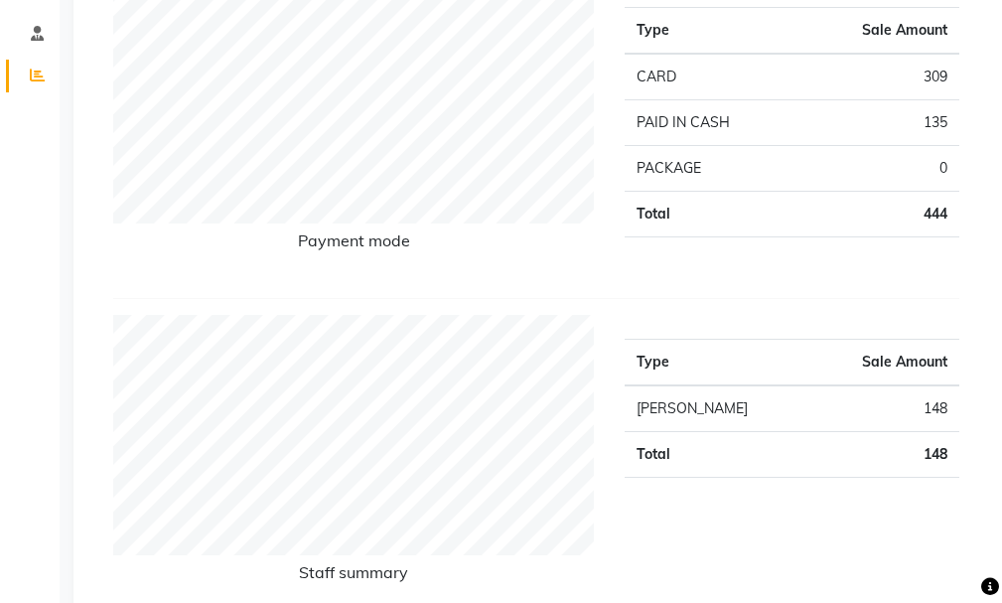
scroll to position [427, 0]
